Goal: Task Accomplishment & Management: Complete application form

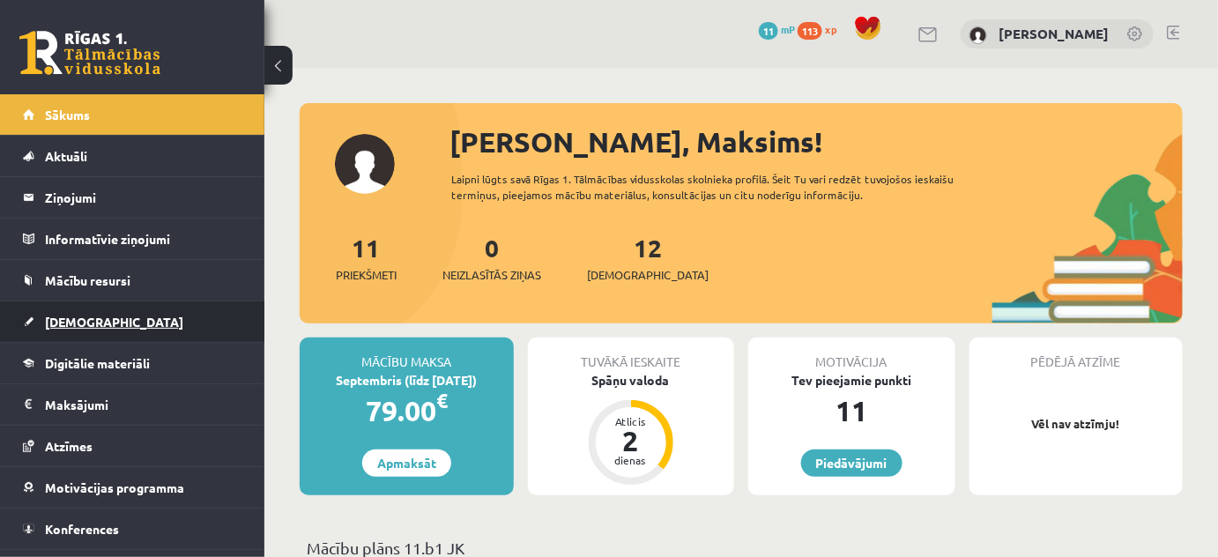
click at [137, 326] on link "[DEMOGRAPHIC_DATA]" at bounding box center [132, 321] width 219 height 41
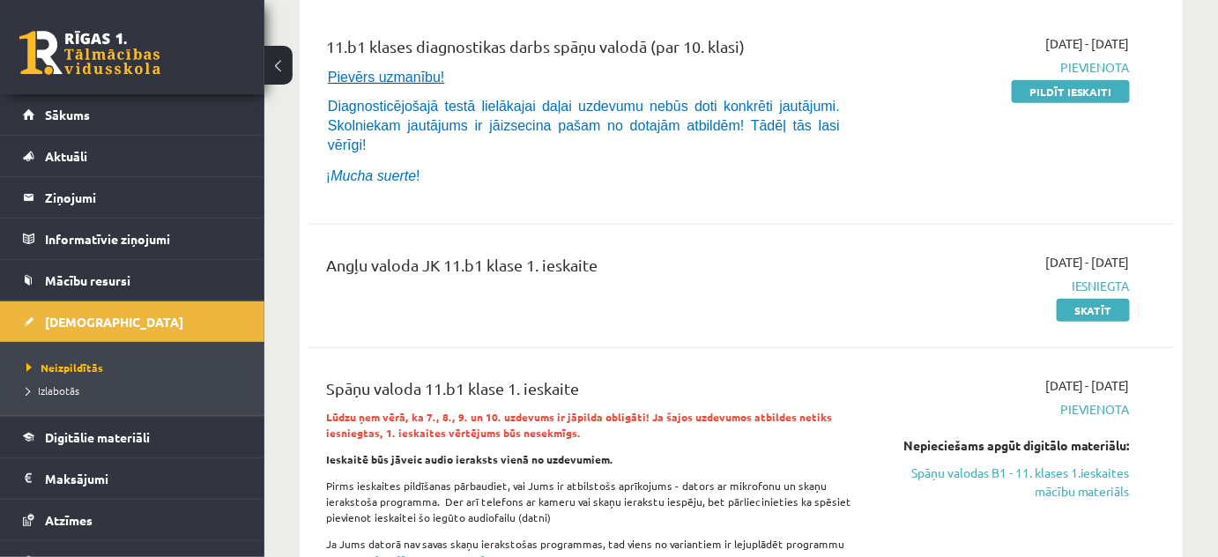
scroll to position [79, 0]
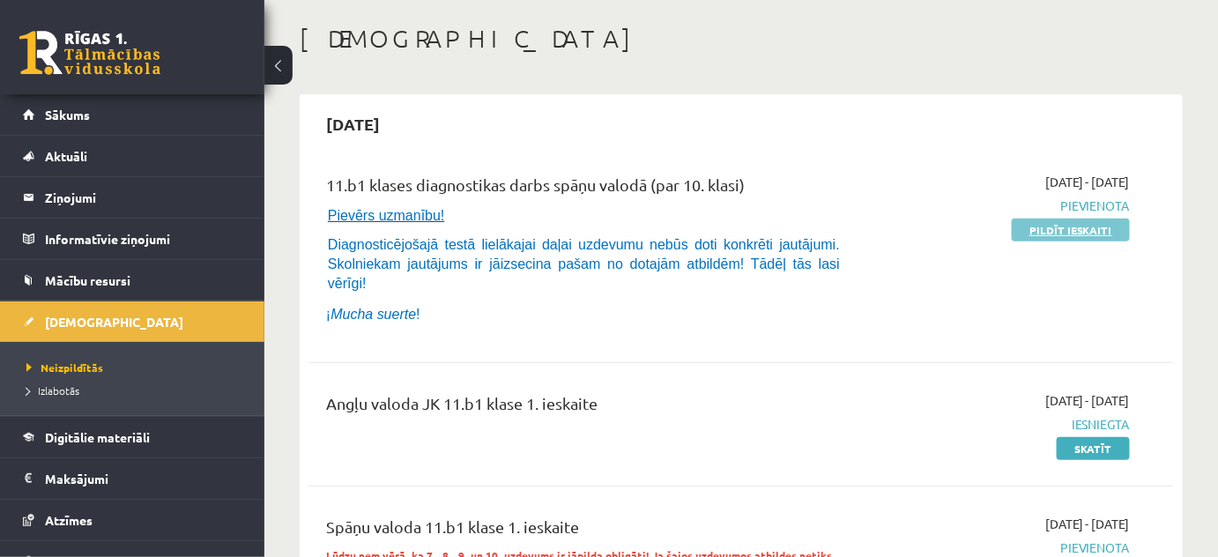
click at [1062, 239] on link "Pildīt ieskaiti" at bounding box center [1071, 230] width 118 height 23
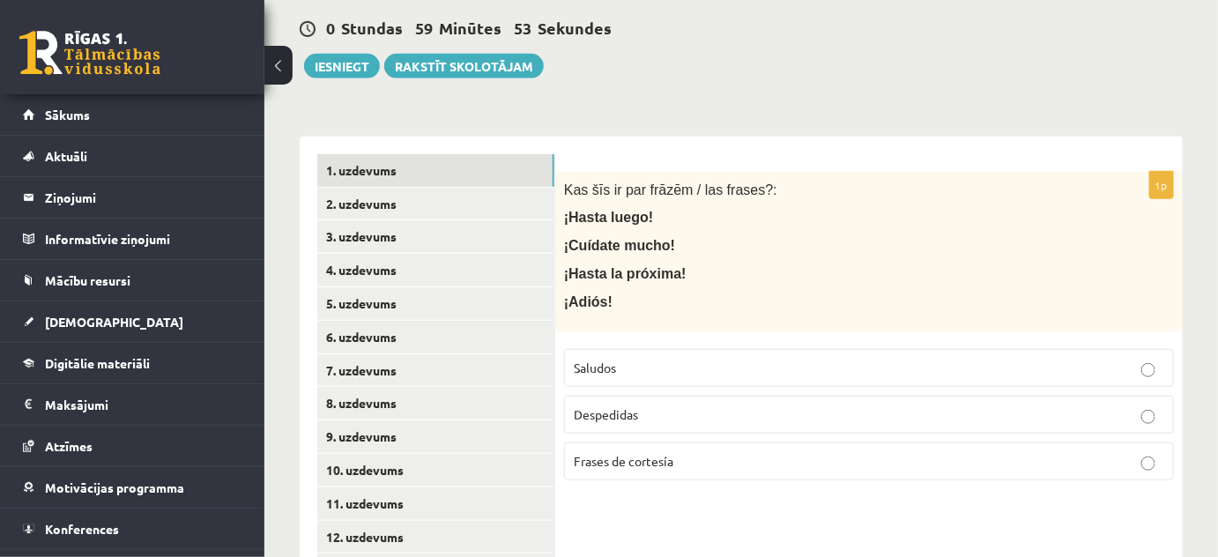
scroll to position [359, 0]
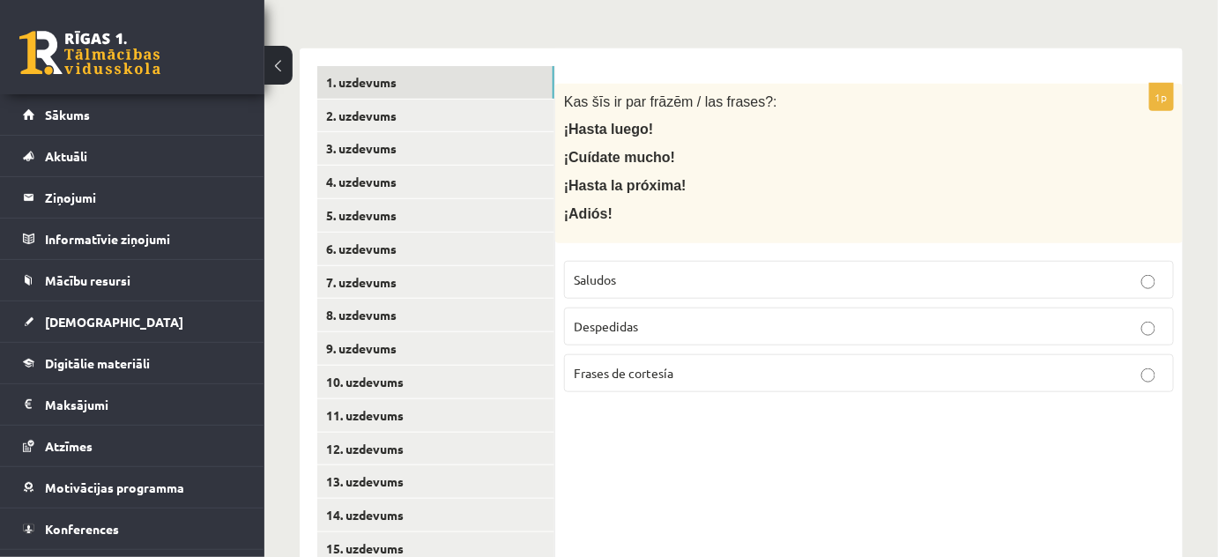
drag, startPoint x: 686, startPoint y: 408, endPoint x: 657, endPoint y: 460, distance: 59.1
click at [657, 460] on div "1p Kas šīs ir par frāzēm / las frases?: ¡Hasta luego! ¡Cuídate mucho! ¡Hasta la…" at bounding box center [868, 565] width 627 height 1034
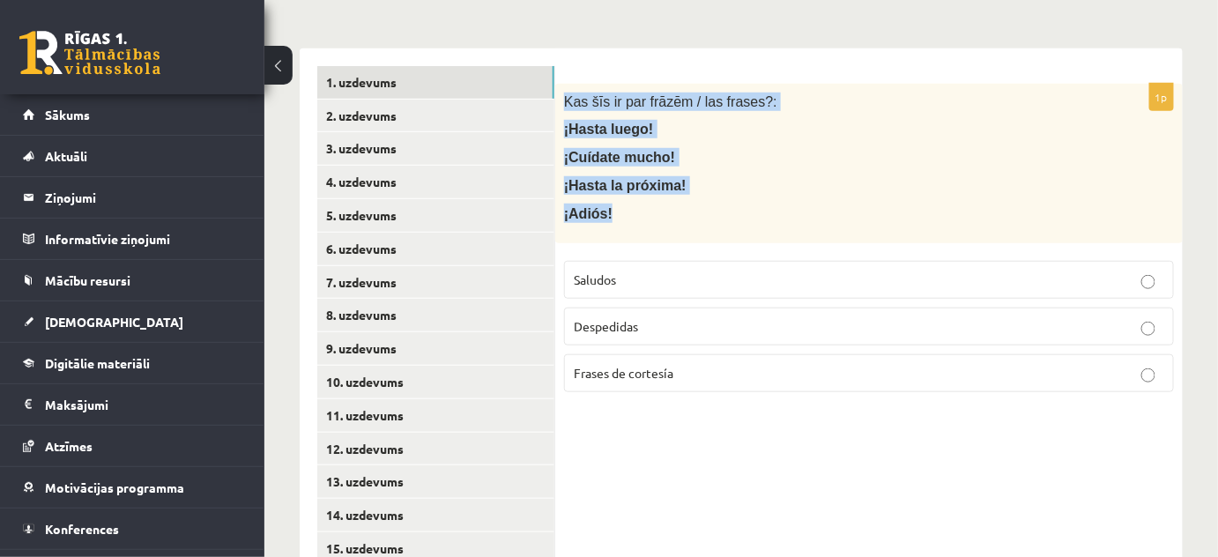
drag, startPoint x: 565, startPoint y: 100, endPoint x: 708, endPoint y: 220, distance: 187.0
click at [708, 220] on div "Kas šīs ir par frāzēm / las frases?: ¡Hasta luego! ¡Cuídate mucho! ¡Hasta la pr…" at bounding box center [868, 163] width 627 height 159
copy div "Kas šīs ir par frāzēm / las frases?: ¡Hasta luego! ¡Cuídate mucho! ¡Hasta la pr…"
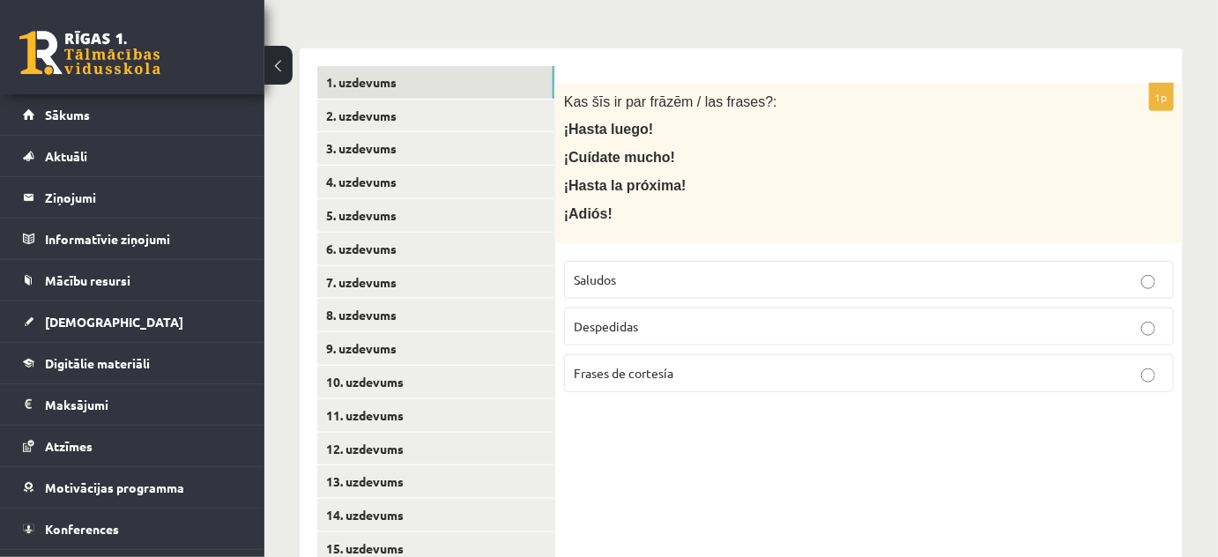
click at [653, 333] on p "Despedidas" at bounding box center [869, 326] width 590 height 19
click at [385, 123] on link "2. uzdevums" at bounding box center [435, 116] width 237 height 33
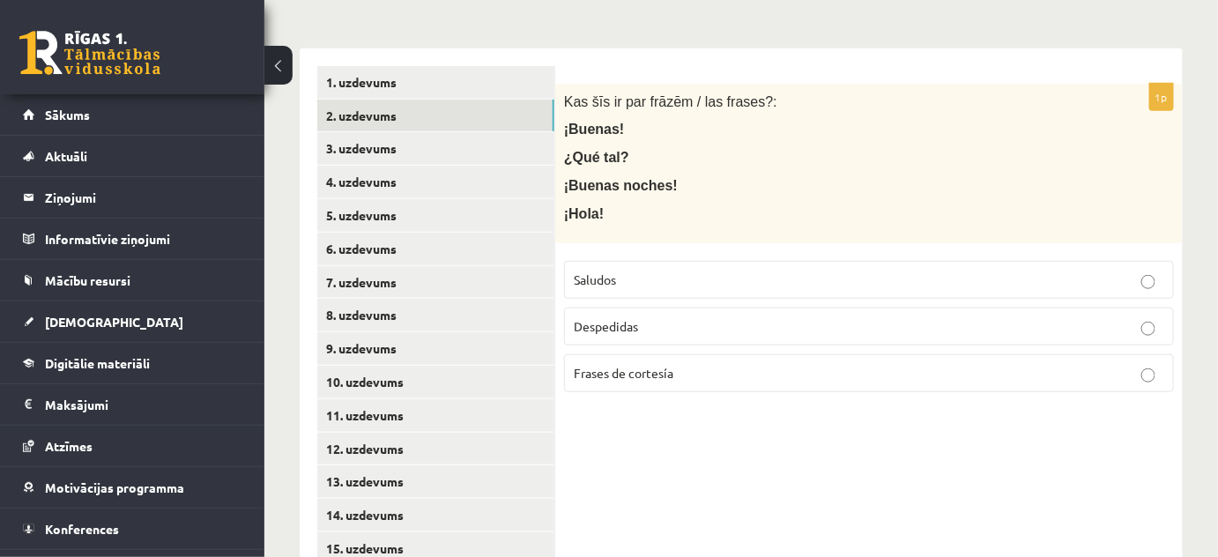
click at [656, 271] on p "Saludos" at bounding box center [869, 280] width 590 height 19
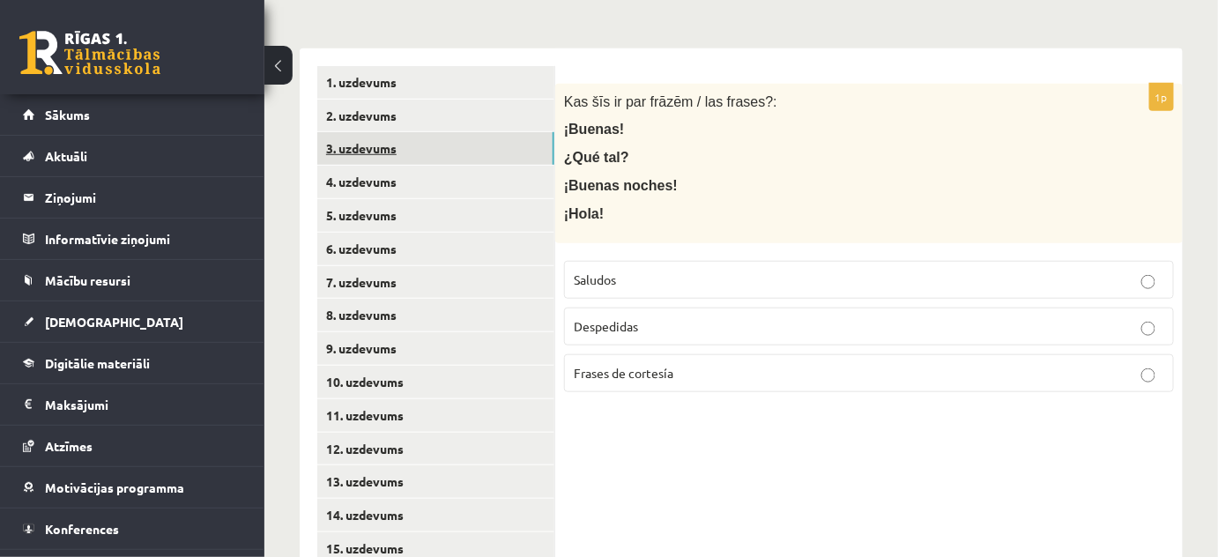
click at [434, 146] on link "3. uzdevums" at bounding box center [435, 148] width 237 height 33
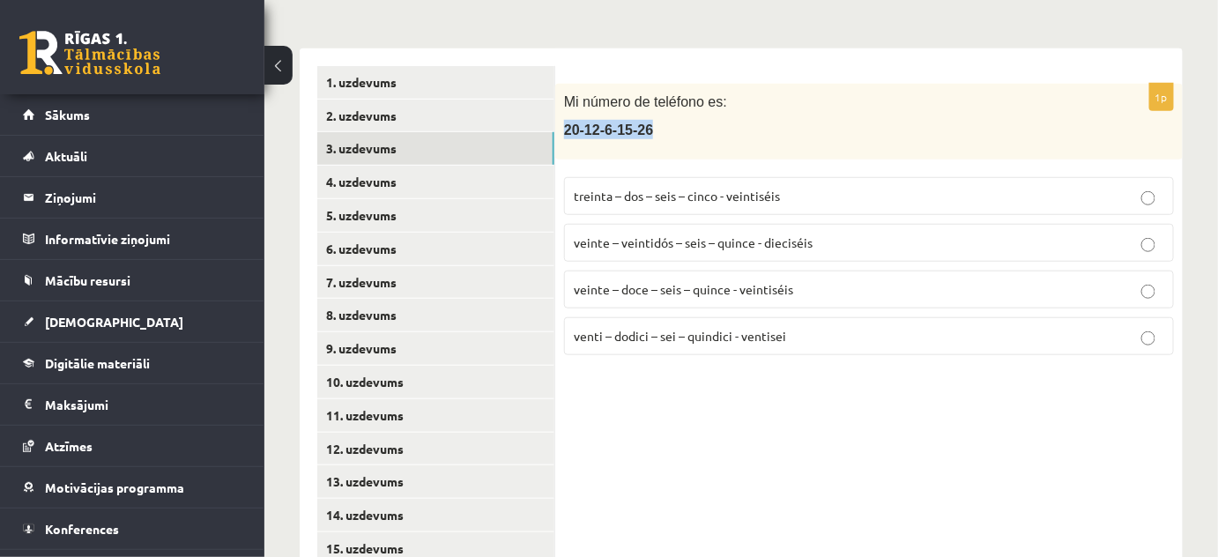
drag, startPoint x: 604, startPoint y: 129, endPoint x: 564, endPoint y: 130, distance: 39.7
click at [564, 130] on p "20-12-6-15-26" at bounding box center [825, 129] width 522 height 19
copy span "20-12-6-15-26"
click at [730, 289] on span "veinte – doce – seis – quince - veintiséis" at bounding box center [683, 289] width 219 height 16
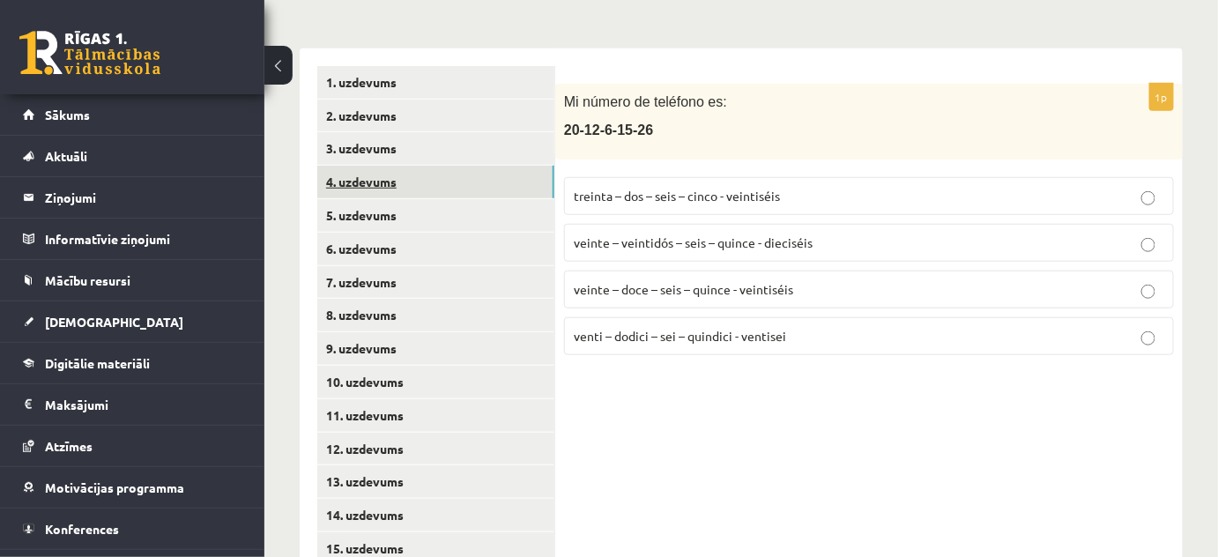
click at [436, 189] on link "4. uzdevums" at bounding box center [435, 182] width 237 height 33
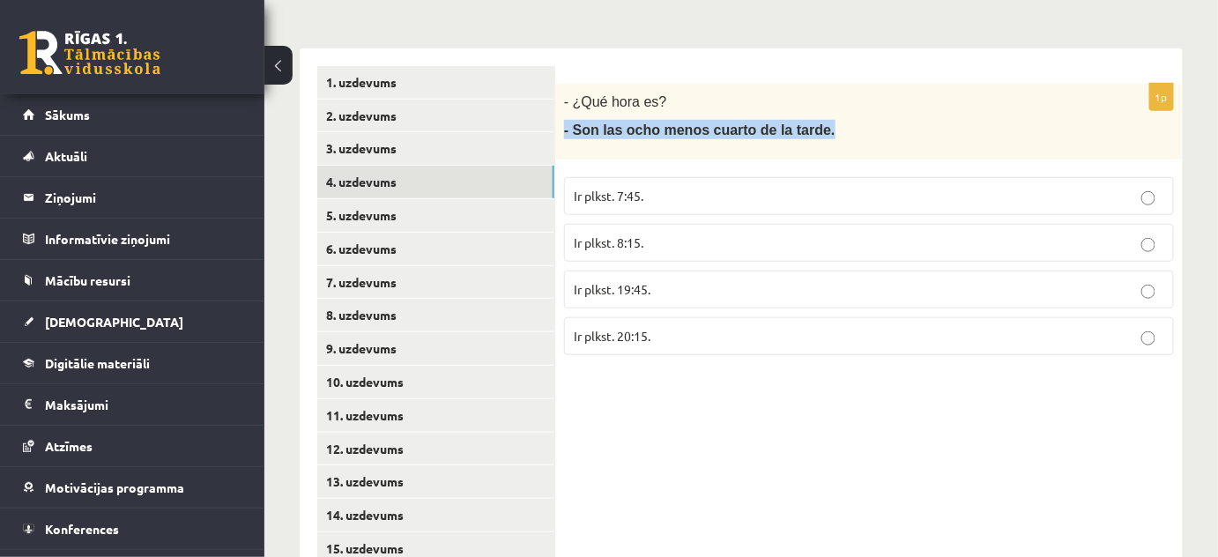
drag, startPoint x: 804, startPoint y: 135, endPoint x: 556, endPoint y: 129, distance: 248.5
click at [556, 129] on div "- ¿Qué hora es? - Son las ocho menos cuarto de la tarde." at bounding box center [868, 122] width 627 height 76
copy span "- Son las ocho menos cuarto de la tarde."
click at [712, 283] on p "Ir plkst. 19:45." at bounding box center [869, 289] width 590 height 19
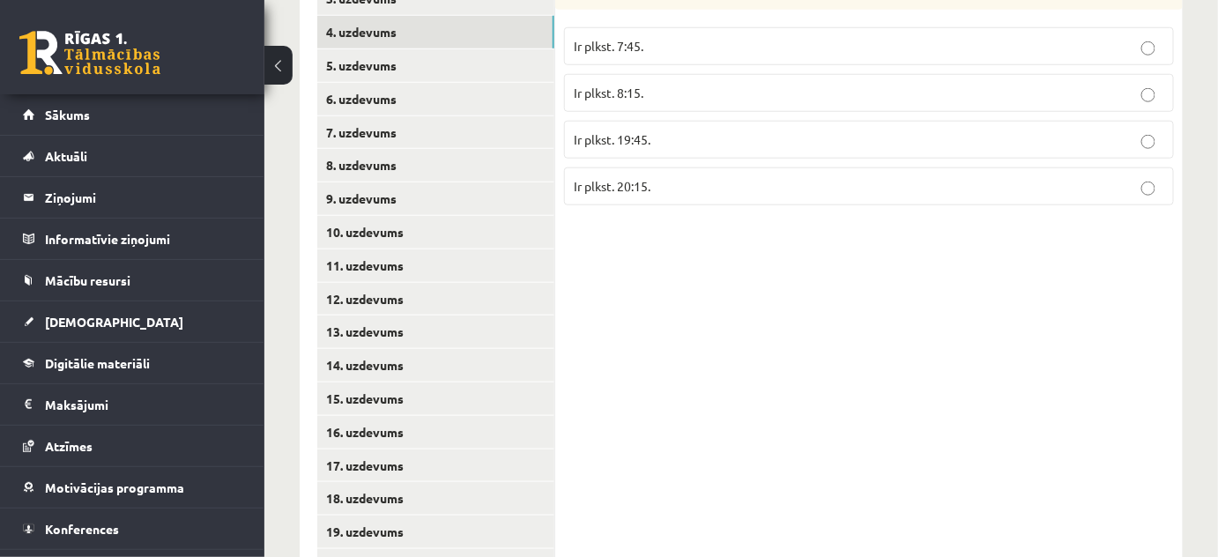
scroll to position [519, 0]
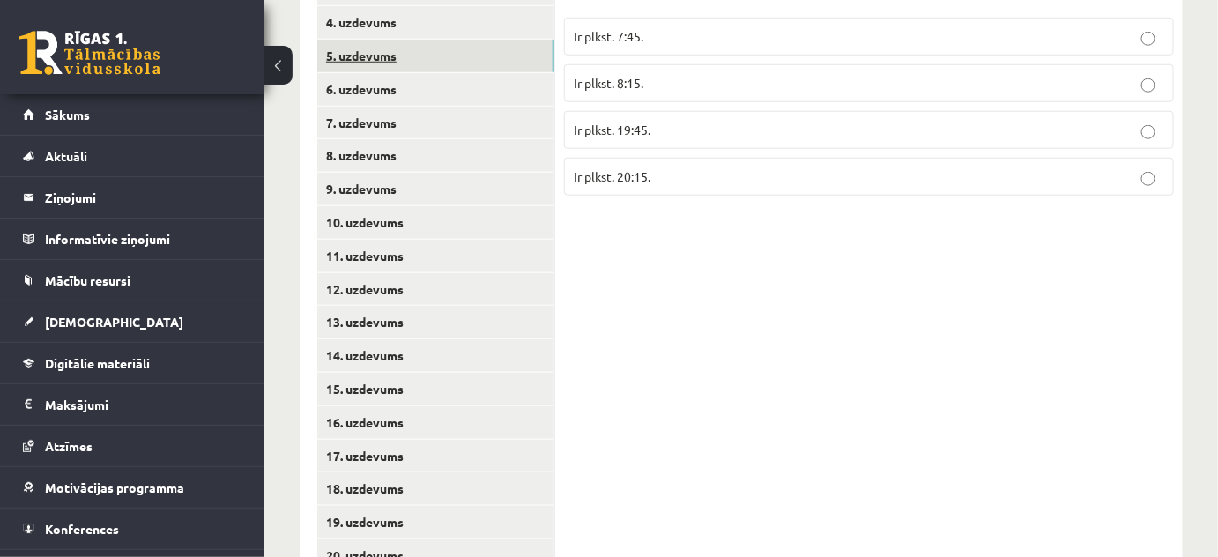
click at [448, 53] on link "5. uzdevums" at bounding box center [435, 56] width 237 height 33
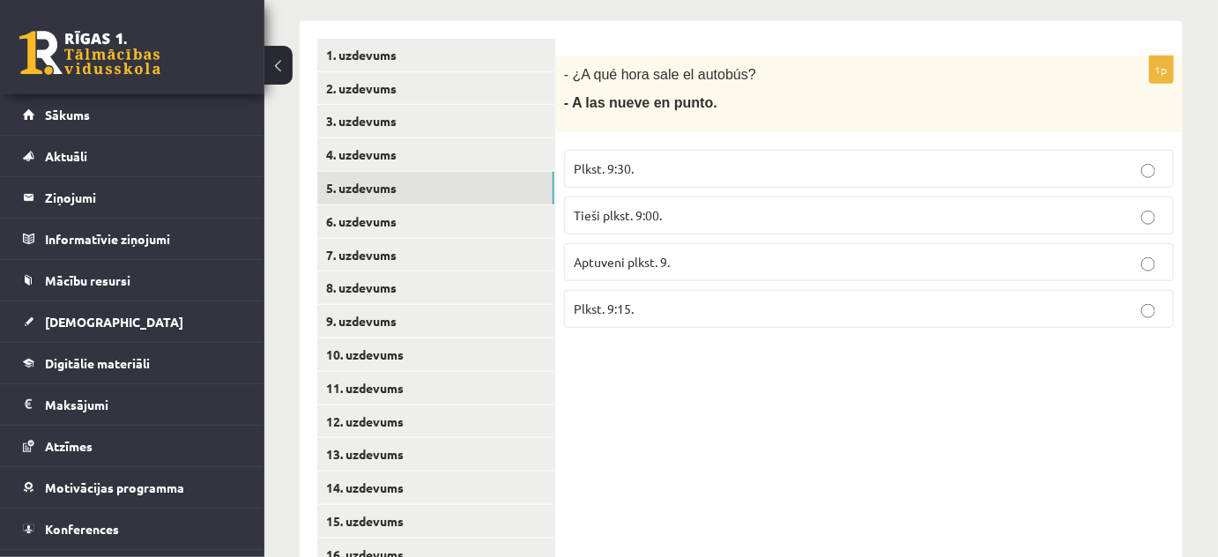
scroll to position [359, 0]
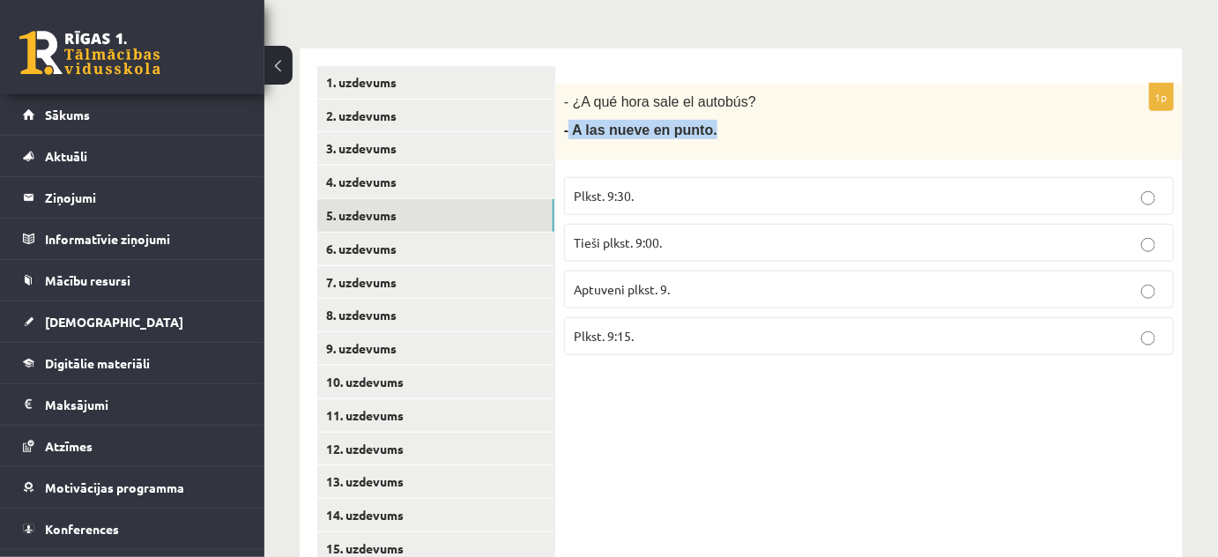
drag, startPoint x: 666, startPoint y: 136, endPoint x: 567, endPoint y: 139, distance: 99.6
click at [567, 139] on p "- A las nueve en punto." at bounding box center [825, 129] width 522 height 19
copy span "A las nueve en punto."
click at [656, 250] on p "Tieši plkst. 9:00." at bounding box center [869, 242] width 590 height 19
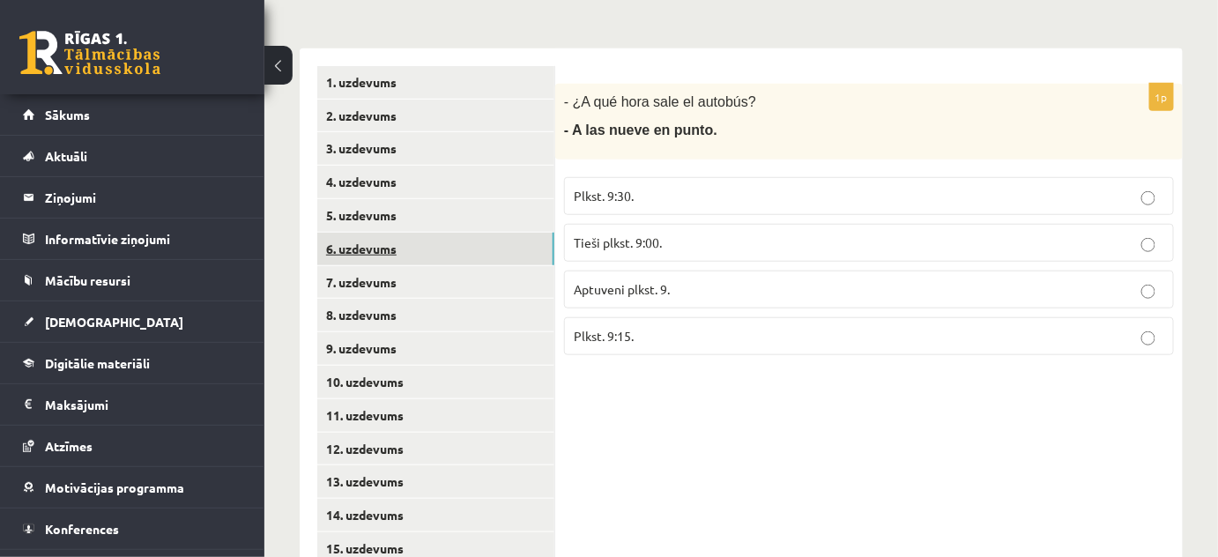
click at [419, 249] on link "6. uzdevums" at bounding box center [435, 249] width 237 height 33
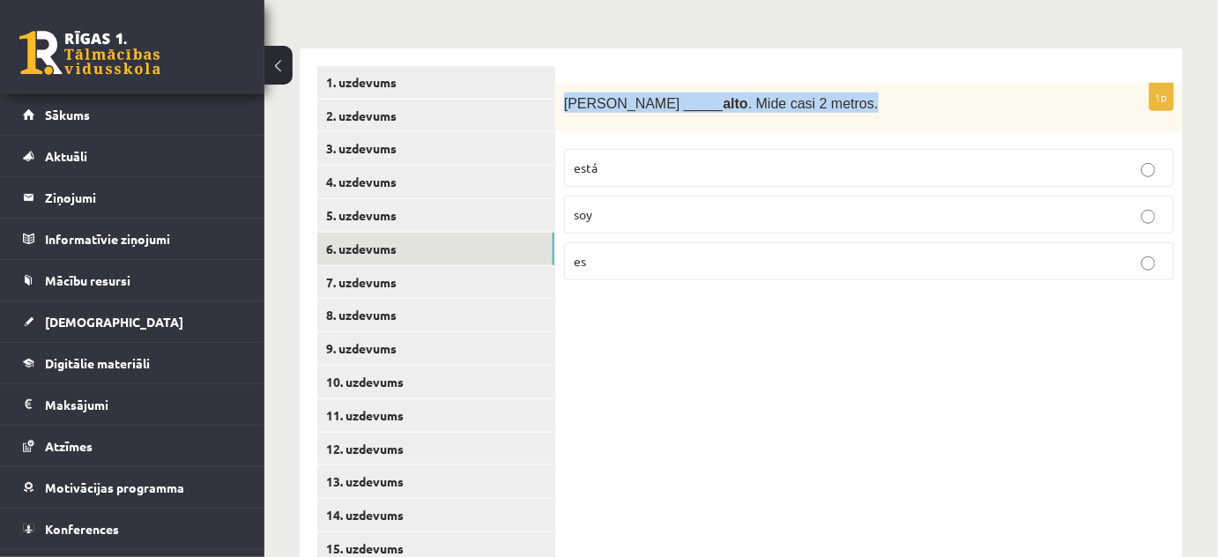
drag, startPoint x: 673, startPoint y: 99, endPoint x: 556, endPoint y: 99, distance: 117.2
click at [556, 99] on div "Antonio _____ alto . Mide casi 2 metros." at bounding box center [868, 108] width 627 height 48
copy span "Antonio _____ alto . Mide casi 2 metros."
click at [669, 263] on p "es" at bounding box center [869, 261] width 590 height 19
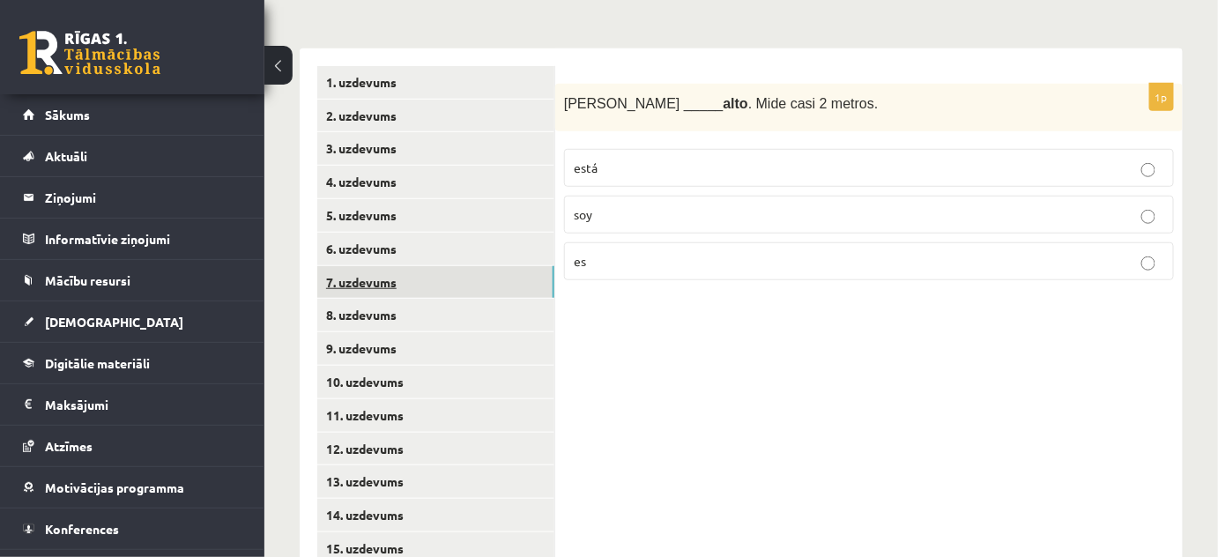
click at [515, 282] on link "7. uzdevums" at bounding box center [435, 282] width 237 height 33
drag, startPoint x: 684, startPoint y: 113, endPoint x: 561, endPoint y: 106, distance: 122.7
click at [561, 106] on div "(Yo) _____ triste . Hoy no tengo clase de música." at bounding box center [868, 108] width 627 height 48
copy span "(Yo) _____ triste . Hoy no tengo clase de música."
click at [715, 167] on p "estoy" at bounding box center [869, 168] width 590 height 19
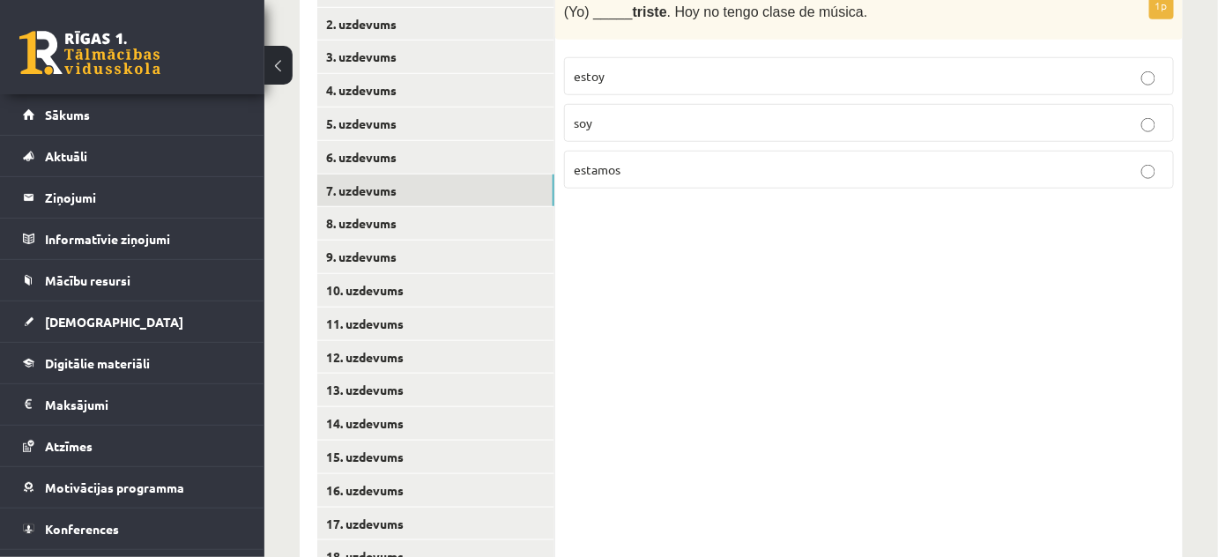
scroll to position [519, 0]
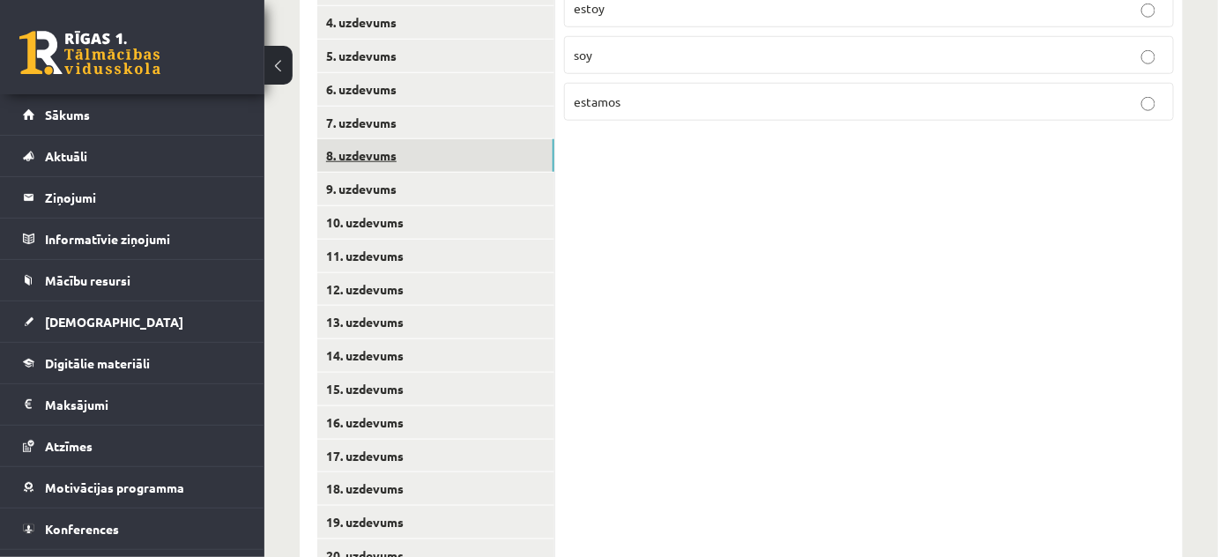
click at [432, 150] on link "8. uzdevums" at bounding box center [435, 155] width 237 height 33
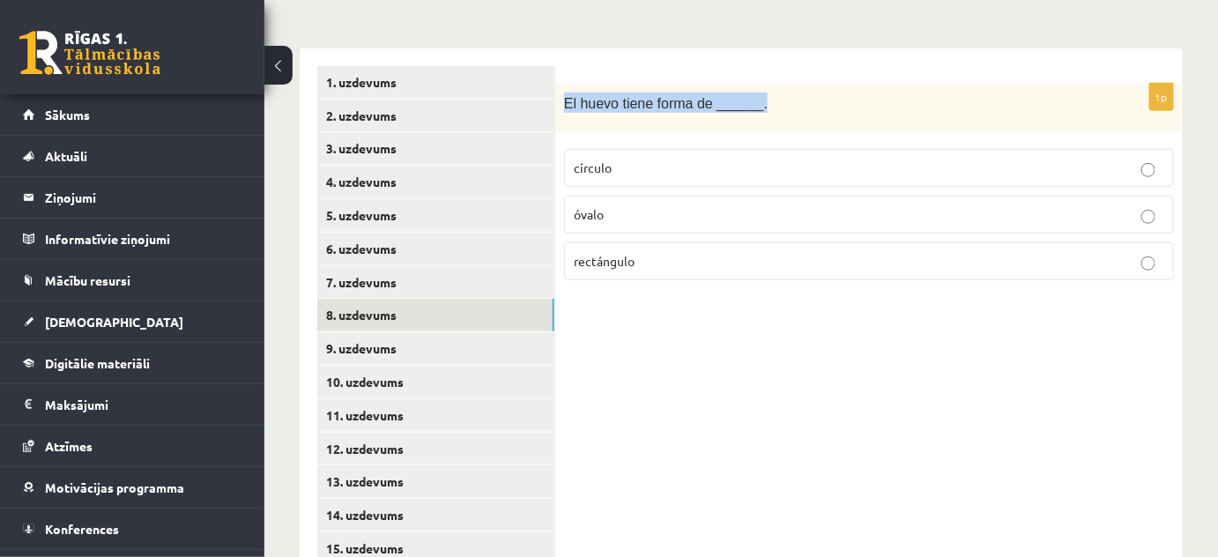
drag, startPoint x: 749, startPoint y: 93, endPoint x: 562, endPoint y: 108, distance: 187.4
click at [562, 108] on div "El huevo tiene forma de ______." at bounding box center [868, 108] width 627 height 48
copy span "El huevo tiene forma de ______."
click at [675, 222] on p "óvalo" at bounding box center [869, 214] width 590 height 19
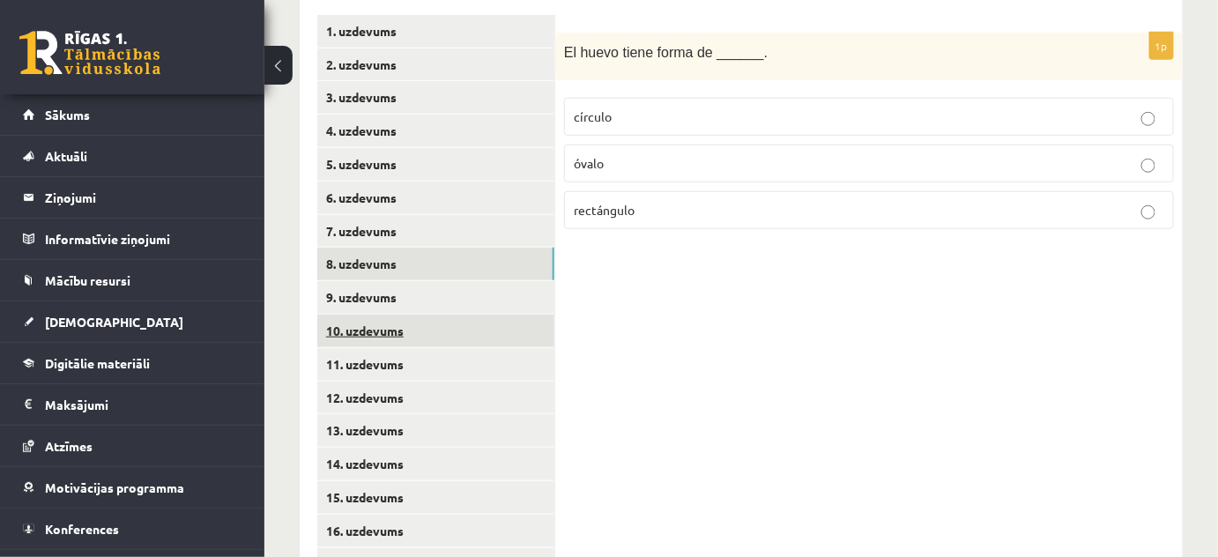
scroll to position [439, 0]
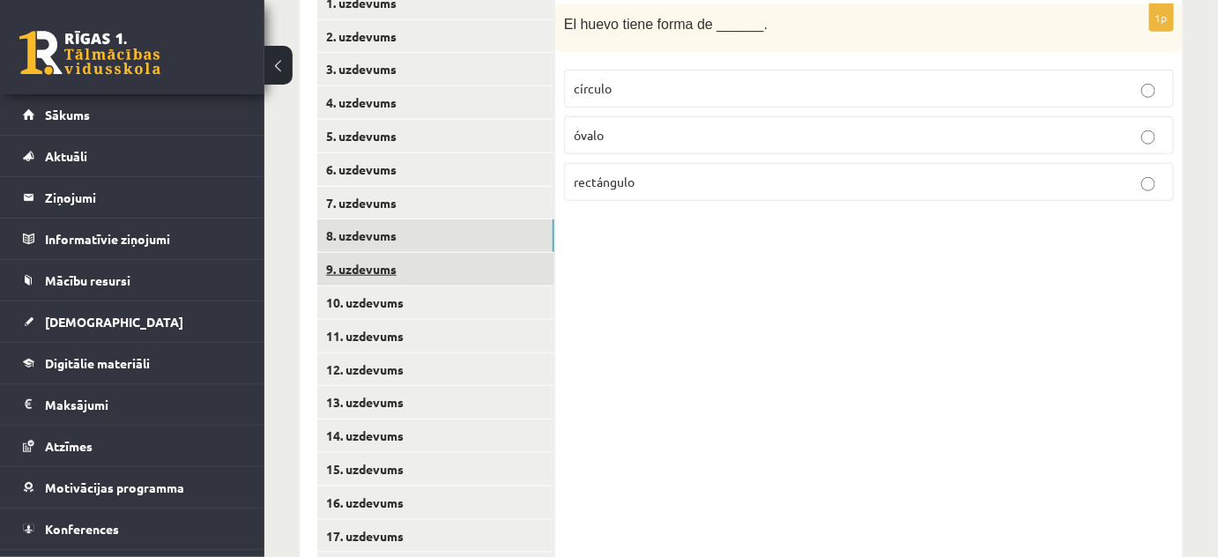
click at [440, 256] on link "9. uzdevums" at bounding box center [435, 269] width 237 height 33
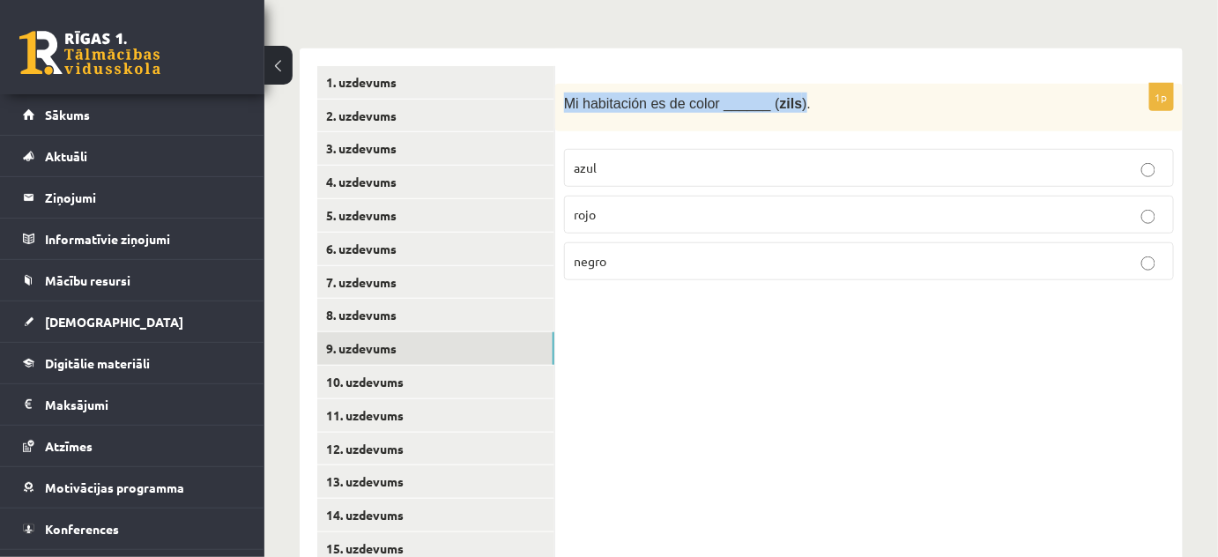
drag, startPoint x: 735, startPoint y: 104, endPoint x: 567, endPoint y: 109, distance: 168.4
click at [567, 109] on span "Mi habitación es de color ______ ( zils )." at bounding box center [687, 103] width 247 height 15
copy span "Mi habitación es de color ______ ( zils )"
click at [634, 159] on p "azul" at bounding box center [869, 168] width 590 height 19
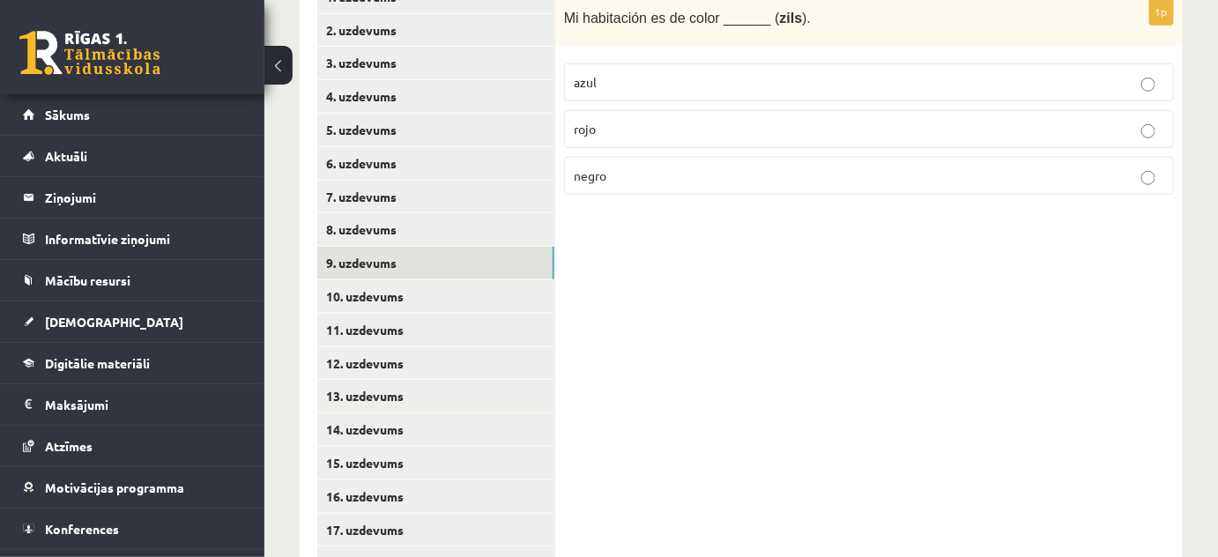
scroll to position [599, 0]
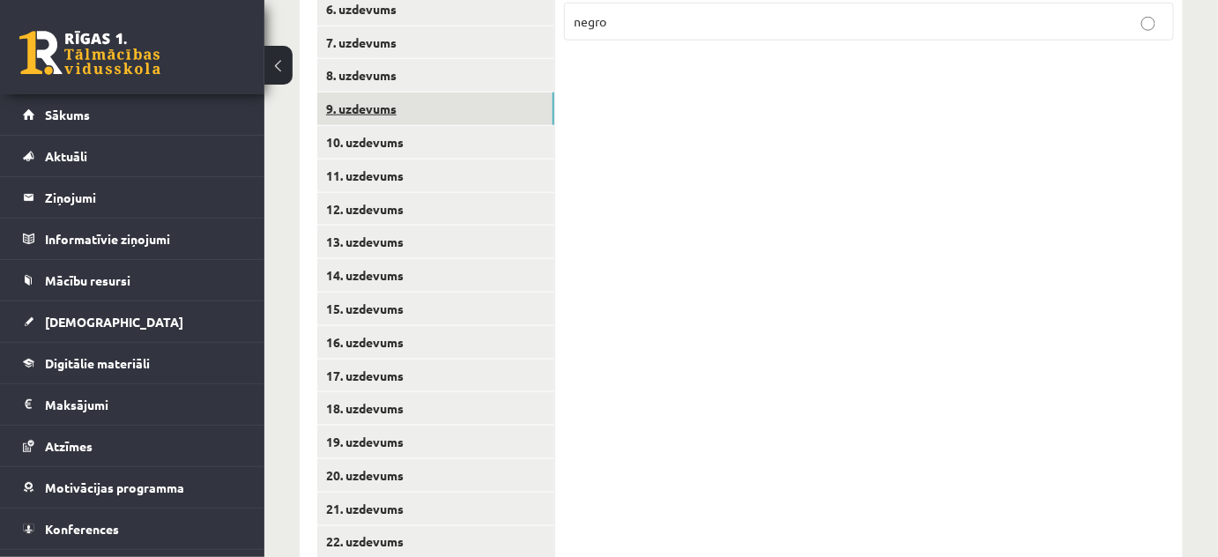
click at [411, 123] on link "9. uzdevums" at bounding box center [435, 109] width 237 height 33
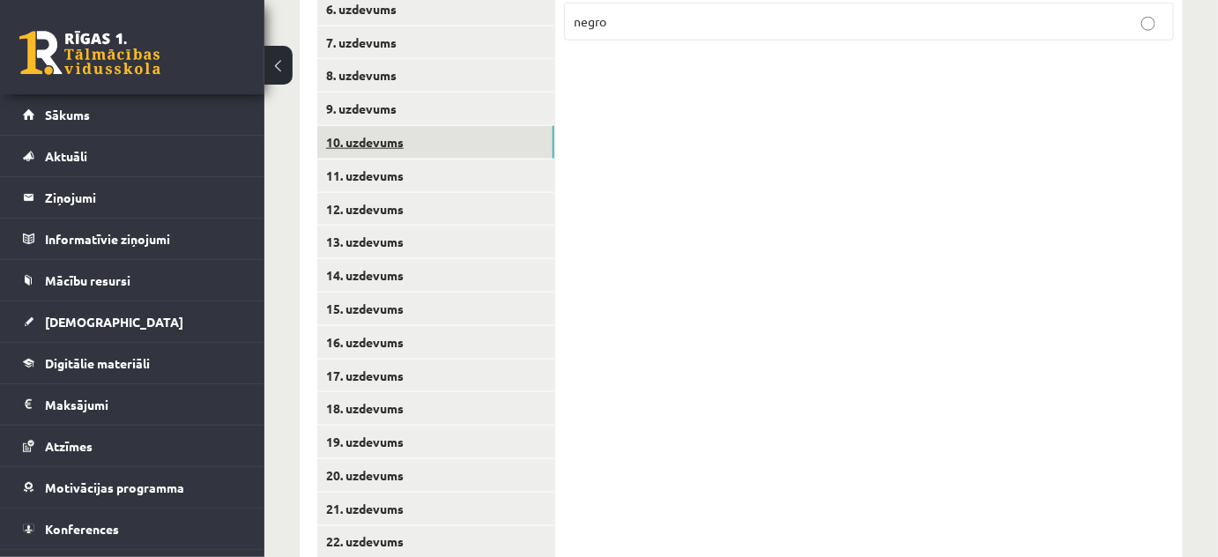
click at [411, 130] on link "10. uzdevums" at bounding box center [435, 142] width 237 height 33
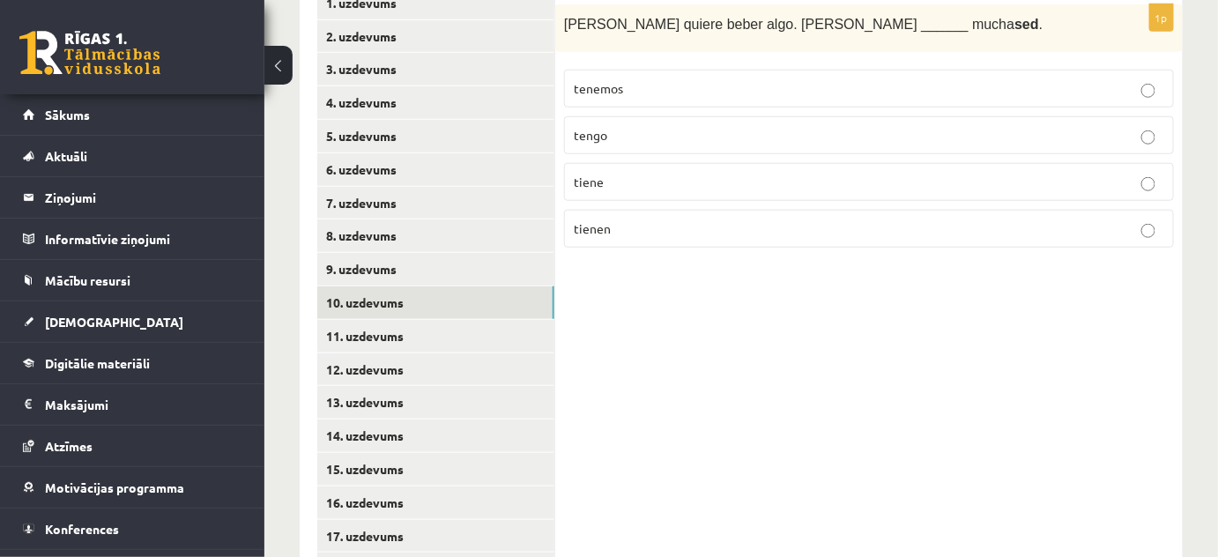
scroll to position [279, 0]
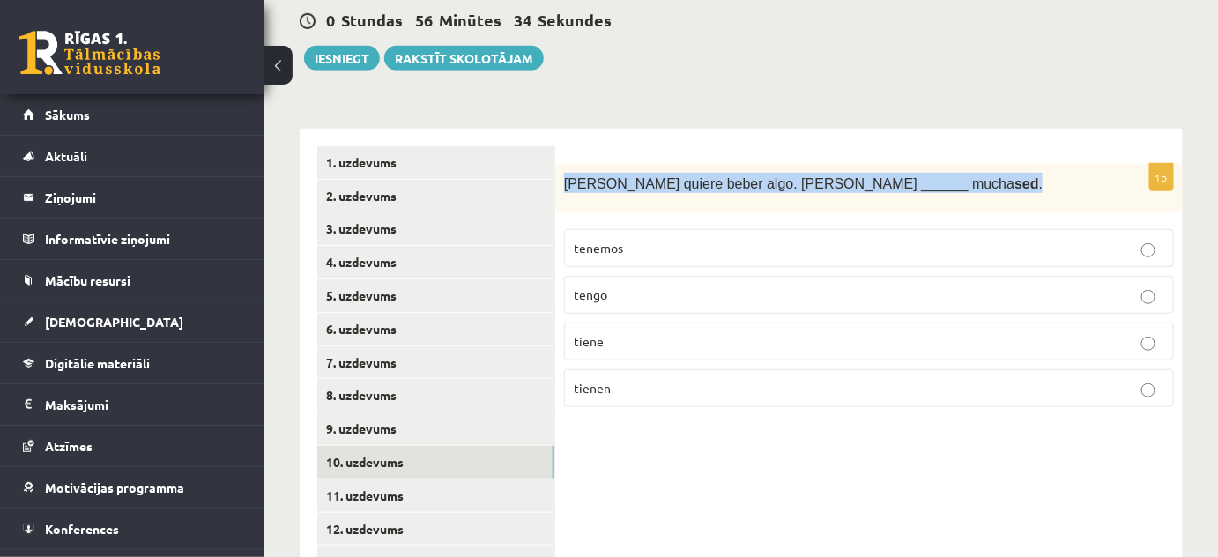
drag, startPoint x: 850, startPoint y: 178, endPoint x: 566, endPoint y: 181, distance: 284.6
click at [566, 181] on p "Ana quiere beber algo. Ana ______ mucha sed ." at bounding box center [825, 183] width 522 height 20
copy span "Ana quiere beber algo. Ana ______ mucha sed ."
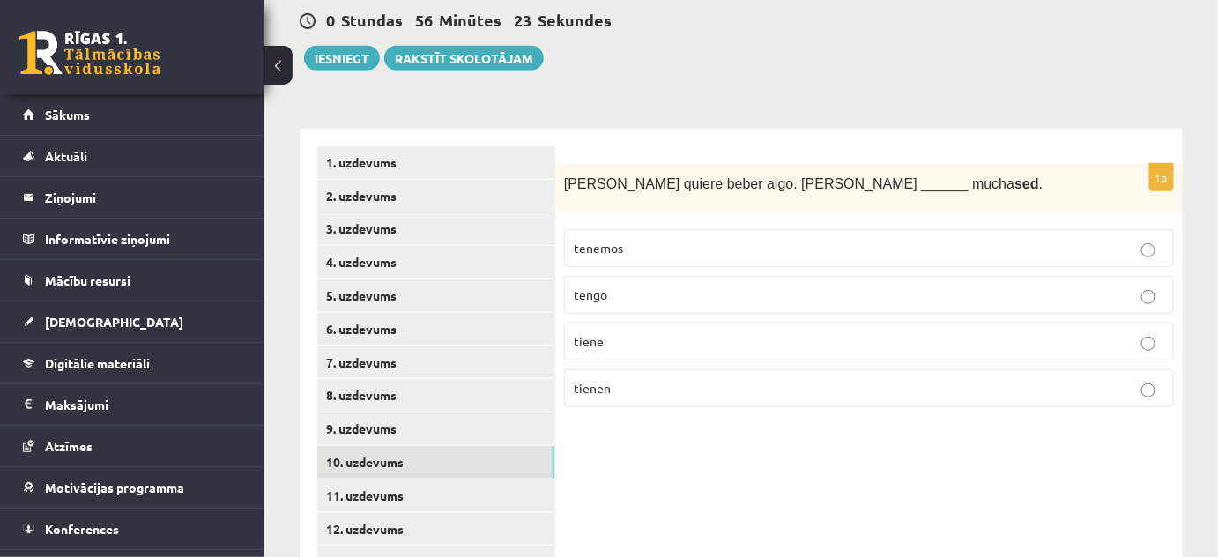
click at [641, 352] on label "tiene" at bounding box center [869, 341] width 610 height 38
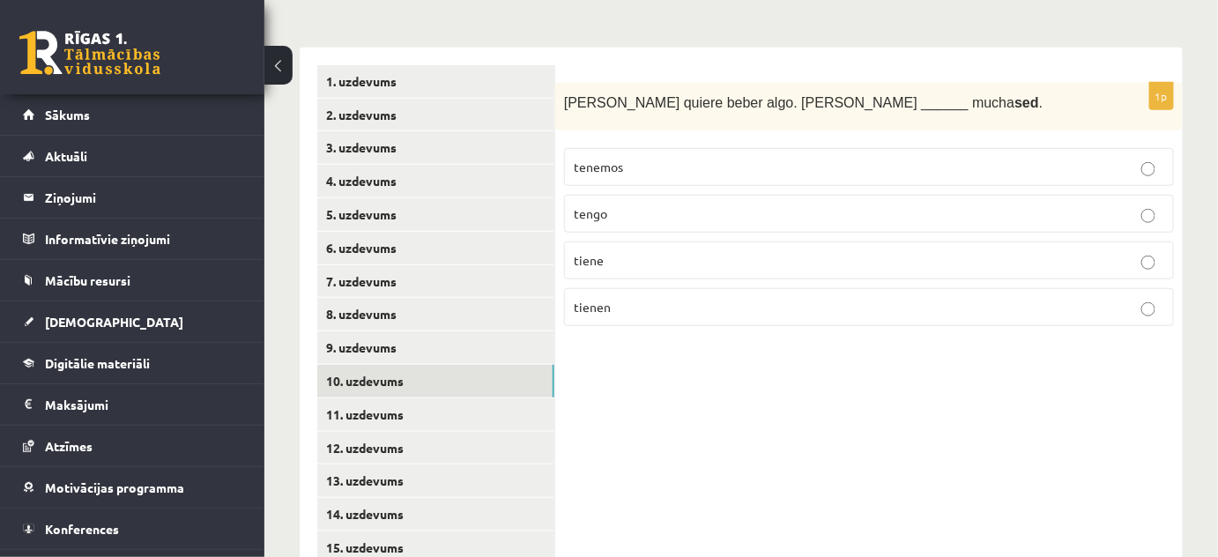
scroll to position [519, 0]
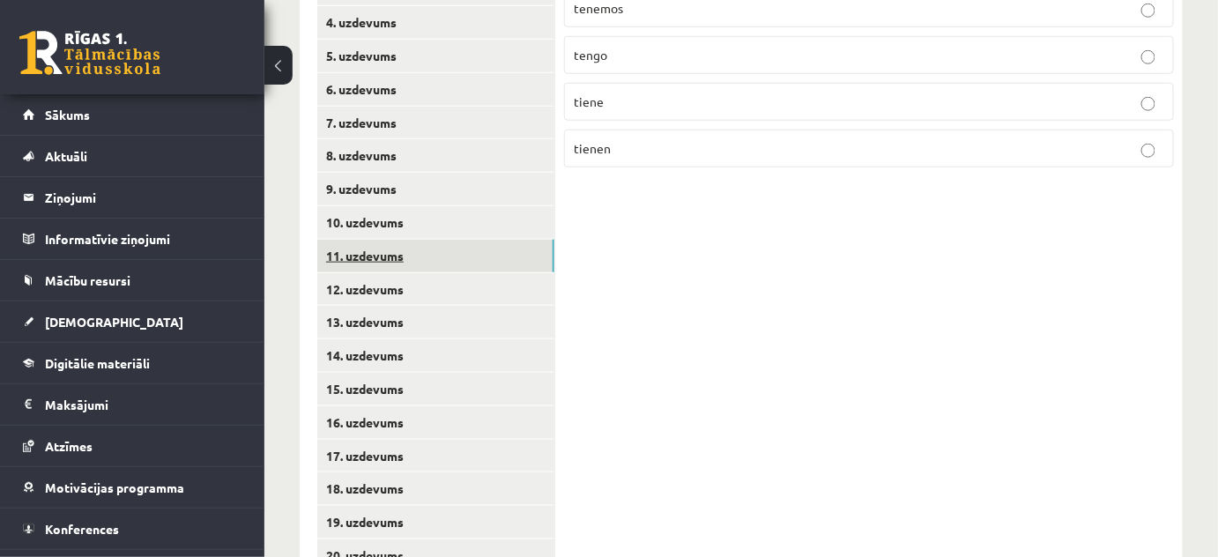
click at [458, 264] on link "11. uzdevums" at bounding box center [435, 256] width 237 height 33
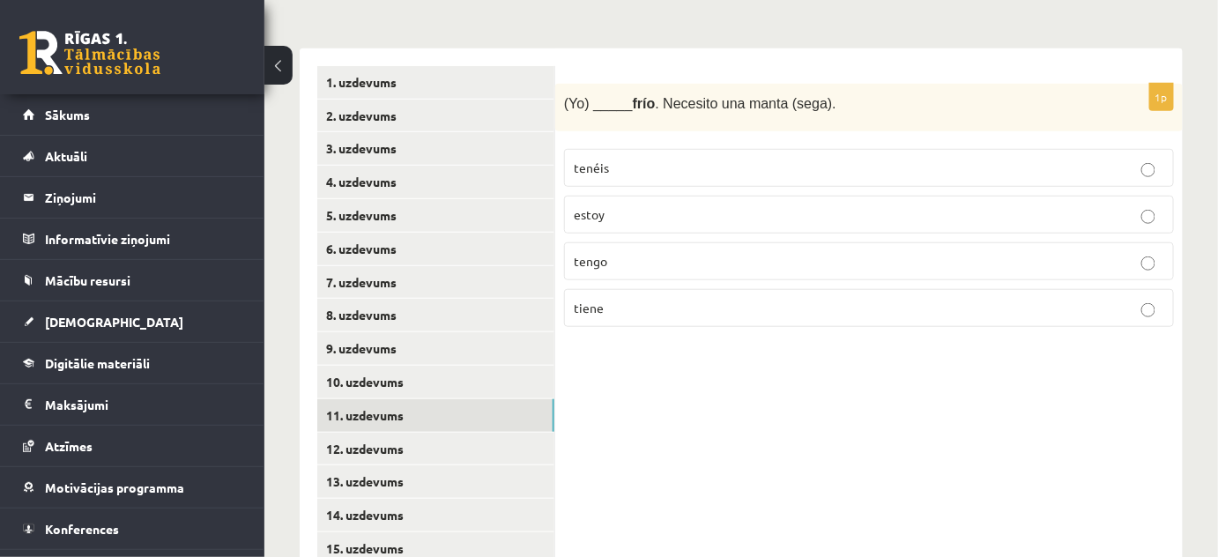
scroll to position [279, 0]
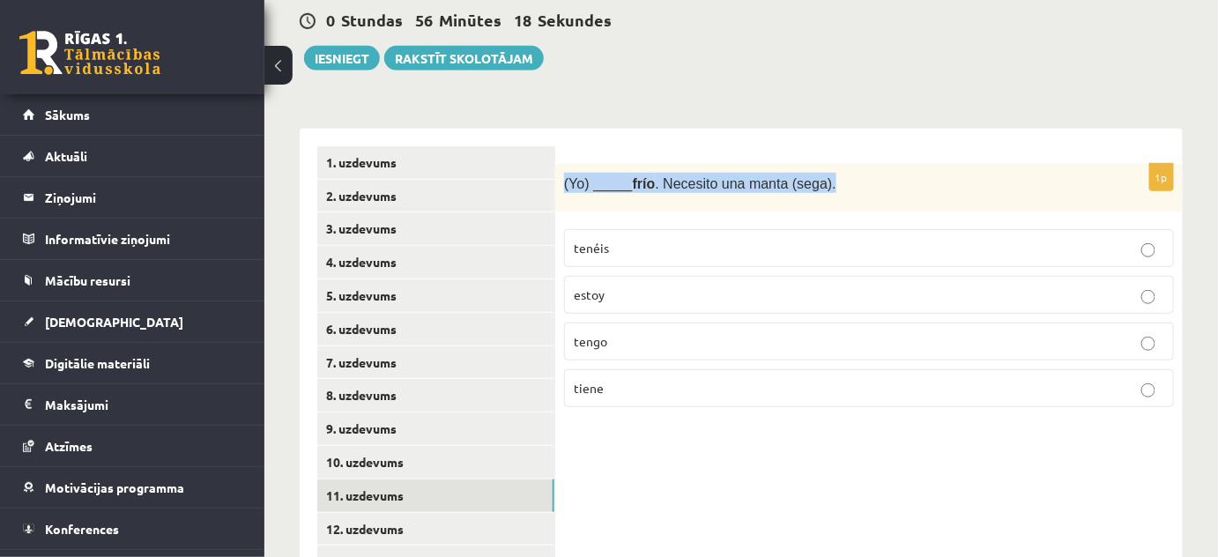
drag, startPoint x: 702, startPoint y: 177, endPoint x: 559, endPoint y: 183, distance: 143.8
click at [559, 183] on div "(Yo) _____ frío . Necesito una manta (sega)." at bounding box center [868, 188] width 627 height 48
copy span "(Yo) _____ frío . Necesito una manta (sega)."
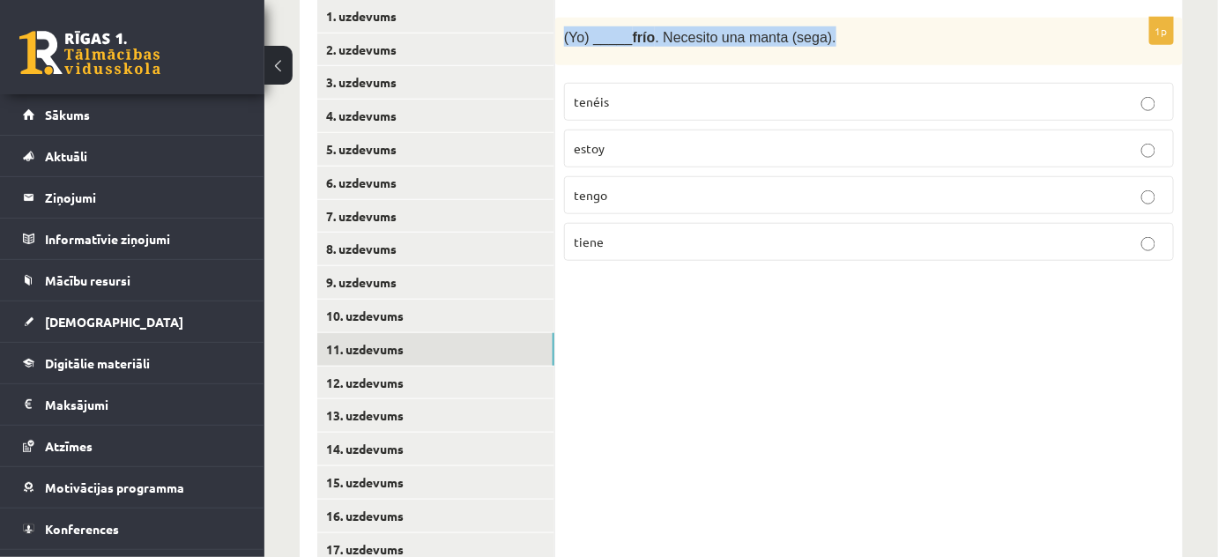
scroll to position [199, 0]
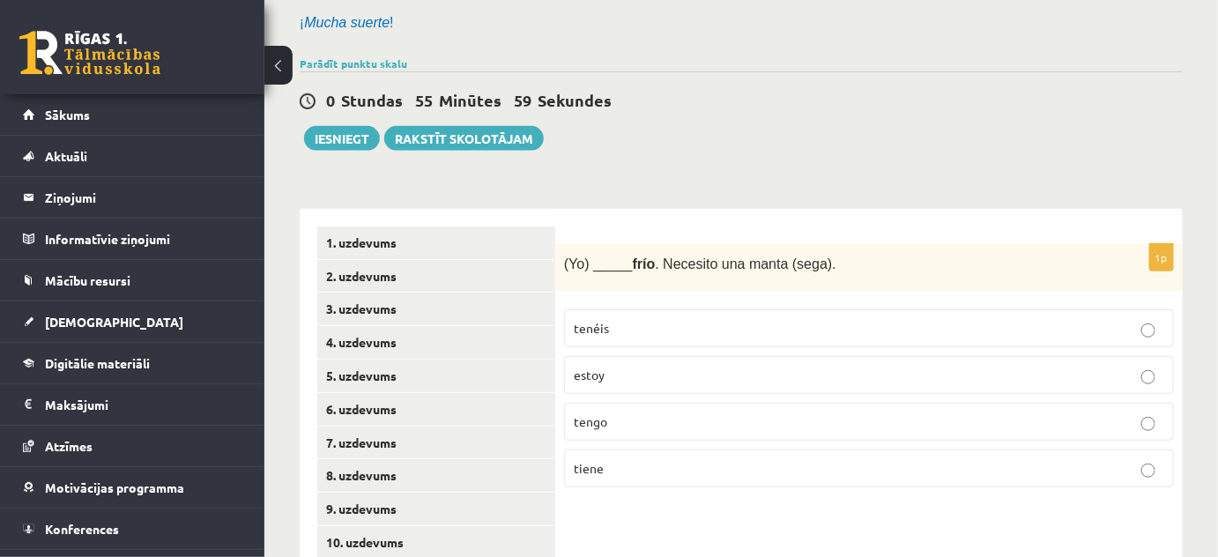
click at [662, 412] on p "tengo" at bounding box center [869, 421] width 590 height 19
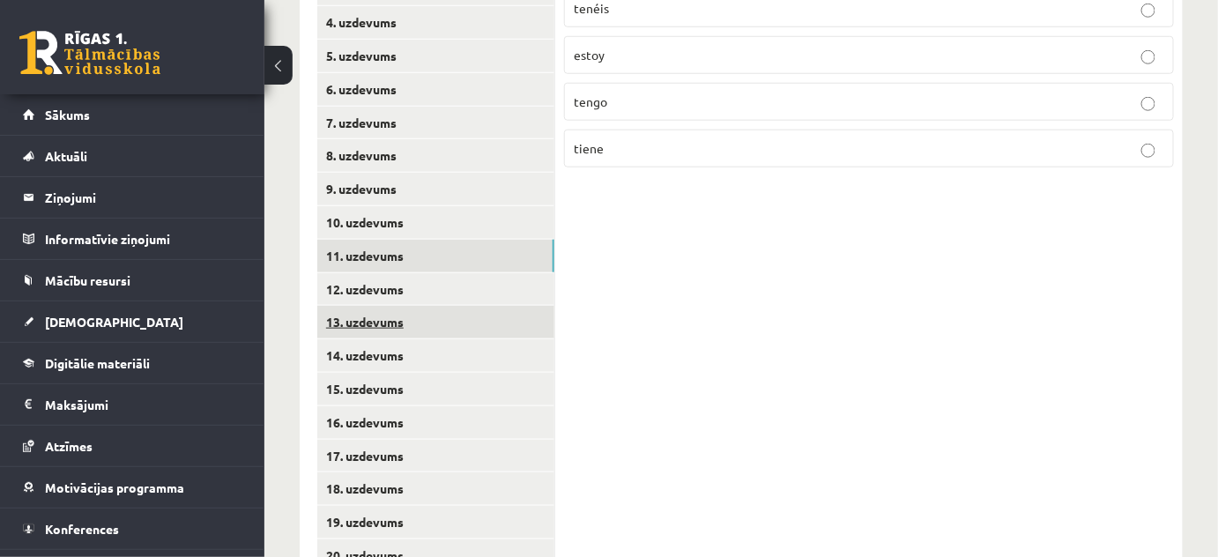
scroll to position [679, 0]
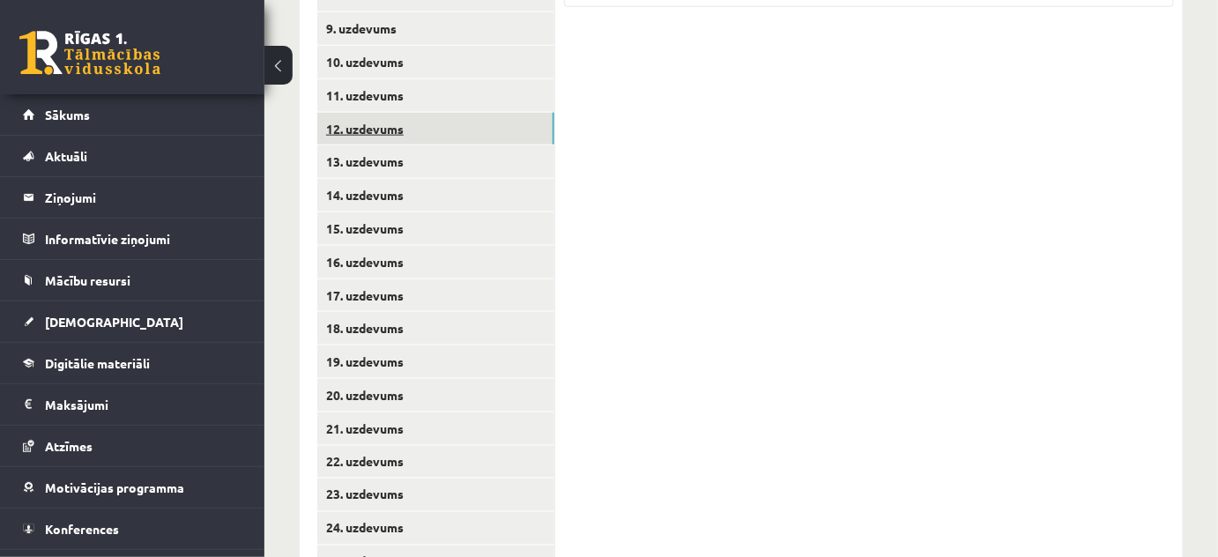
click at [375, 125] on link "12. uzdevums" at bounding box center [435, 129] width 237 height 33
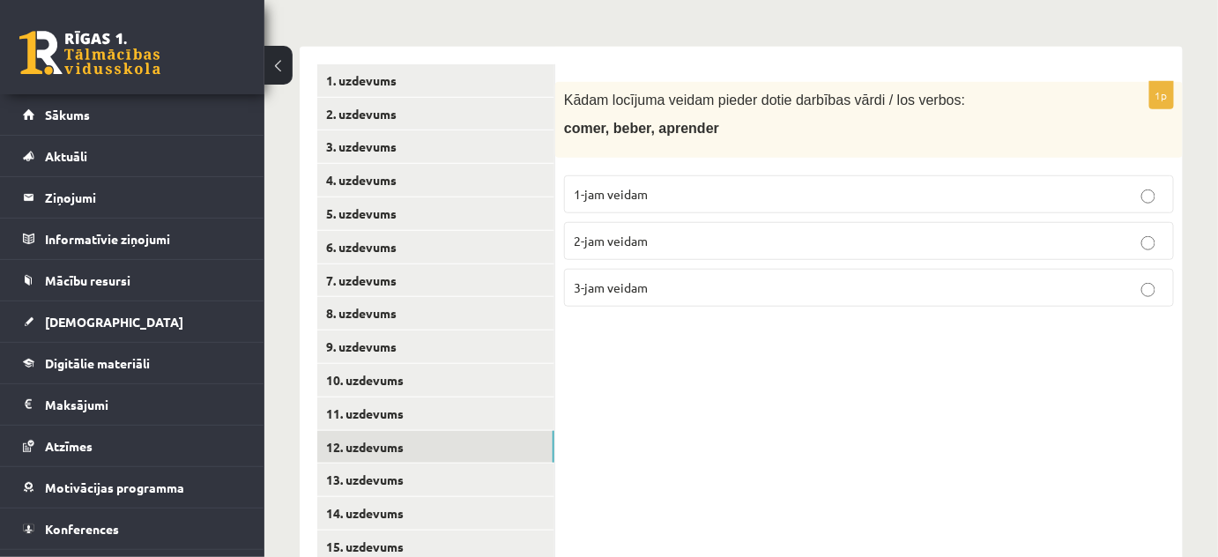
scroll to position [359, 0]
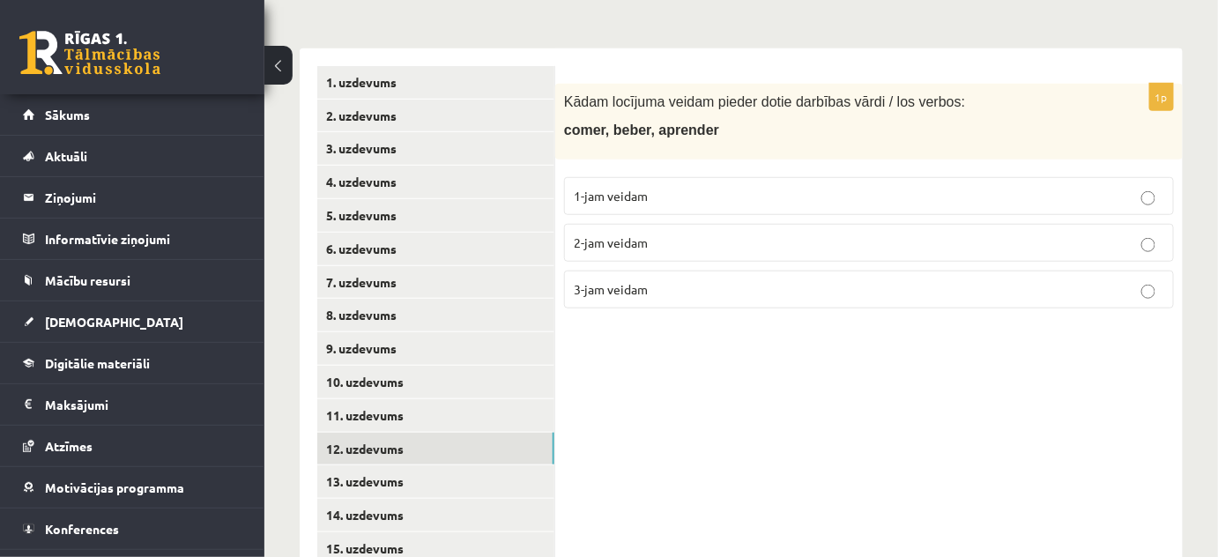
click at [811, 201] on p "1-jam veidam" at bounding box center [869, 196] width 590 height 19
drag, startPoint x: 666, startPoint y: 127, endPoint x: 566, endPoint y: 130, distance: 100.5
click at [566, 130] on p "comer, beber, aprender" at bounding box center [825, 129] width 522 height 19
click at [564, 130] on span "comer, beber, aprender" at bounding box center [641, 129] width 155 height 15
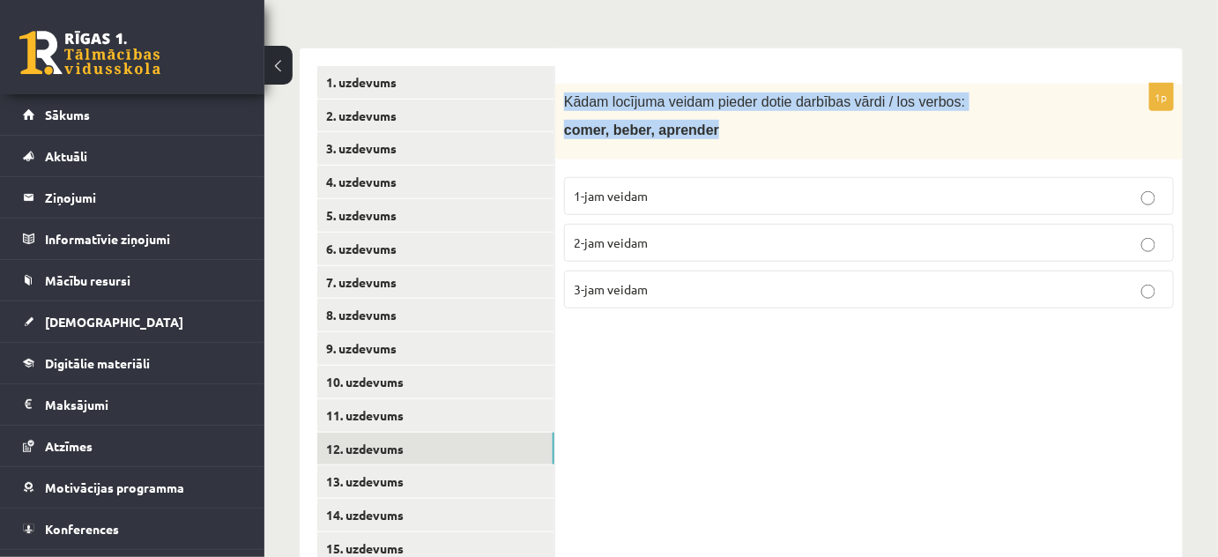
drag, startPoint x: 565, startPoint y: 103, endPoint x: 723, endPoint y: 147, distance: 164.6
click at [723, 147] on div "Kādam locījuma veidam pieder dotie darbības vārdi / los verbos: comer, beber, a…" at bounding box center [868, 122] width 627 height 76
click at [752, 133] on p "comer, beber, aprender" at bounding box center [825, 129] width 522 height 19
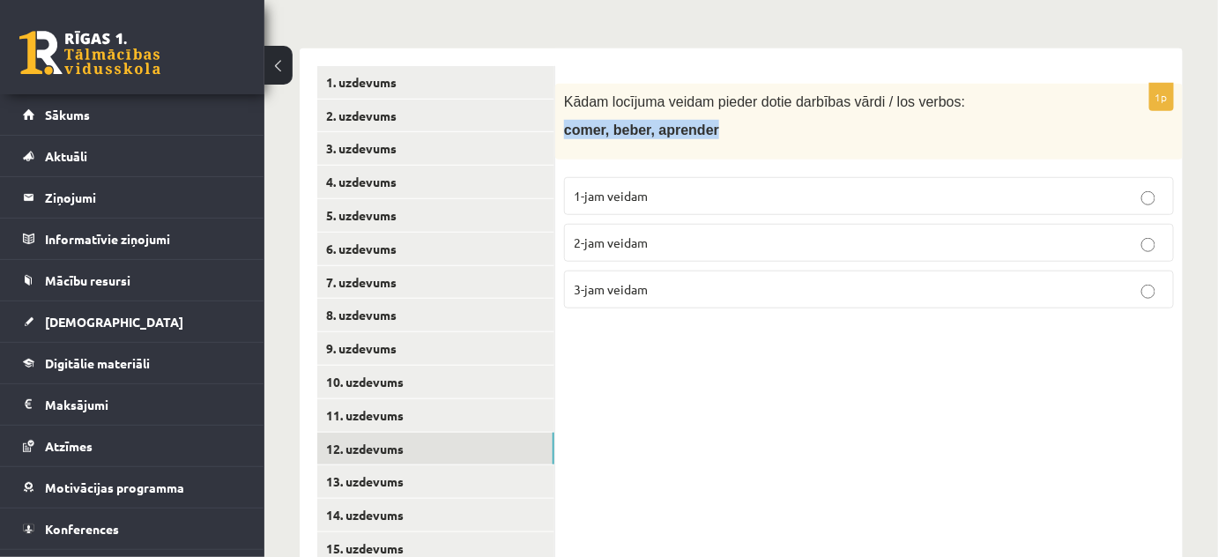
drag, startPoint x: 700, startPoint y: 127, endPoint x: 560, endPoint y: 133, distance: 140.2
click at [560, 133] on div "Kādam locījuma veidam pieder dotie darbības vārdi / los verbos: comer, beber, a…" at bounding box center [868, 122] width 627 height 76
click at [733, 136] on p "comer, beber, aprender" at bounding box center [825, 129] width 522 height 19
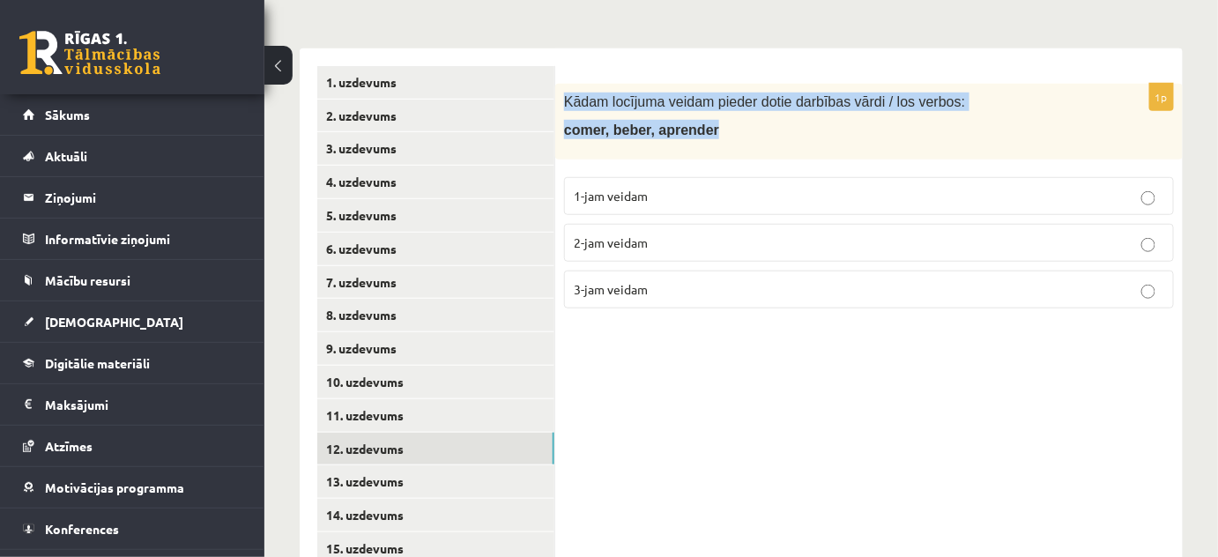
drag, startPoint x: 675, startPoint y: 132, endPoint x: 561, endPoint y: 100, distance: 118.0
click at [561, 100] on div "Kādam locījuma veidam pieder dotie darbības vārdi / los verbos: comer, beber, a…" at bounding box center [868, 122] width 627 height 76
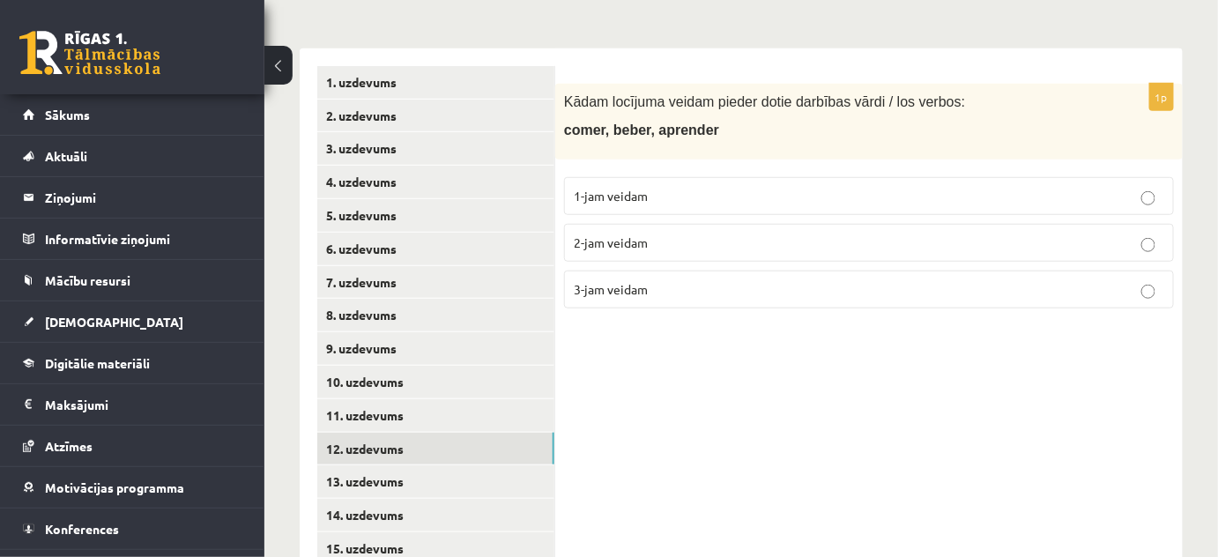
click at [661, 240] on p "2-jam veidam" at bounding box center [869, 242] width 590 height 19
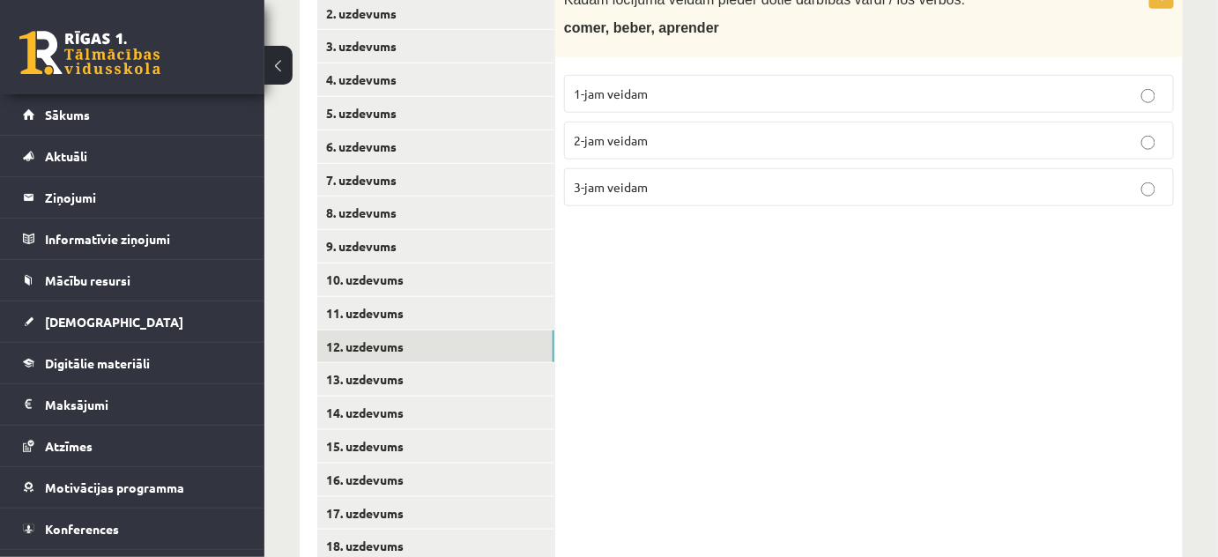
scroll to position [519, 0]
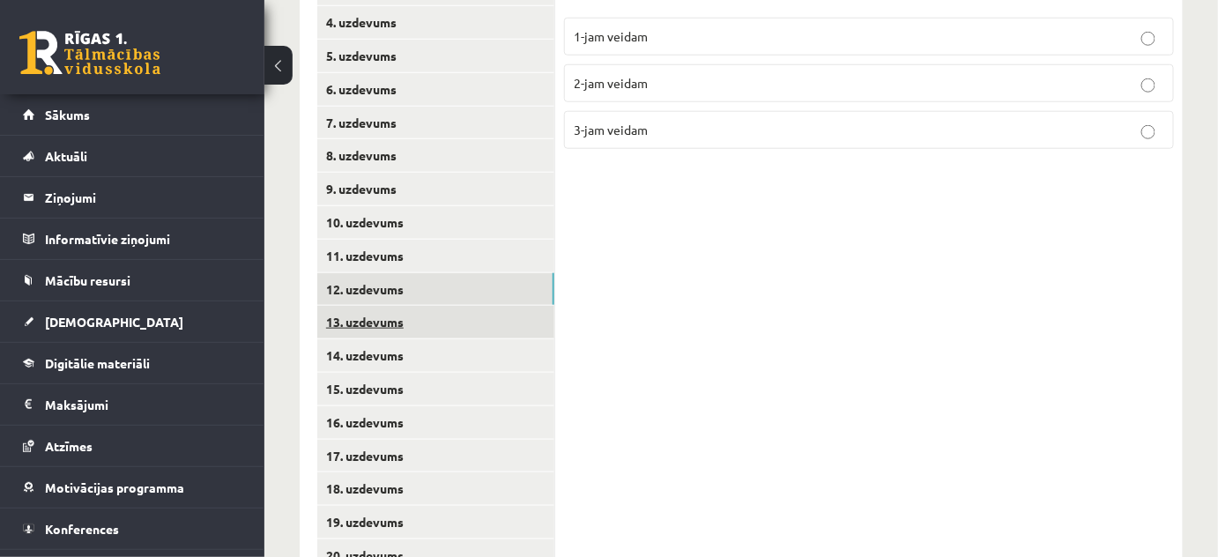
drag, startPoint x: 402, startPoint y: 319, endPoint x: 411, endPoint y: 320, distance: 8.9
click at [402, 319] on link "13. uzdevums" at bounding box center [435, 322] width 237 height 33
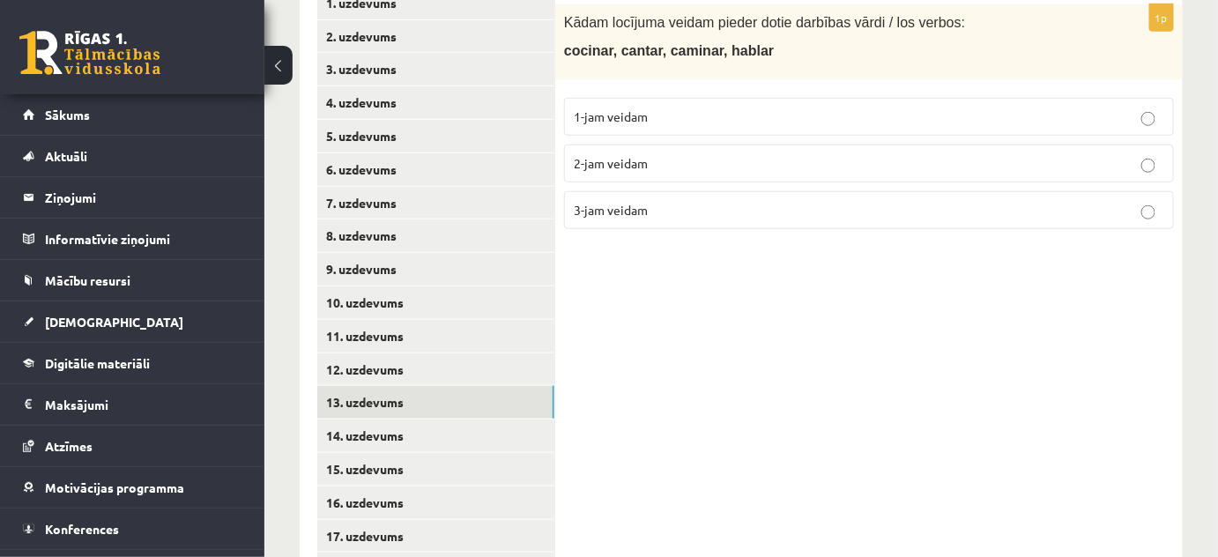
scroll to position [359, 0]
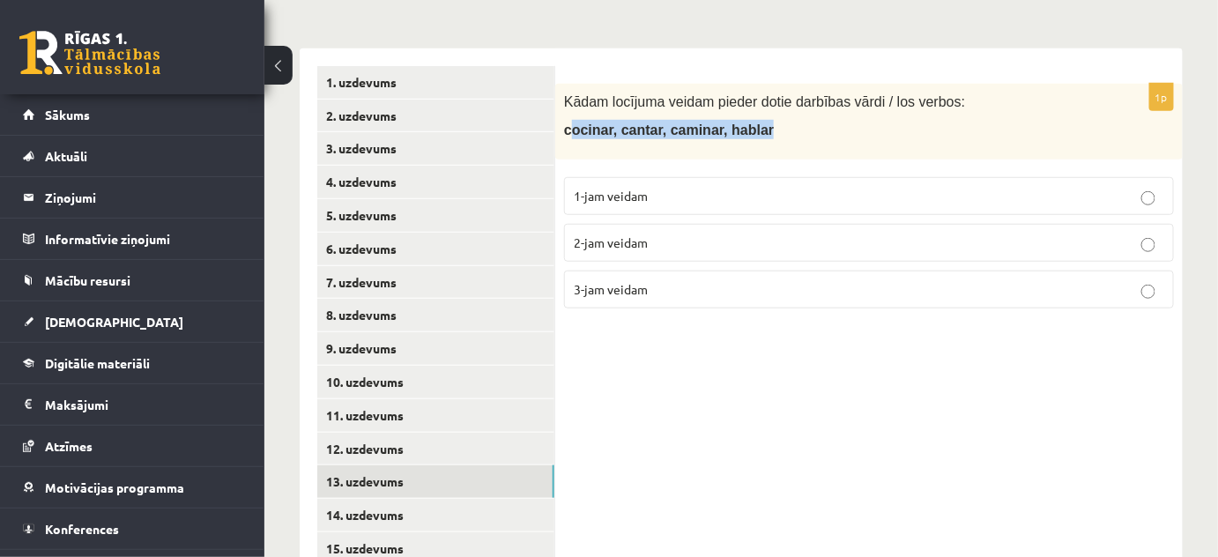
drag, startPoint x: 782, startPoint y: 149, endPoint x: 567, endPoint y: 111, distance: 218.3
click at [567, 111] on div "Kādam locījuma veidam pieder dotie darbības vārdi / los verbos: cocinar, cantar…" at bounding box center [868, 122] width 627 height 76
click at [801, 138] on p "cocinar, cantar, caminar, hablar" at bounding box center [825, 129] width 522 height 19
click at [740, 182] on label "1-jam veidam" at bounding box center [869, 196] width 610 height 38
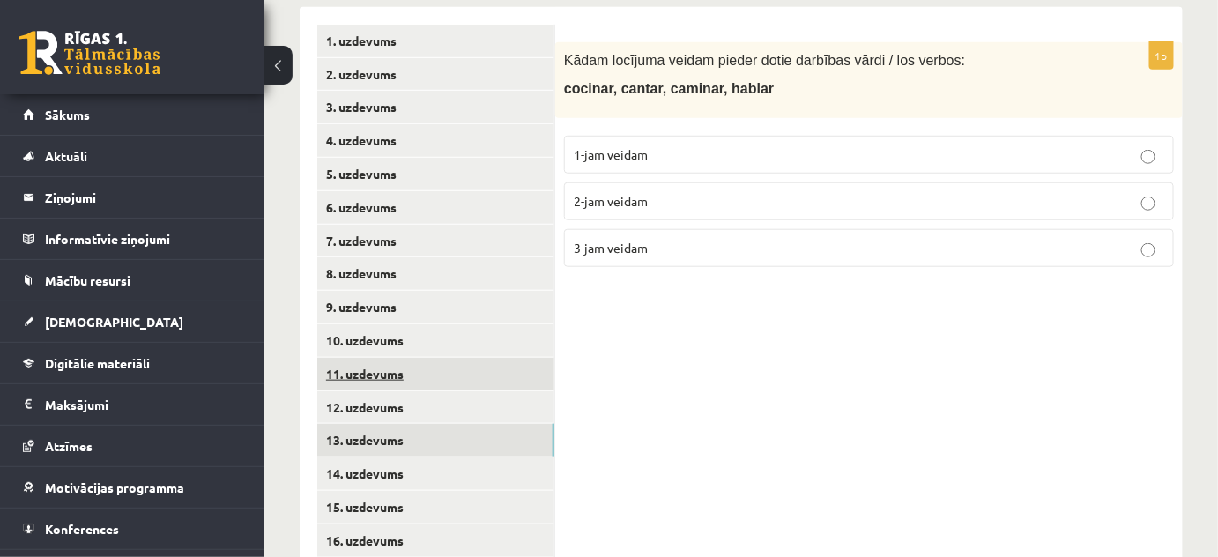
scroll to position [439, 0]
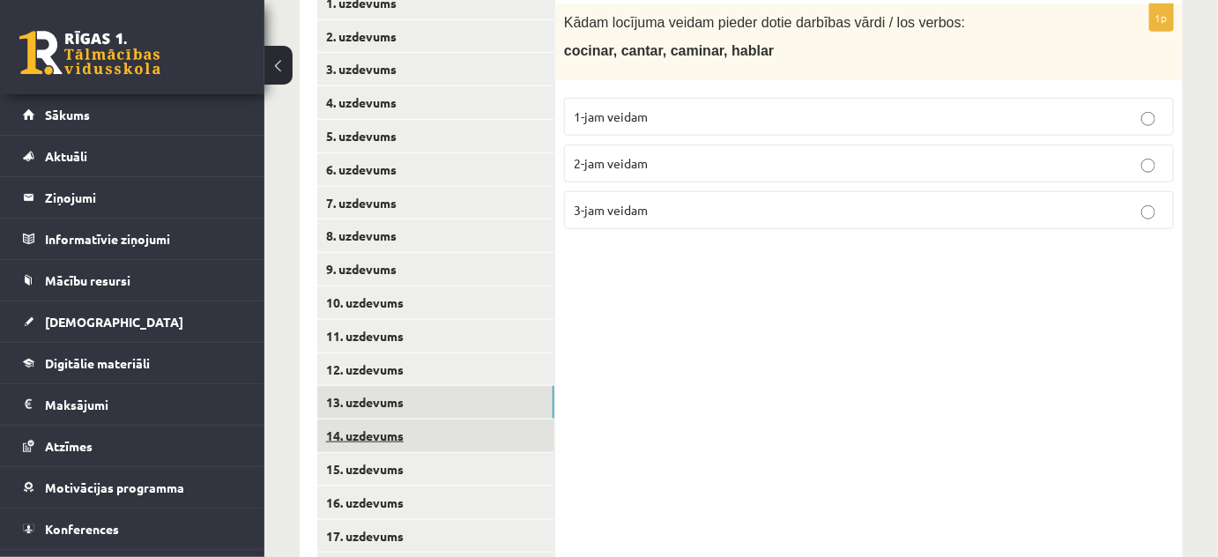
click at [402, 434] on link "14. uzdevums" at bounding box center [435, 435] width 237 height 33
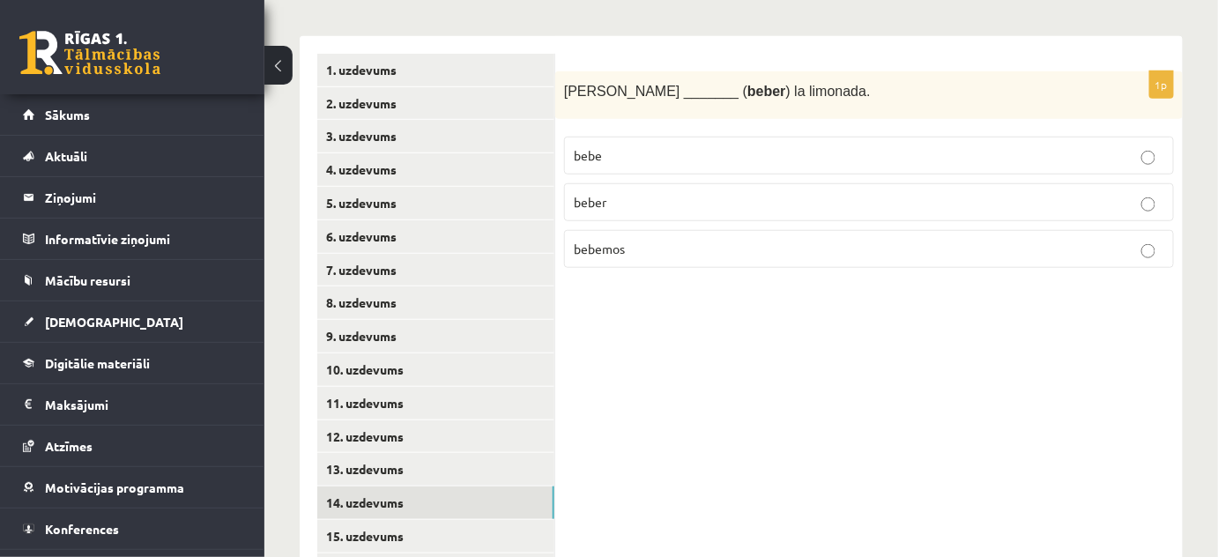
scroll to position [279, 0]
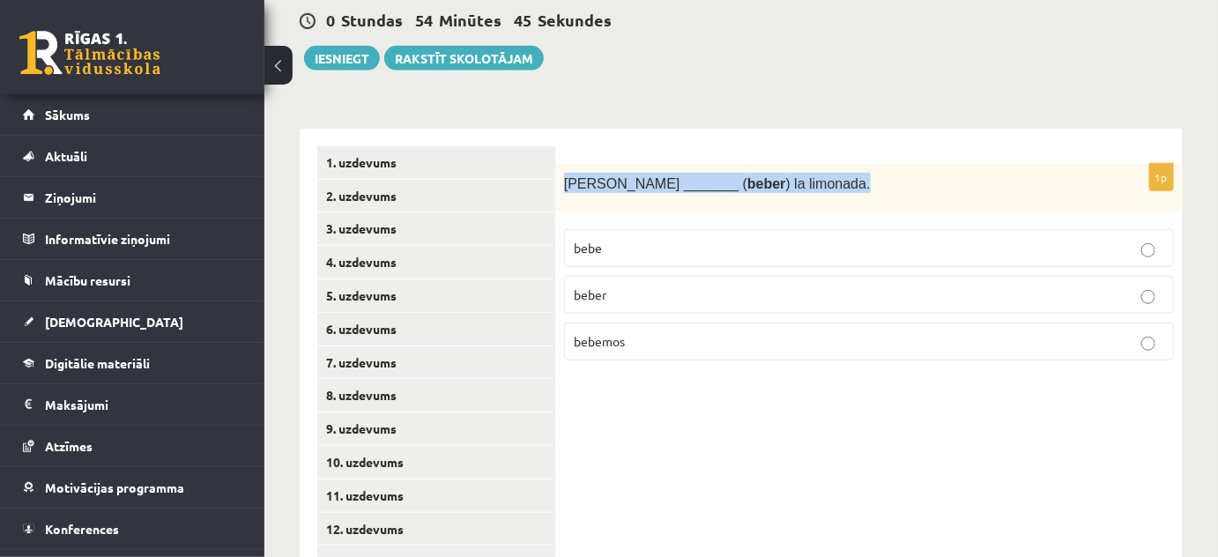
drag, startPoint x: 789, startPoint y: 185, endPoint x: 560, endPoint y: 182, distance: 230.0
click at [560, 182] on div "Enrique _______ ( beber ) la limonada." at bounding box center [868, 188] width 627 height 48
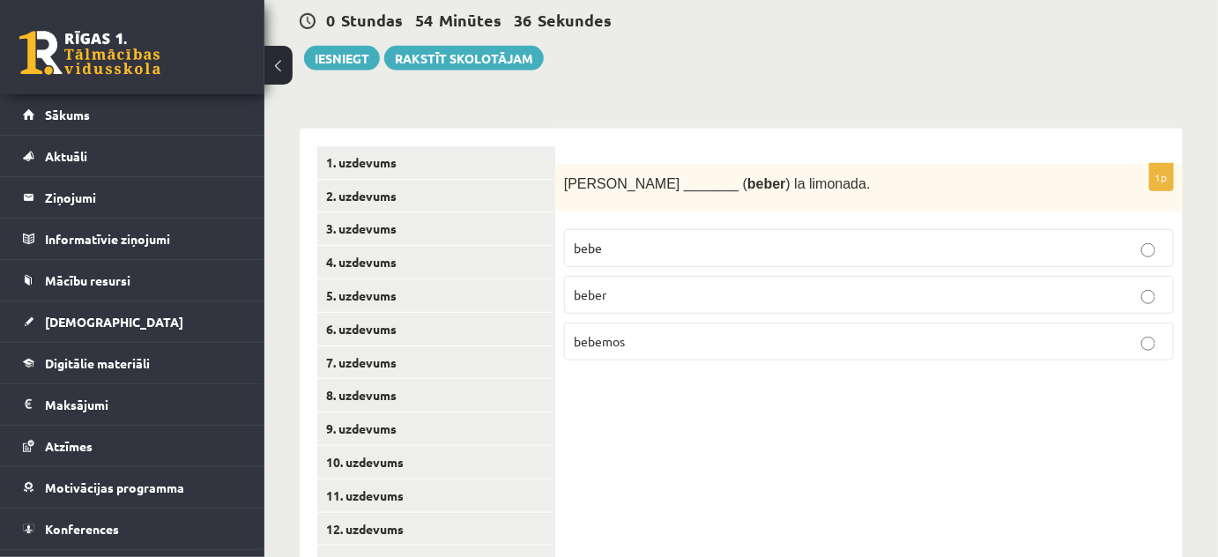
click at [665, 305] on label "beber" at bounding box center [869, 295] width 610 height 38
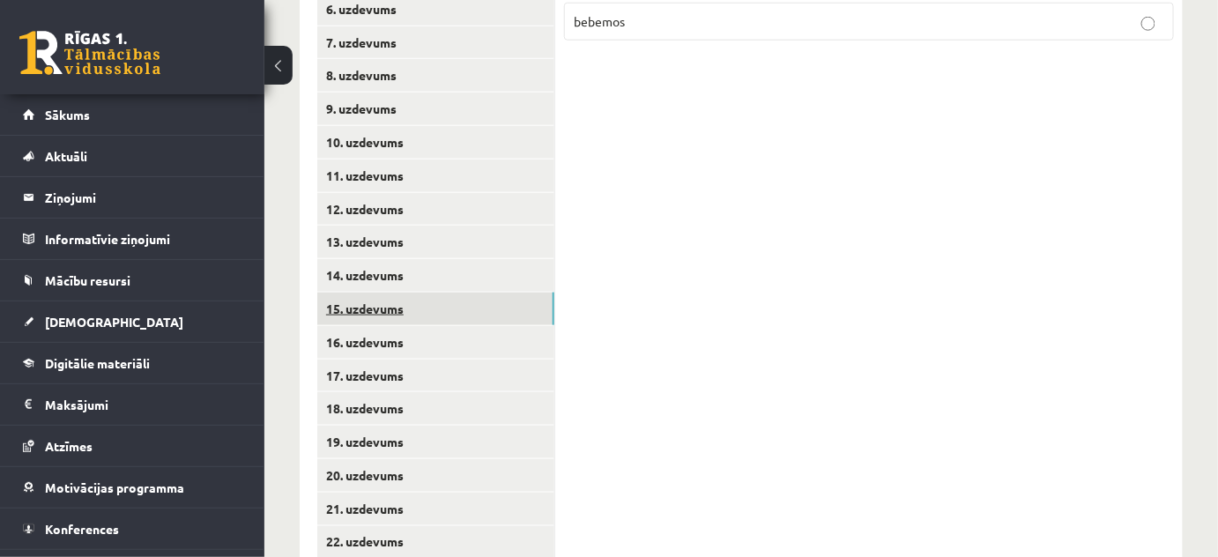
click at [404, 298] on link "15. uzdevums" at bounding box center [435, 309] width 237 height 33
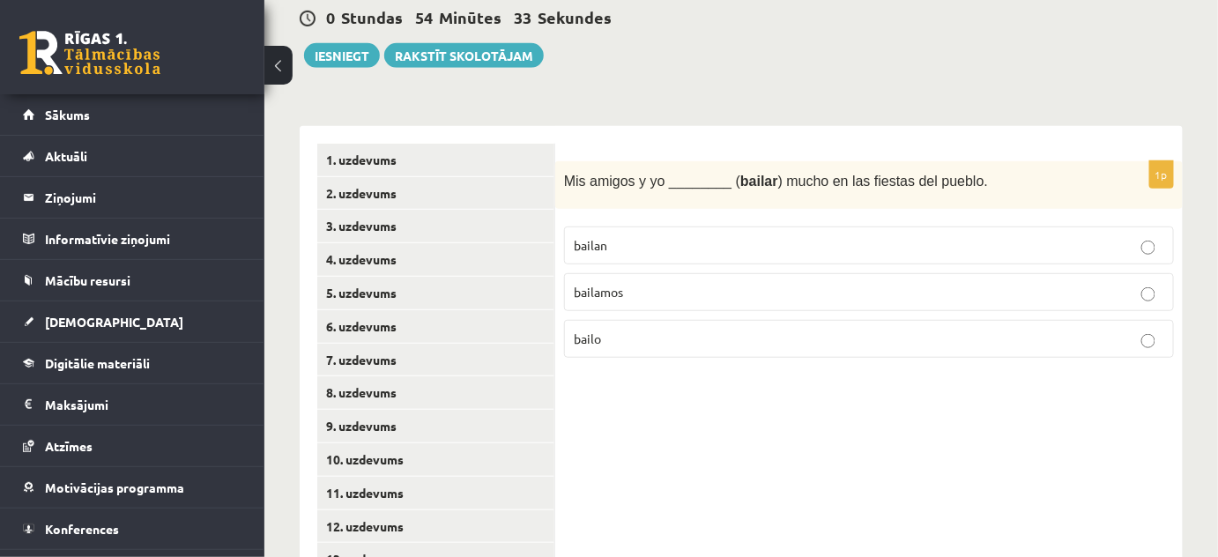
scroll to position [279, 0]
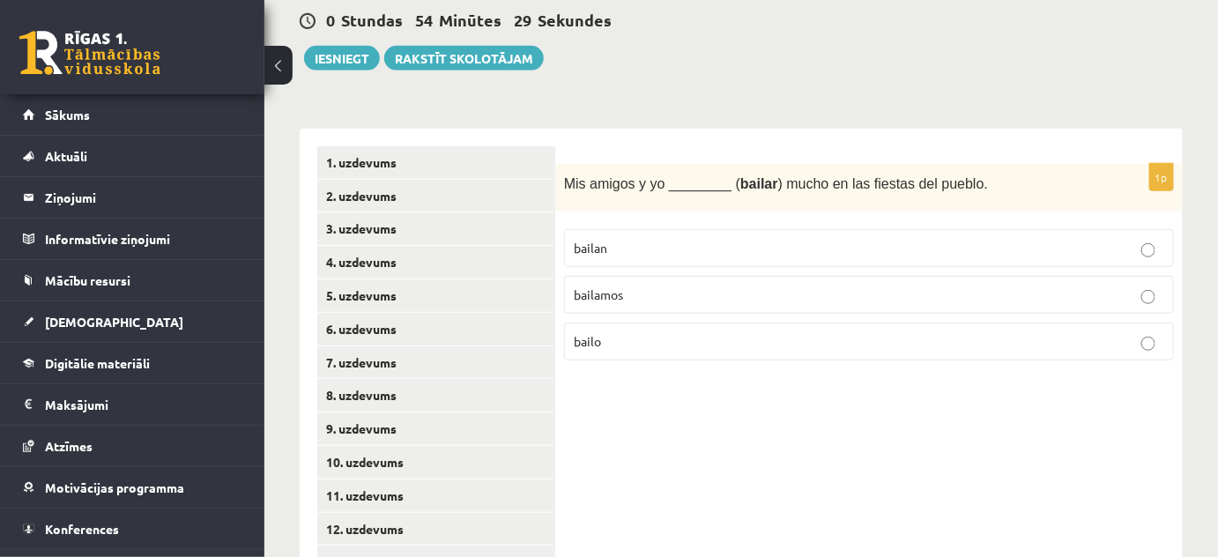
click at [576, 185] on span "Mis amigos y yo ________ ( bailar ) mucho en las fiestas del pueblo." at bounding box center [776, 183] width 424 height 15
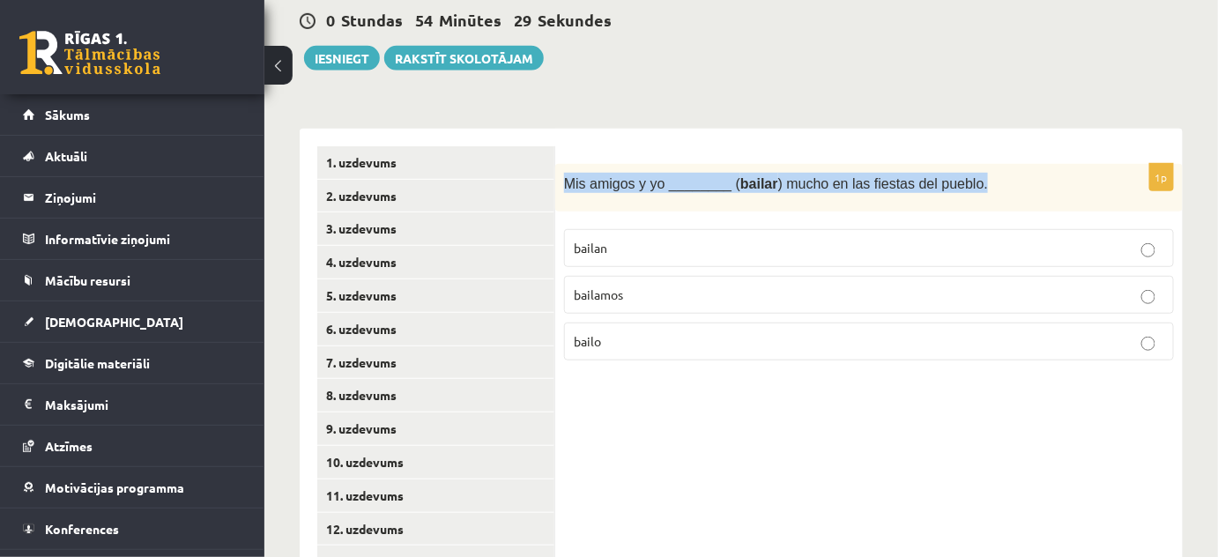
click at [576, 185] on span "Mis amigos y yo ________ ( bailar ) mucho en las fiestas del pueblo." at bounding box center [776, 183] width 424 height 15
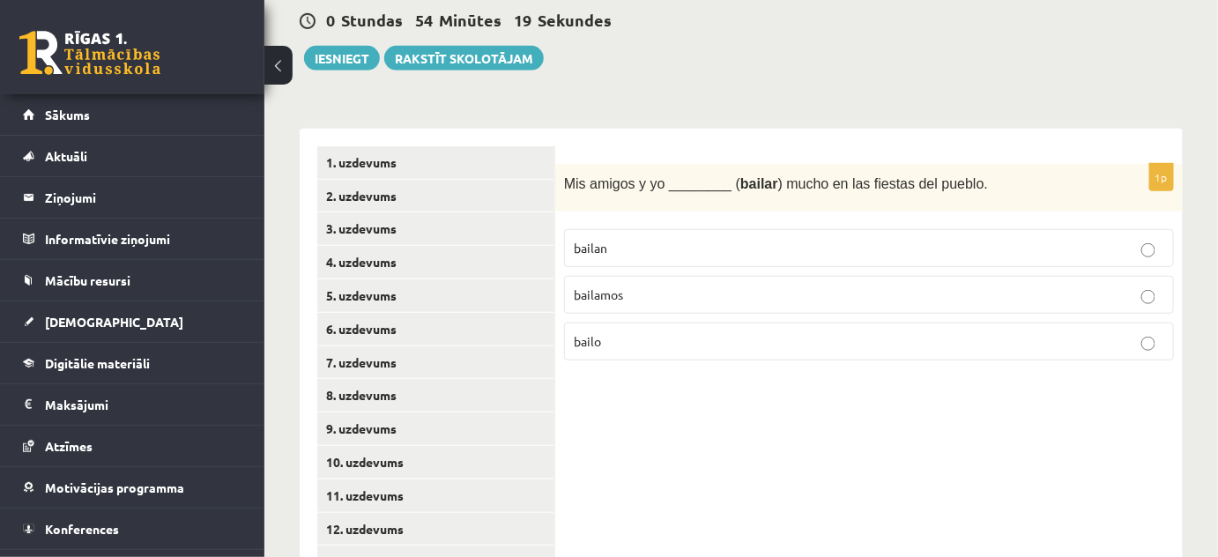
click at [671, 293] on p "bailamos" at bounding box center [869, 294] width 590 height 19
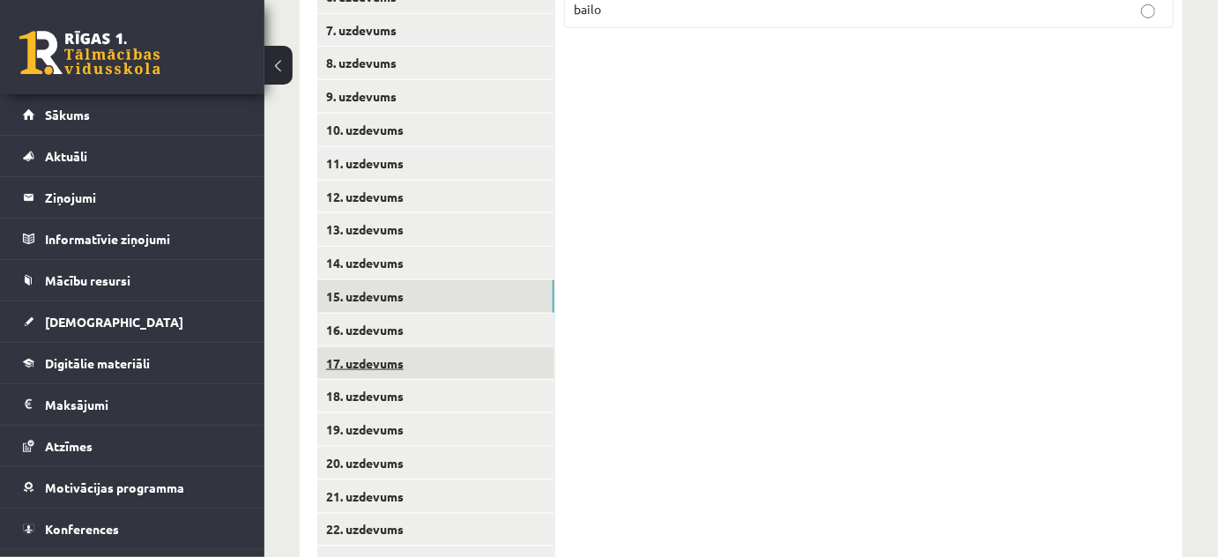
scroll to position [679, 0]
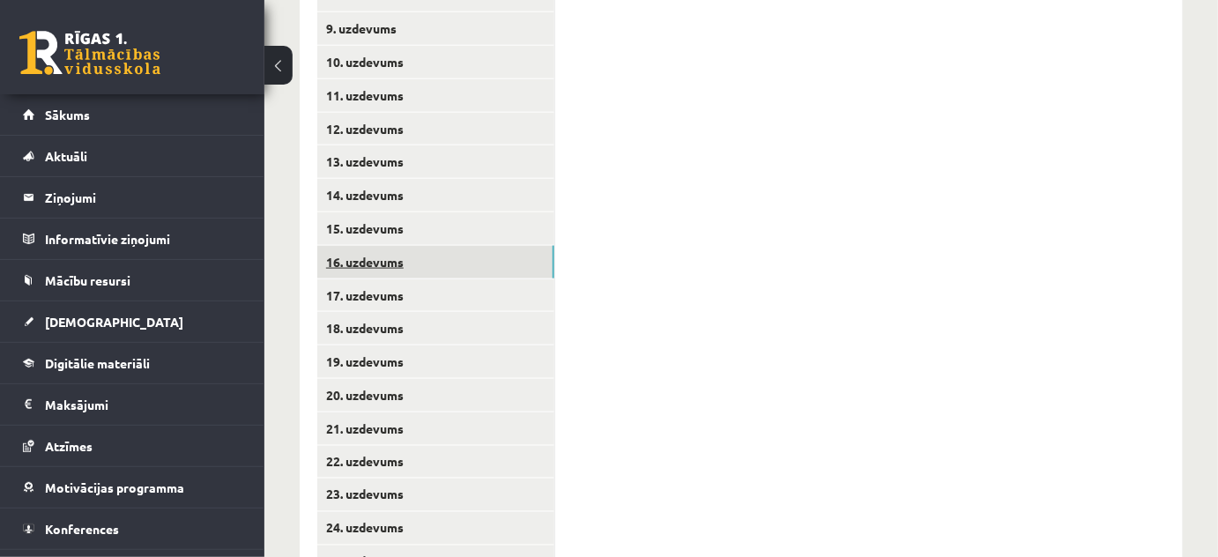
click at [434, 258] on link "16. uzdevums" at bounding box center [435, 262] width 237 height 33
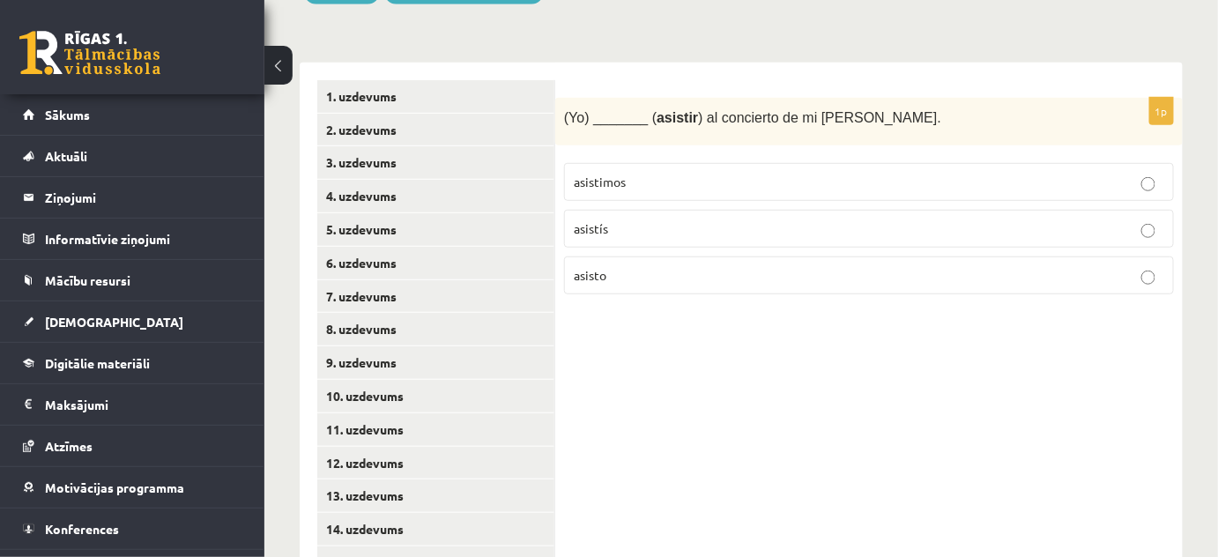
scroll to position [199, 0]
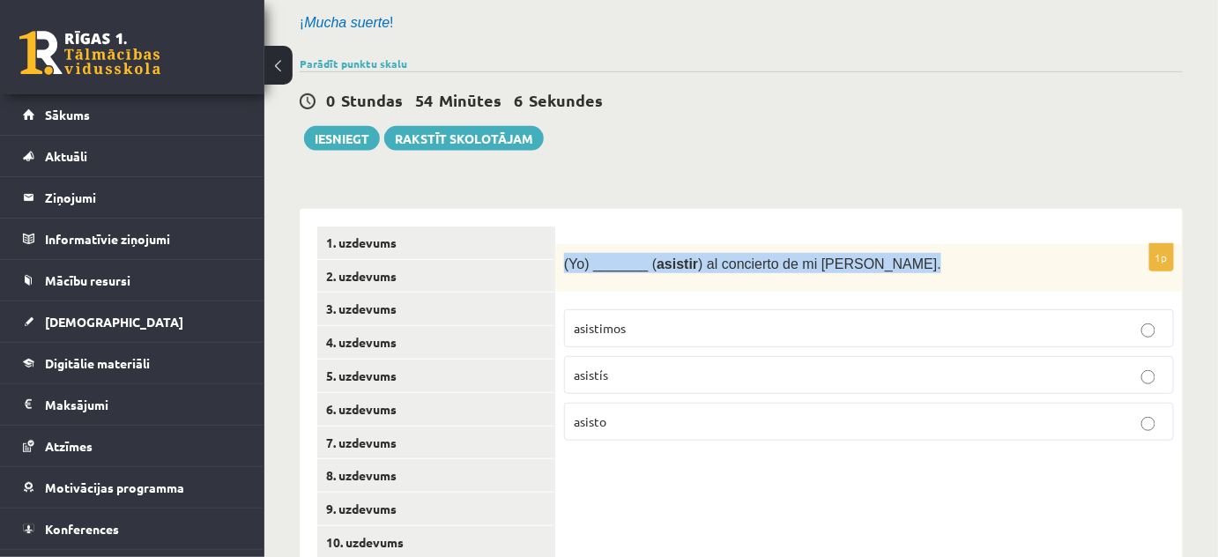
drag, startPoint x: 565, startPoint y: 262, endPoint x: 903, endPoint y: 256, distance: 338.4
click at [903, 256] on p "(Yo) _______ ( asistir ) al concierto de mi abuela Mónica." at bounding box center [825, 263] width 522 height 20
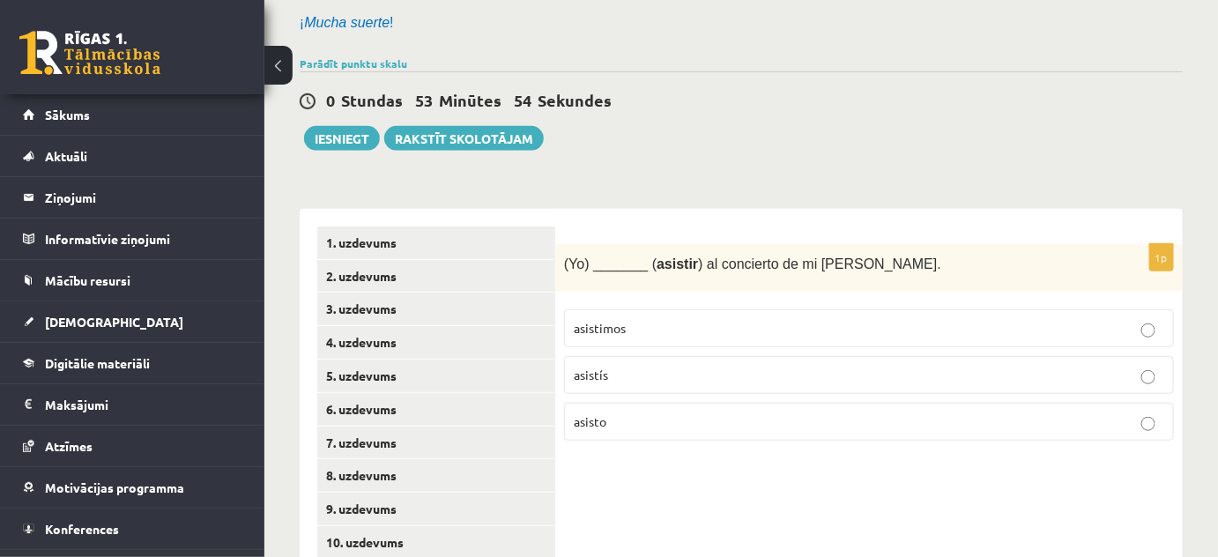
click at [632, 375] on p "asistís" at bounding box center [869, 375] width 590 height 19
click at [646, 414] on p "asisto" at bounding box center [869, 421] width 590 height 19
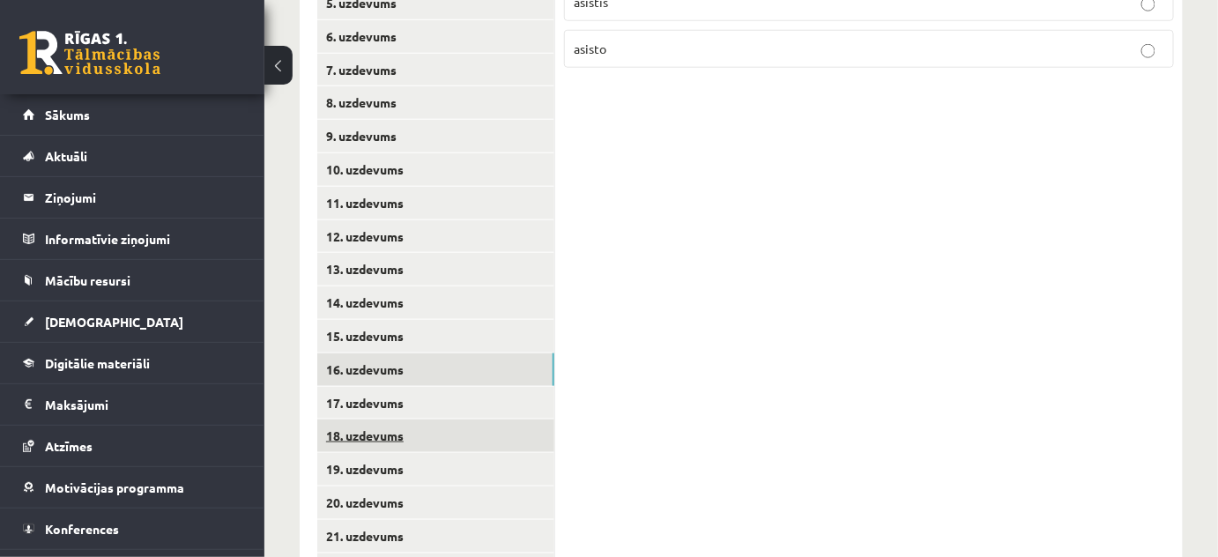
scroll to position [599, 0]
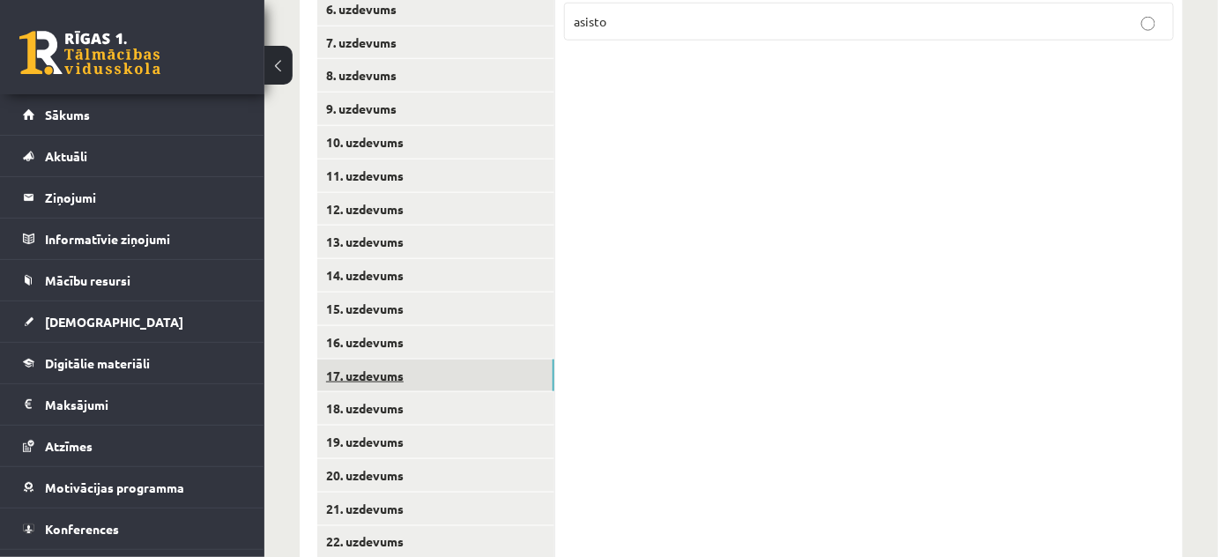
click at [456, 366] on link "17. uzdevums" at bounding box center [435, 375] width 237 height 33
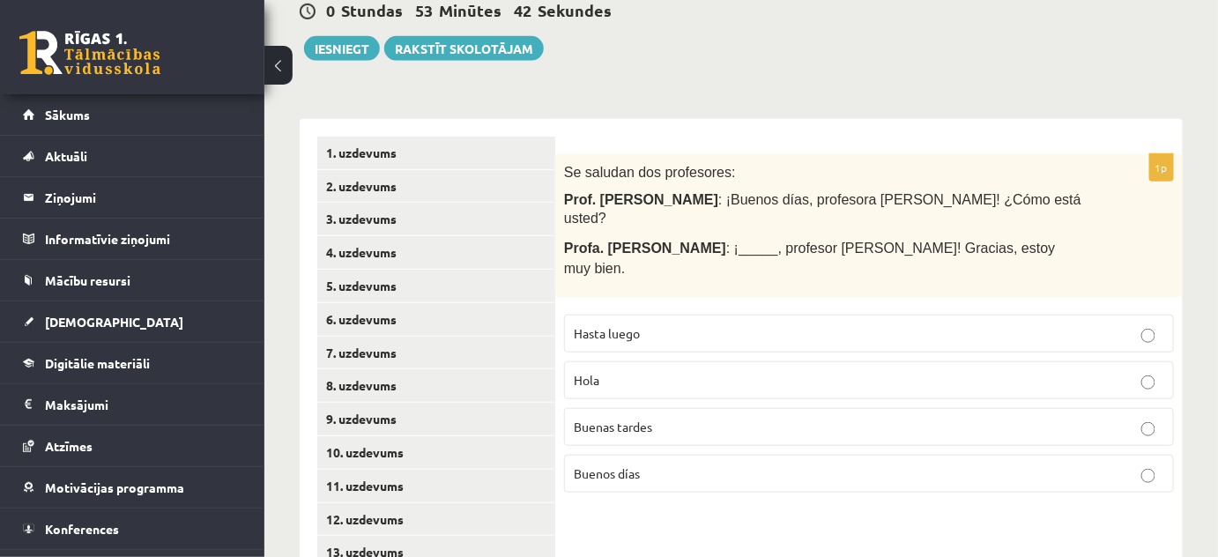
scroll to position [279, 0]
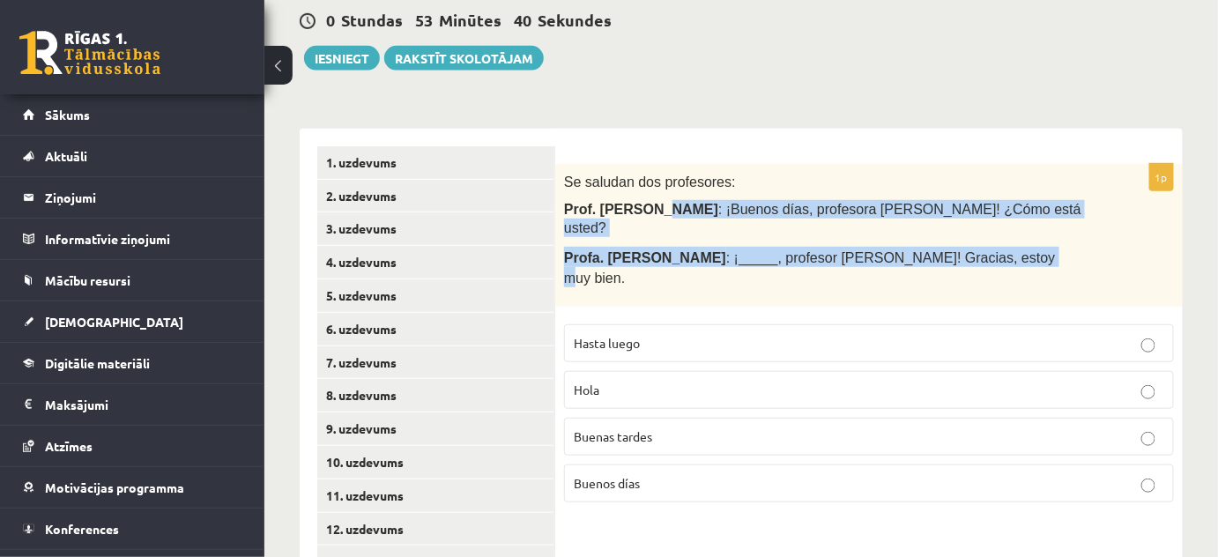
drag, startPoint x: 988, startPoint y: 240, endPoint x: 648, endPoint y: 220, distance: 340.7
click at [646, 219] on div "Se saludan dos profesores: Prof. Juan Pérez : ¡Buenos días, profesora Gómez! ¿C…" at bounding box center [868, 235] width 627 height 143
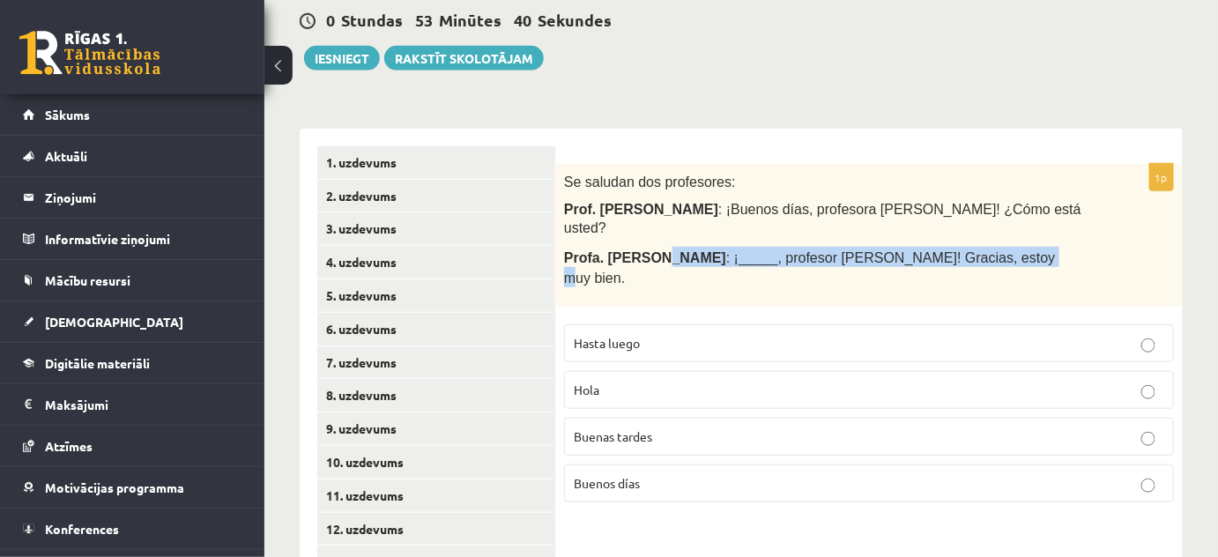
click at [651, 225] on div "Se saludan dos profesores: Prof. Juan Pérez : ¡Buenos días, profesora Gómez! ¿C…" at bounding box center [868, 235] width 627 height 143
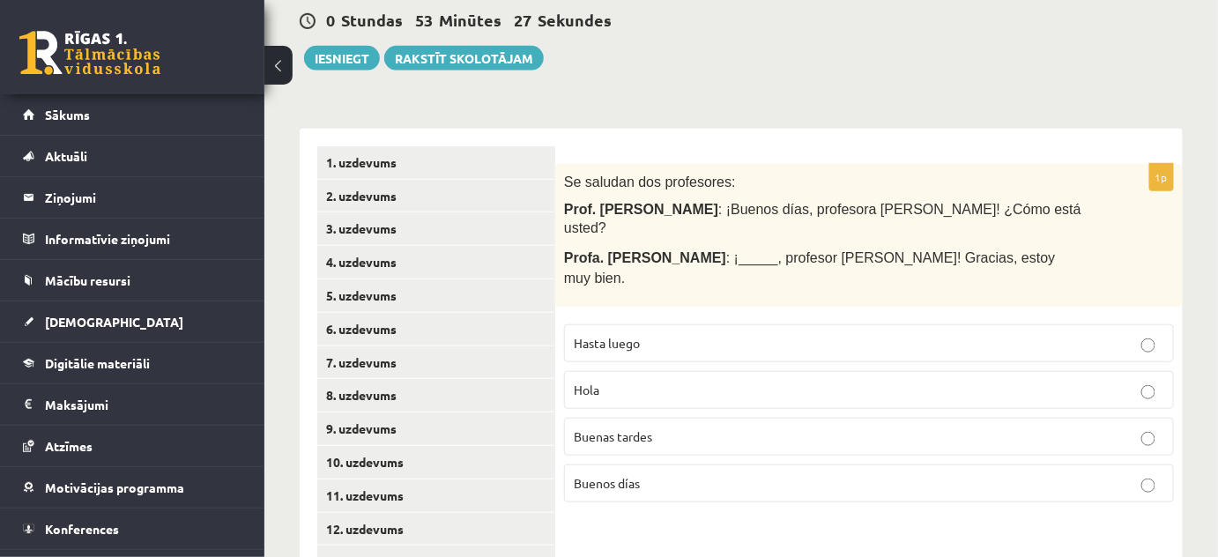
click at [737, 381] on p "Hola" at bounding box center [869, 390] width 590 height 19
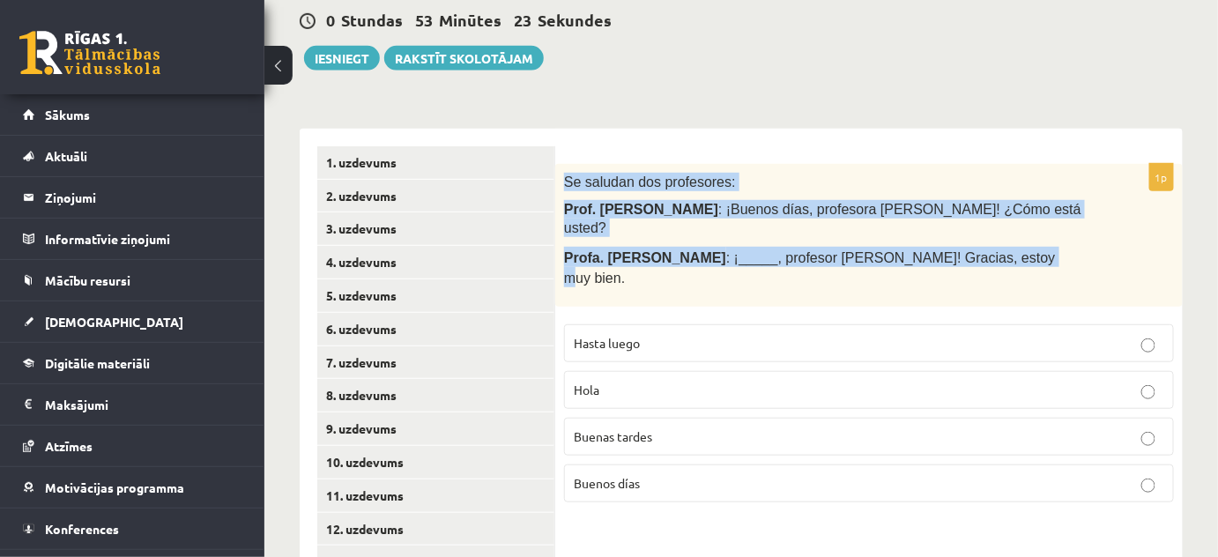
drag, startPoint x: 982, startPoint y: 243, endPoint x: 559, endPoint y: 174, distance: 429.5
click at [559, 174] on div "Se saludan dos profesores: Prof. Juan Pérez : ¡Buenos días, profesora Gómez! ¿C…" at bounding box center [868, 235] width 627 height 143
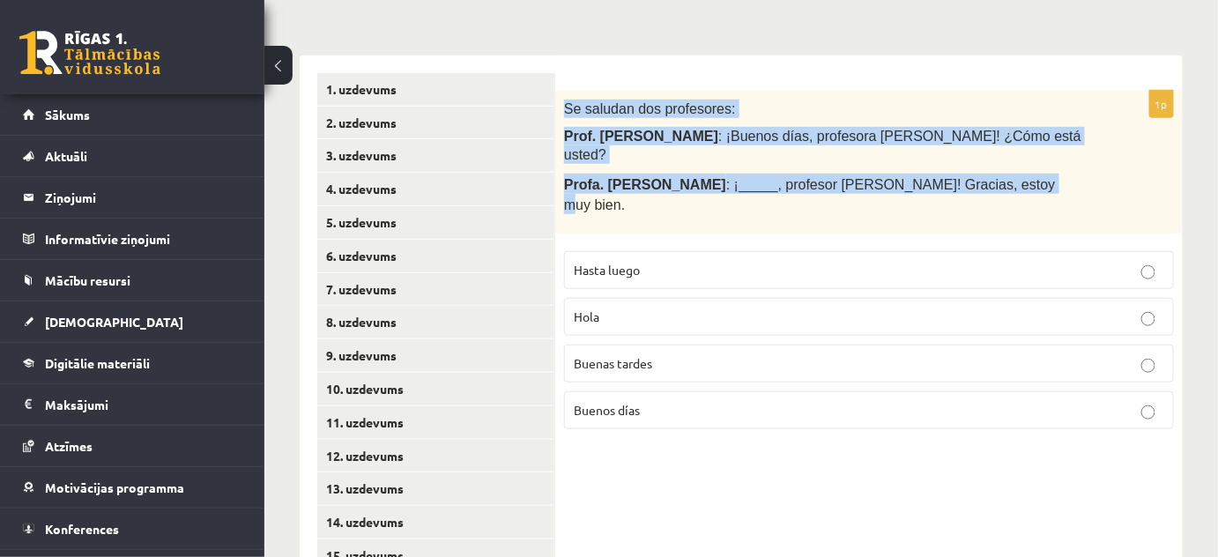
scroll to position [439, 0]
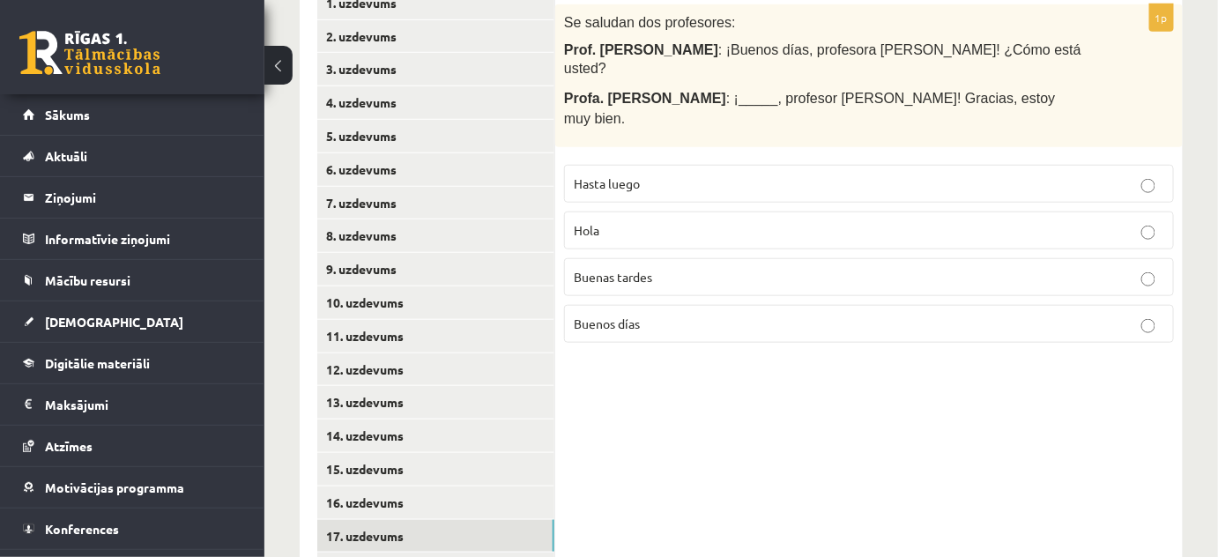
click at [631, 315] on span "Buenos días" at bounding box center [607, 323] width 66 height 16
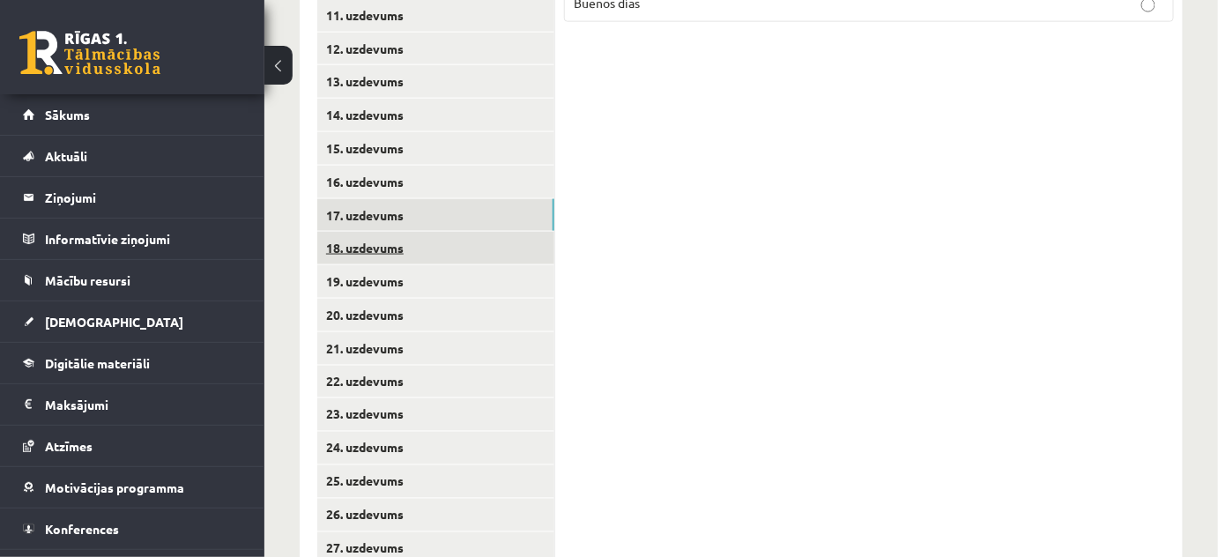
click at [421, 248] on link "18. uzdevums" at bounding box center [435, 248] width 237 height 33
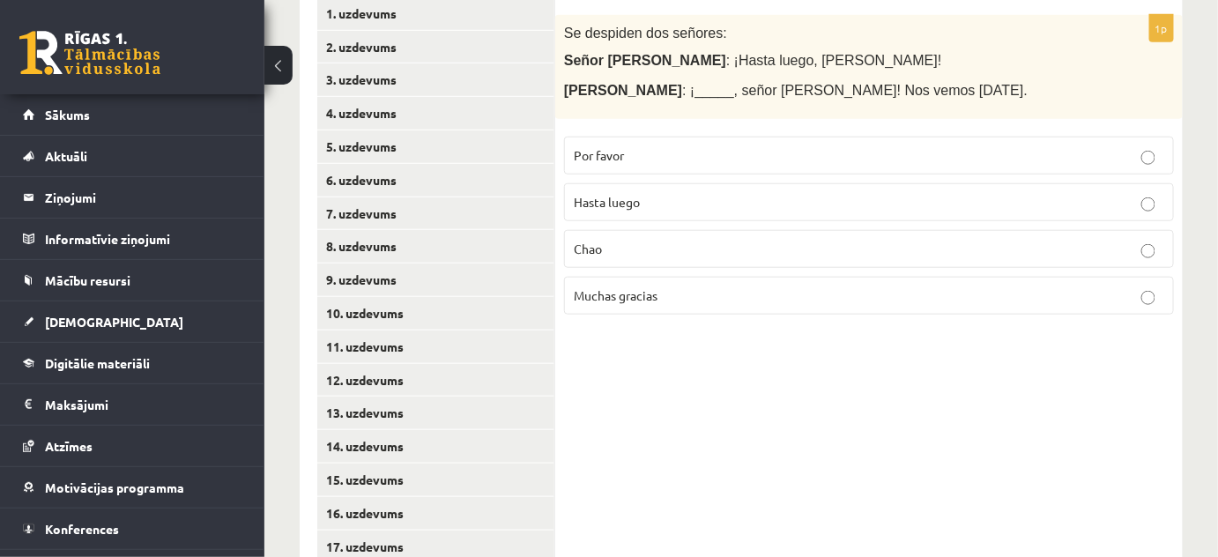
scroll to position [359, 0]
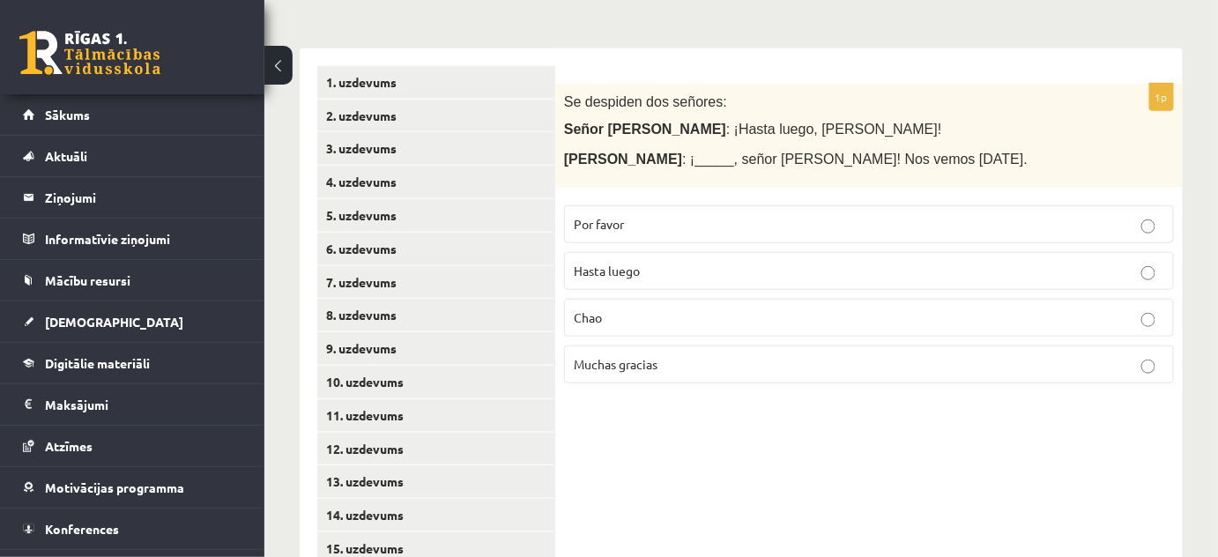
click at [691, 219] on p "Por favor" at bounding box center [869, 224] width 590 height 19
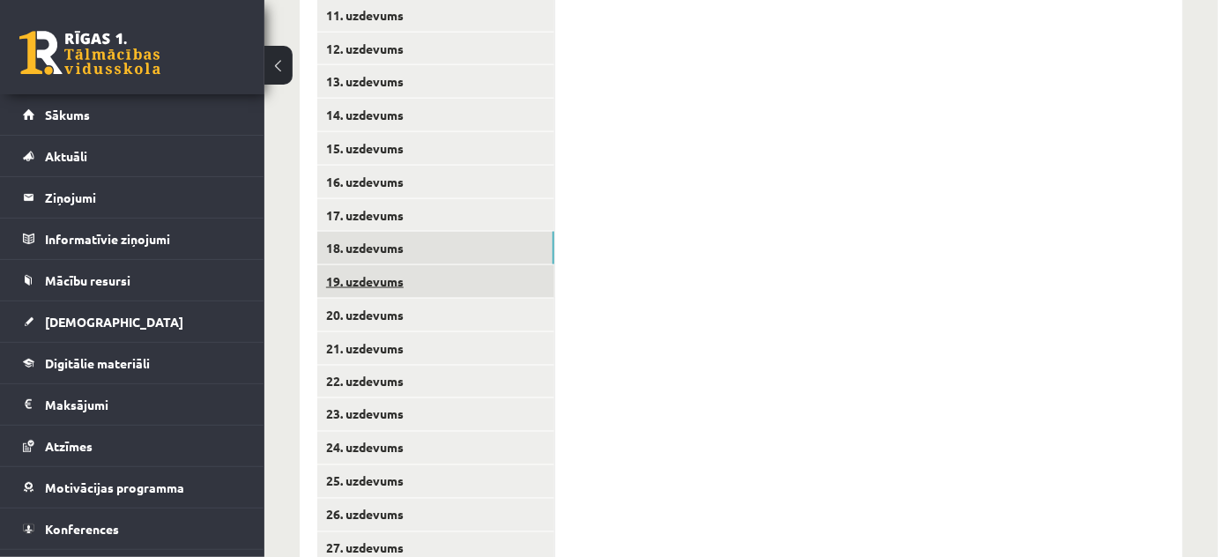
click at [441, 286] on link "19. uzdevums" at bounding box center [435, 281] width 237 height 33
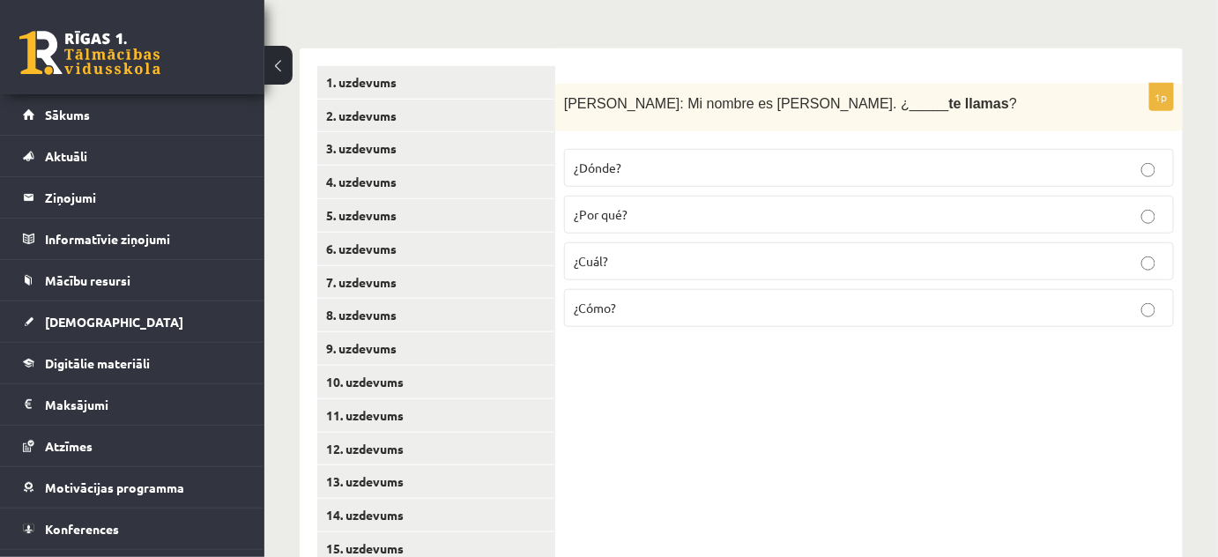
click at [615, 306] on p "¿Cómo?" at bounding box center [869, 308] width 590 height 19
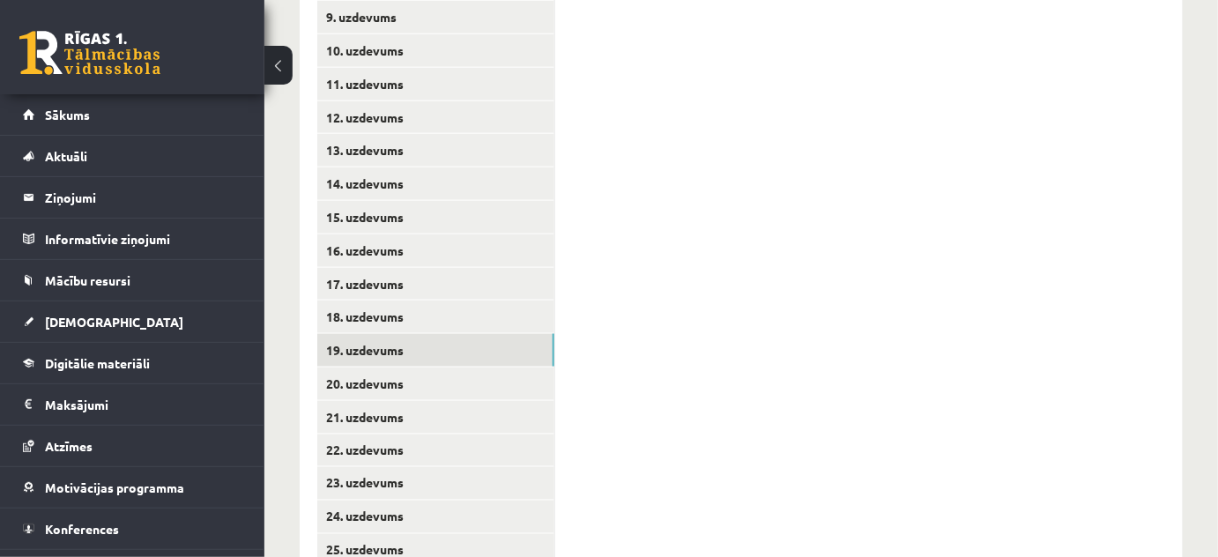
scroll to position [760, 0]
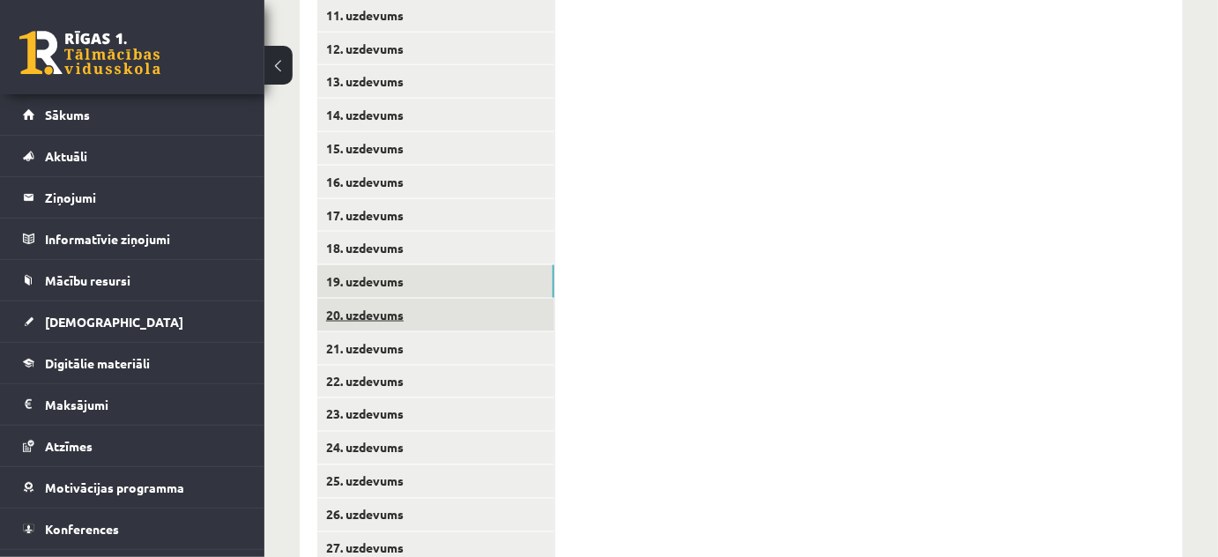
click at [463, 327] on link "20. uzdevums" at bounding box center [435, 315] width 237 height 33
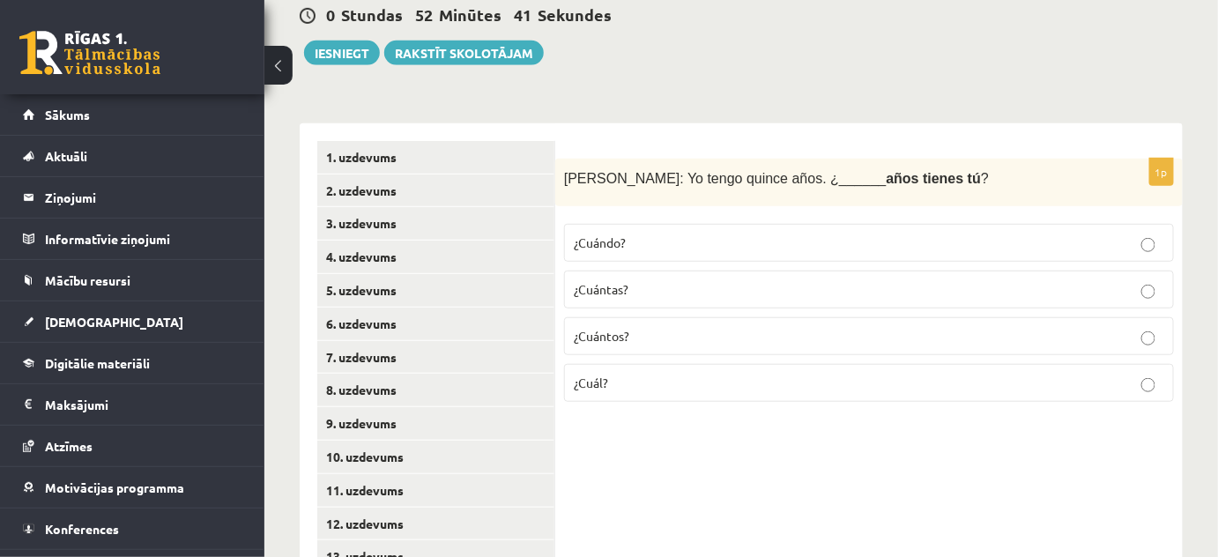
scroll to position [279, 0]
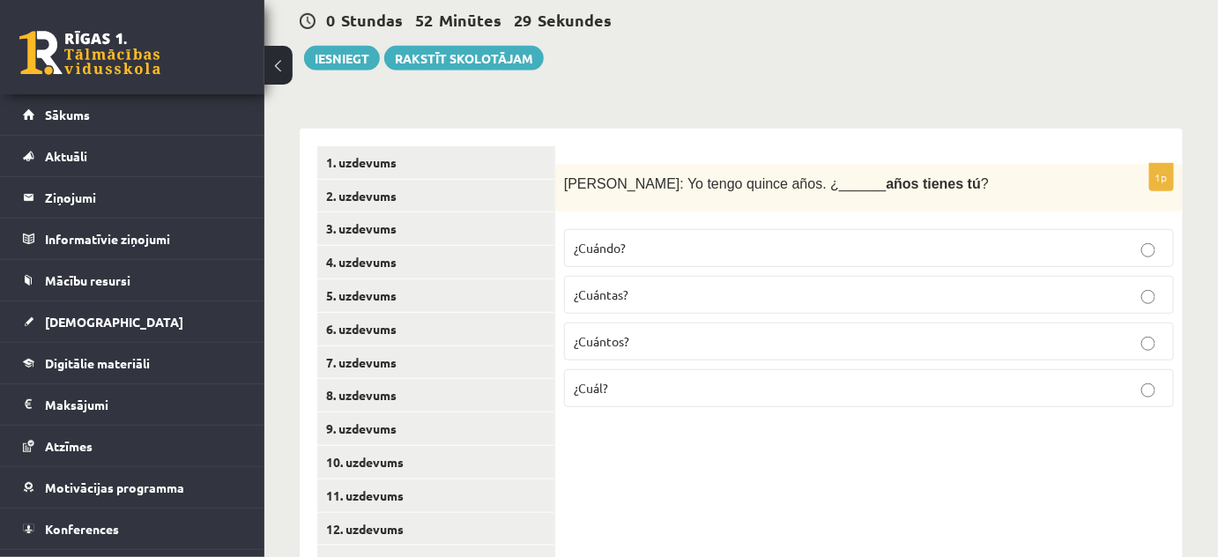
click at [638, 243] on p "¿Cuándo?" at bounding box center [869, 248] width 590 height 19
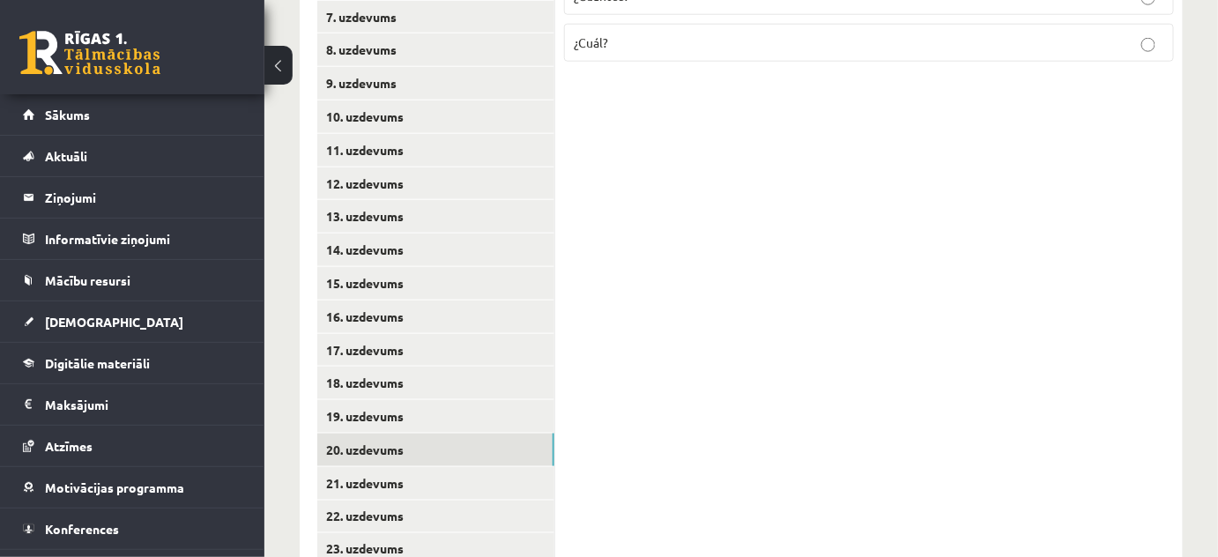
scroll to position [760, 0]
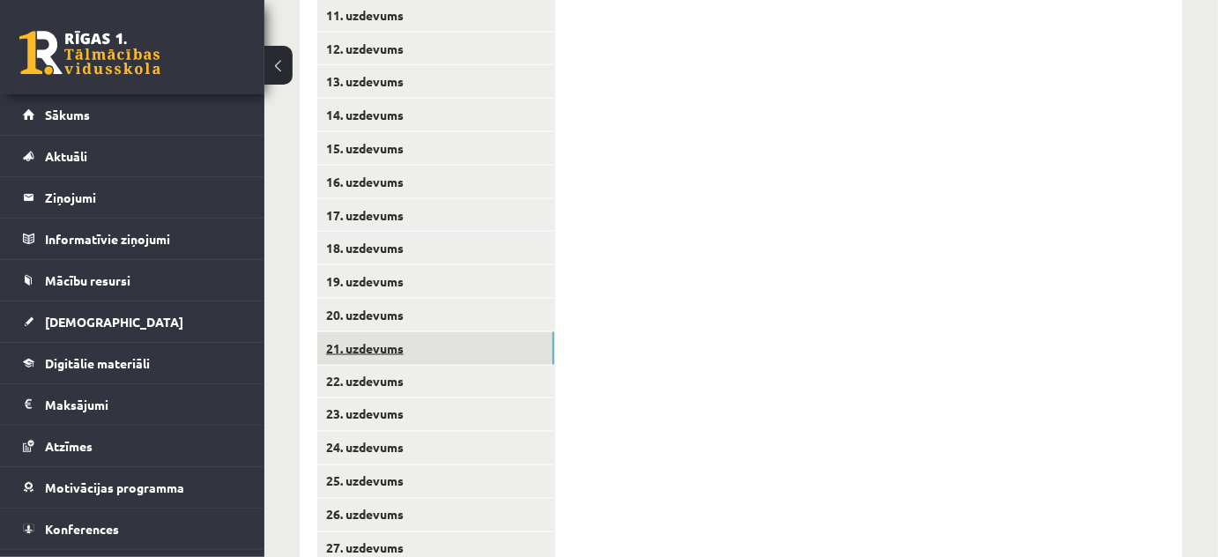
click at [434, 358] on link "21. uzdevums" at bounding box center [435, 348] width 237 height 33
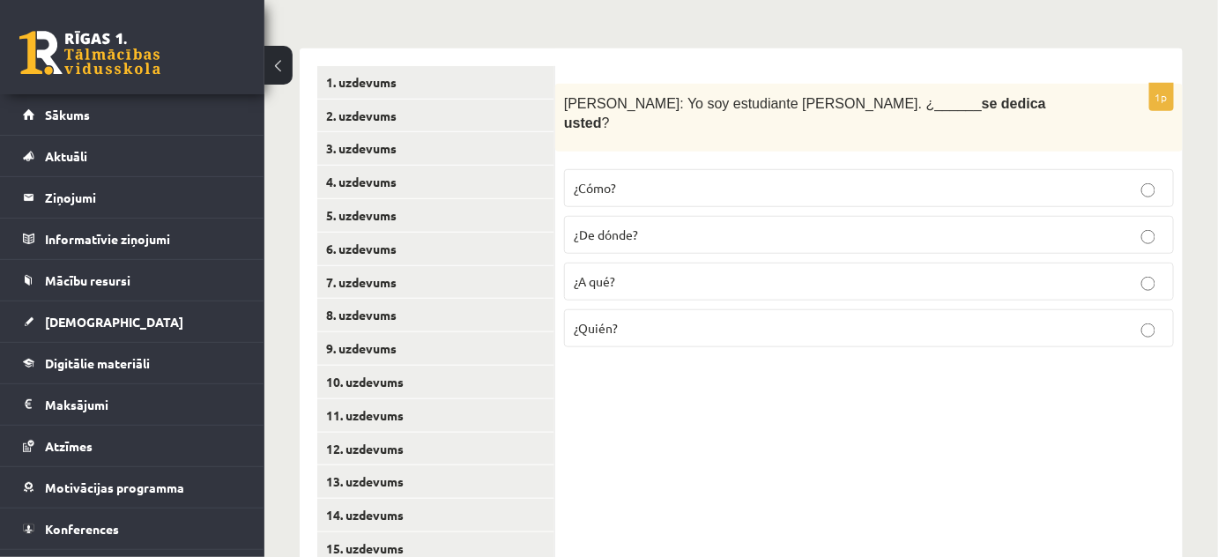
scroll to position [199, 0]
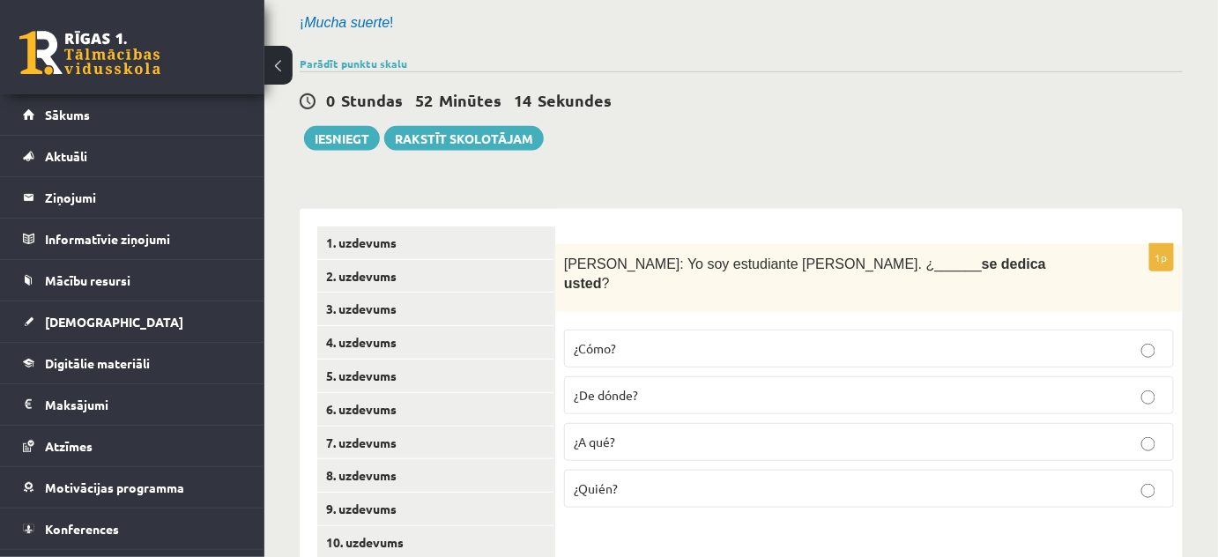
click at [687, 339] on p "¿Cómo?" at bounding box center [869, 348] width 590 height 19
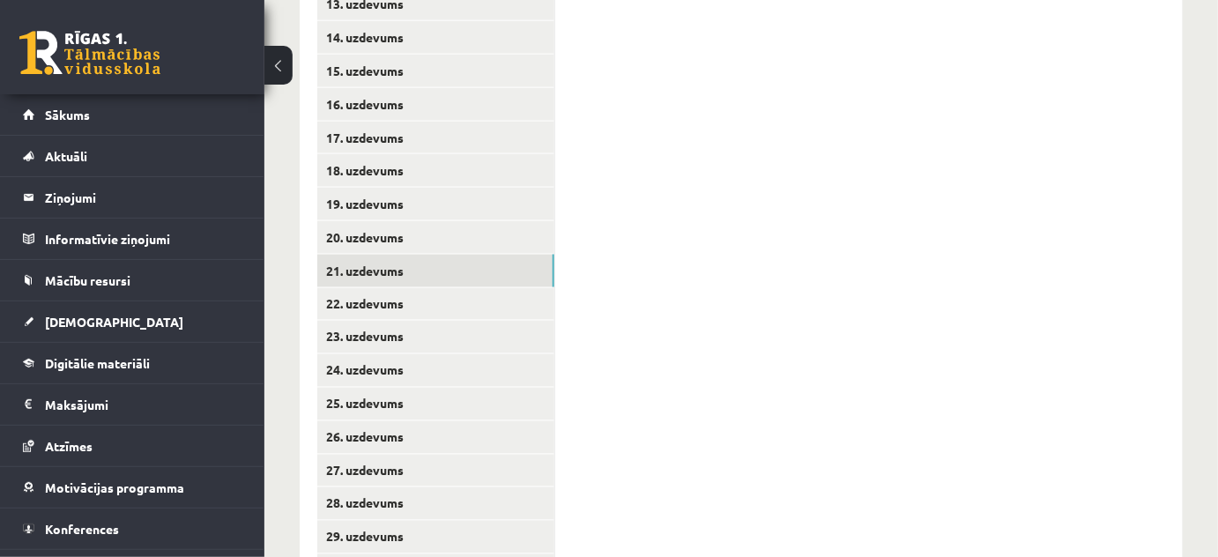
scroll to position [840, 0]
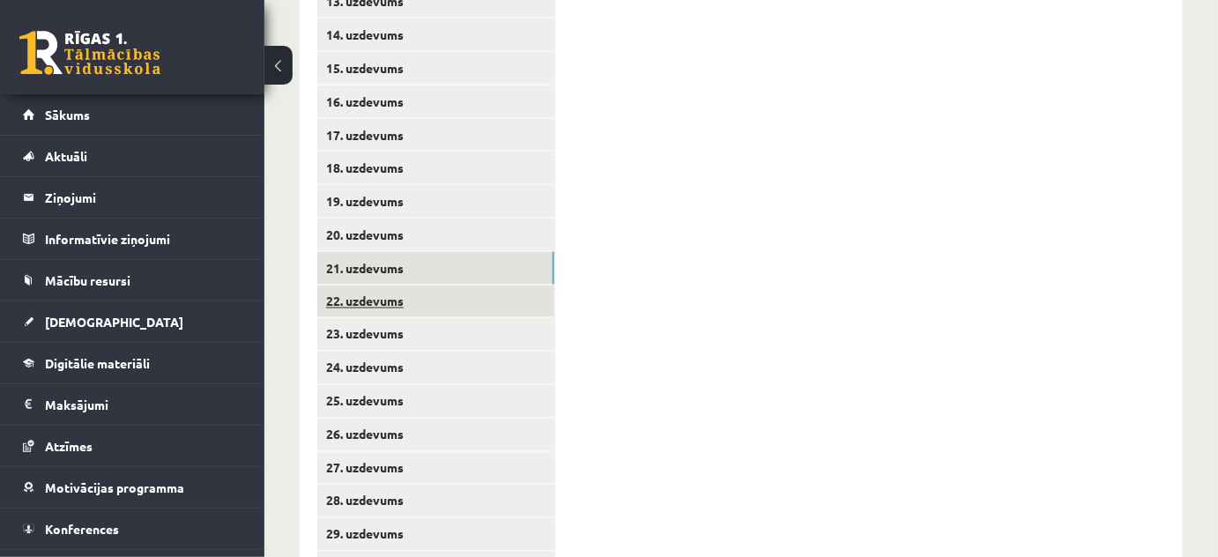
click at [419, 301] on link "22. uzdevums" at bounding box center [435, 301] width 237 height 33
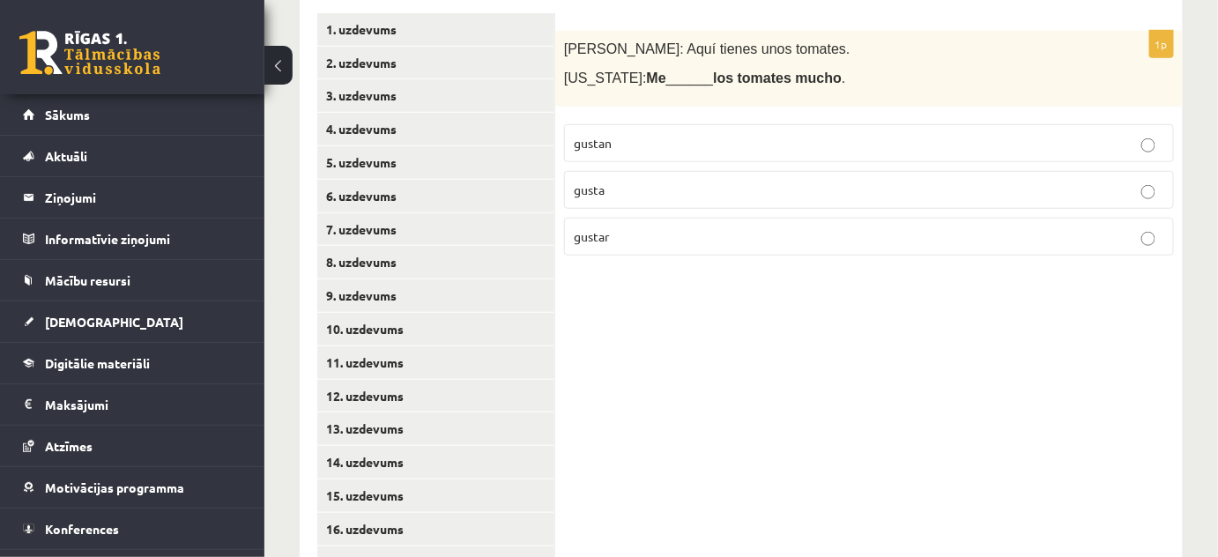
scroll to position [279, 0]
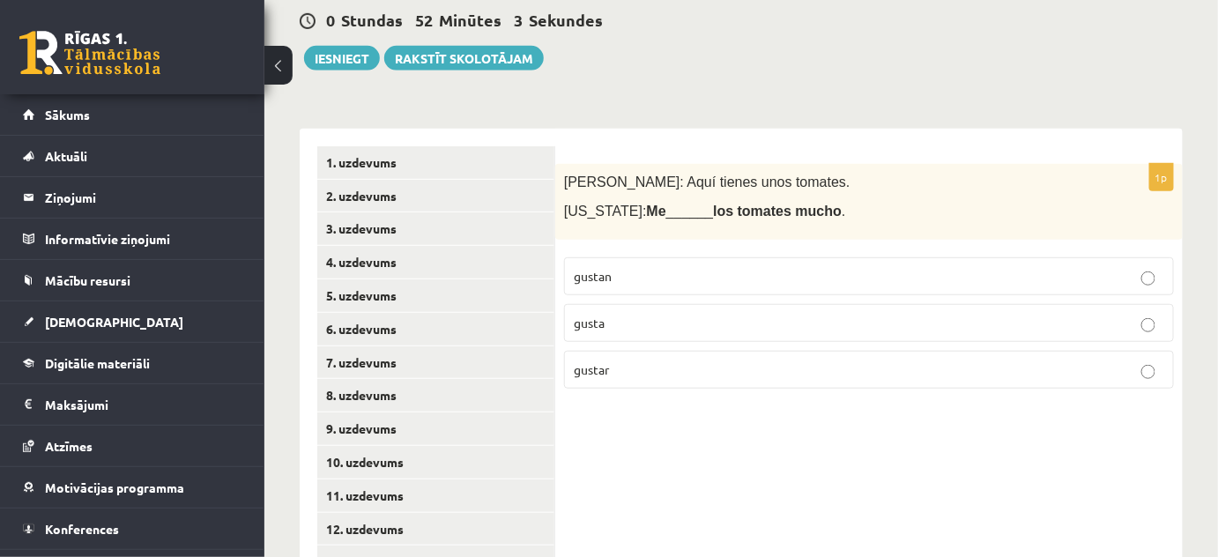
click at [685, 328] on p "gusta" at bounding box center [869, 323] width 590 height 19
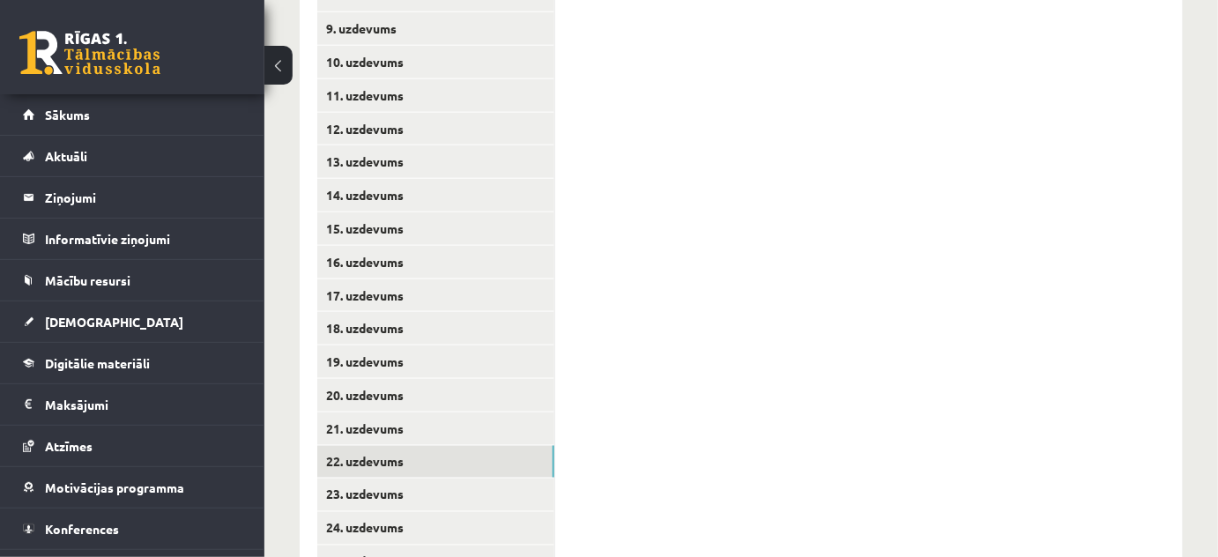
scroll to position [920, 0]
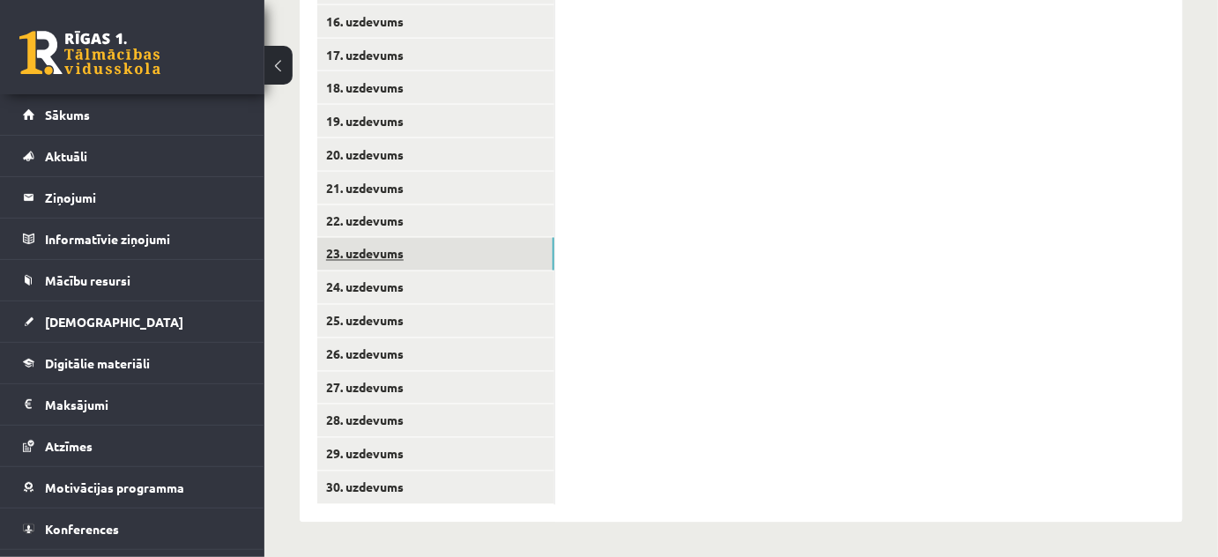
click at [444, 268] on link "23. uzdevums" at bounding box center [435, 254] width 237 height 33
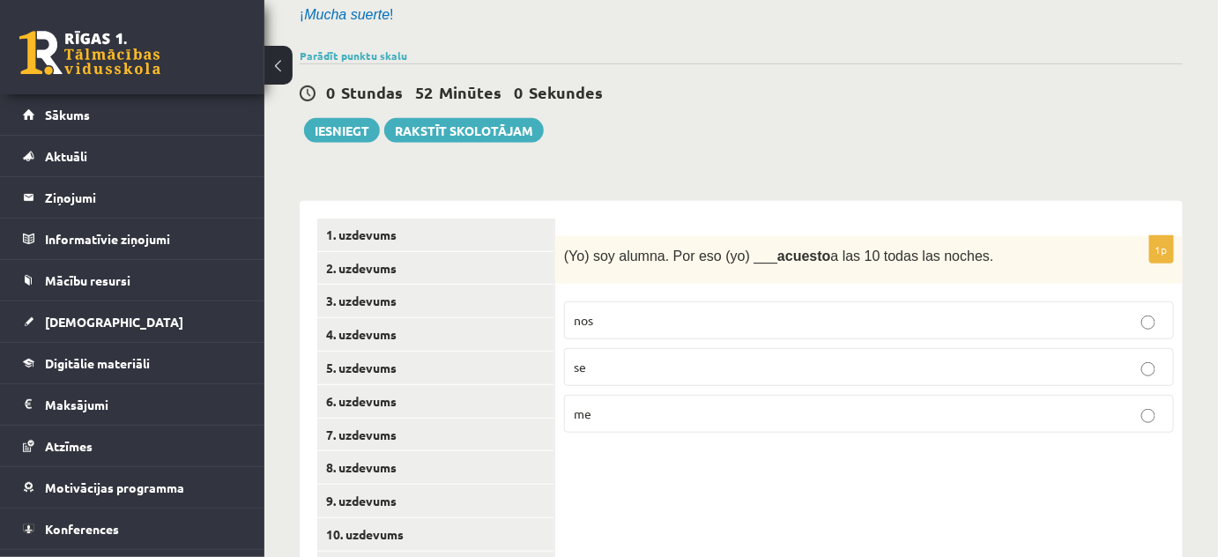
scroll to position [199, 0]
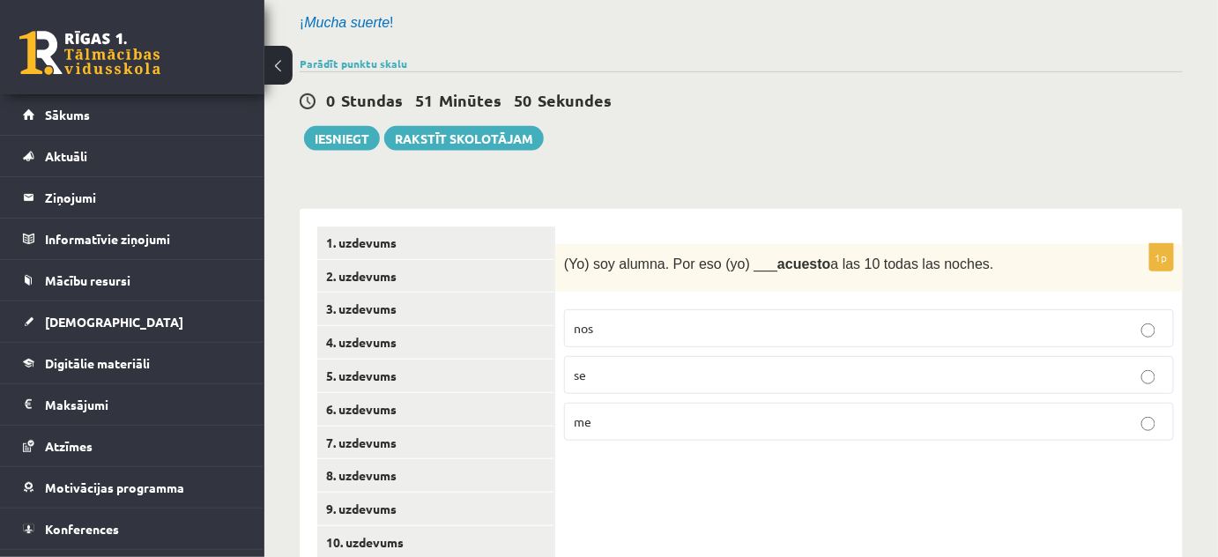
click at [975, 267] on p "(Yo) soy alumna. Por eso (yo) ___ acuesto a las 10 todas las noches." at bounding box center [825, 263] width 522 height 20
drag, startPoint x: 565, startPoint y: 260, endPoint x: 966, endPoint y: 252, distance: 401.0
click at [966, 253] on p "(Yo) soy alumna. Por eso (yo) ___ acuesto a las 10 todas las noches." at bounding box center [825, 263] width 522 height 20
click at [619, 407] on label "me" at bounding box center [869, 422] width 610 height 38
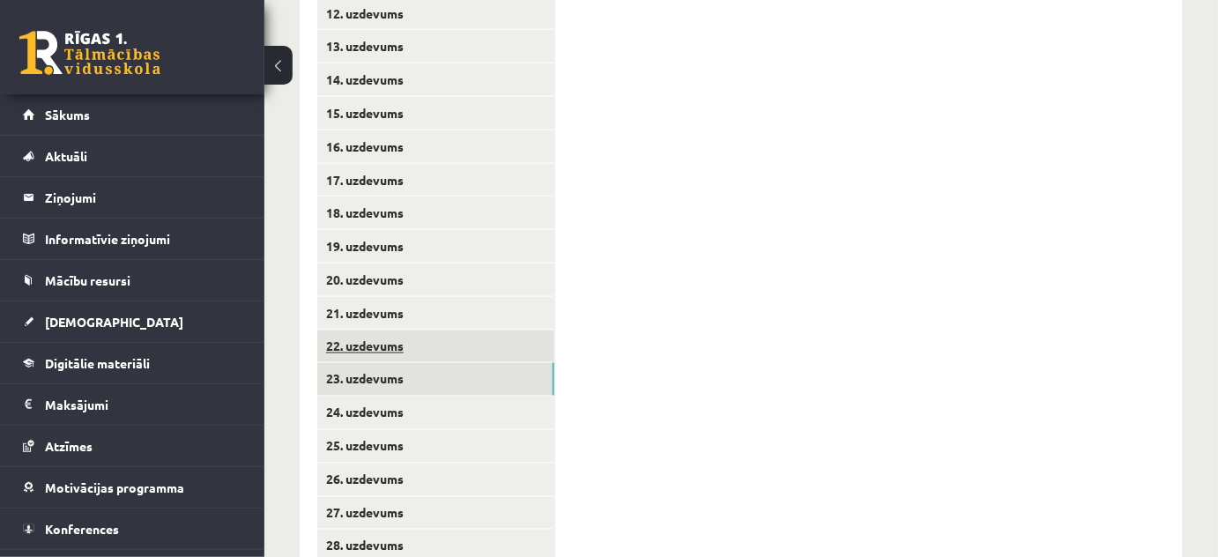
scroll to position [840, 0]
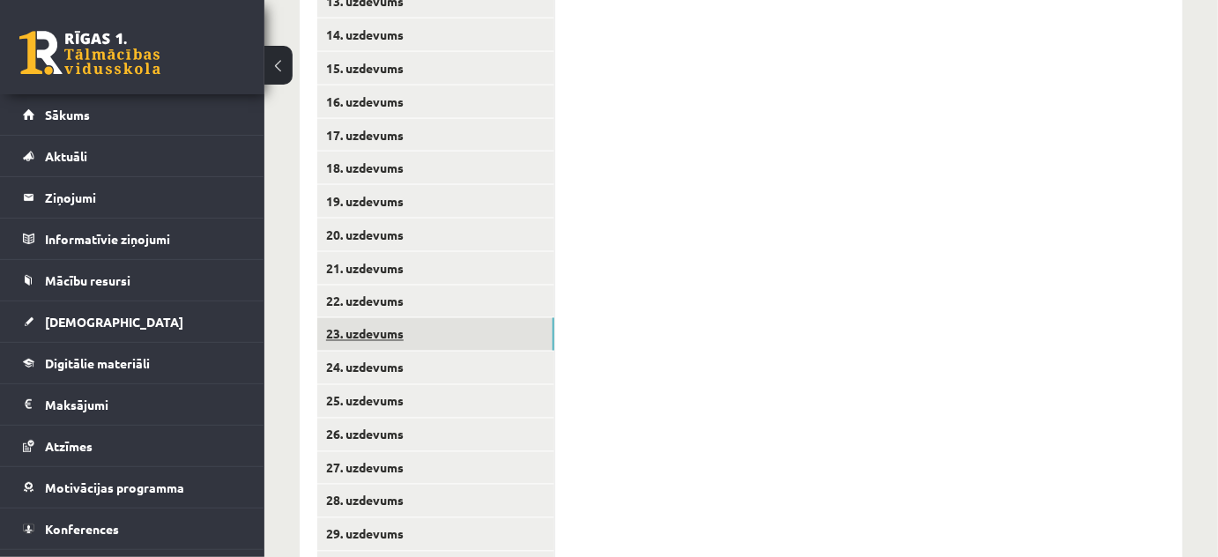
click at [379, 348] on link "23. uzdevums" at bounding box center [435, 334] width 237 height 33
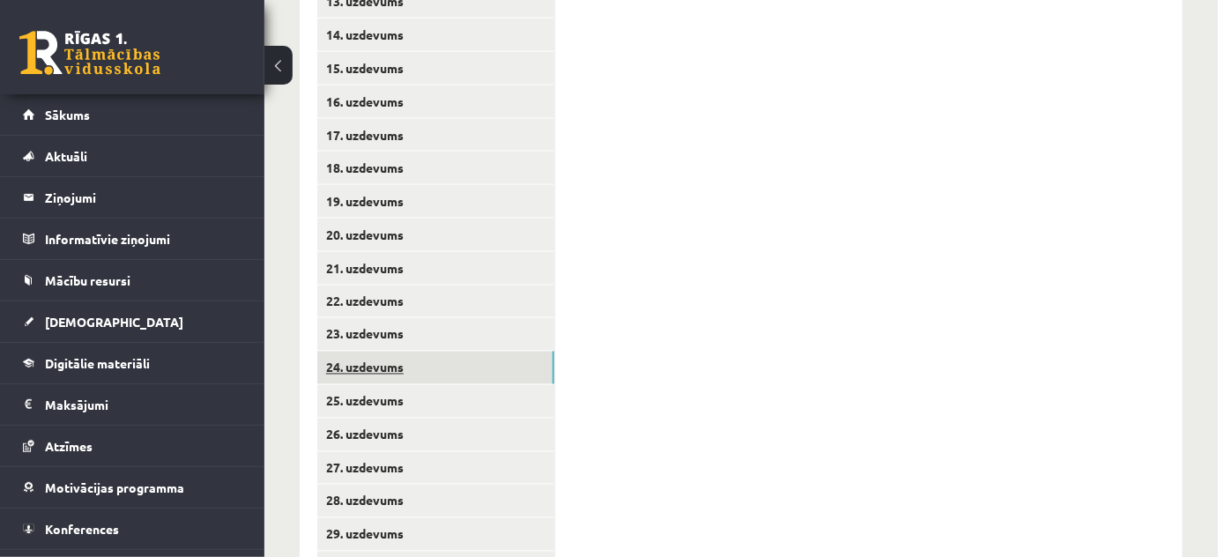
click at [378, 377] on link "24. uzdevums" at bounding box center [435, 368] width 237 height 33
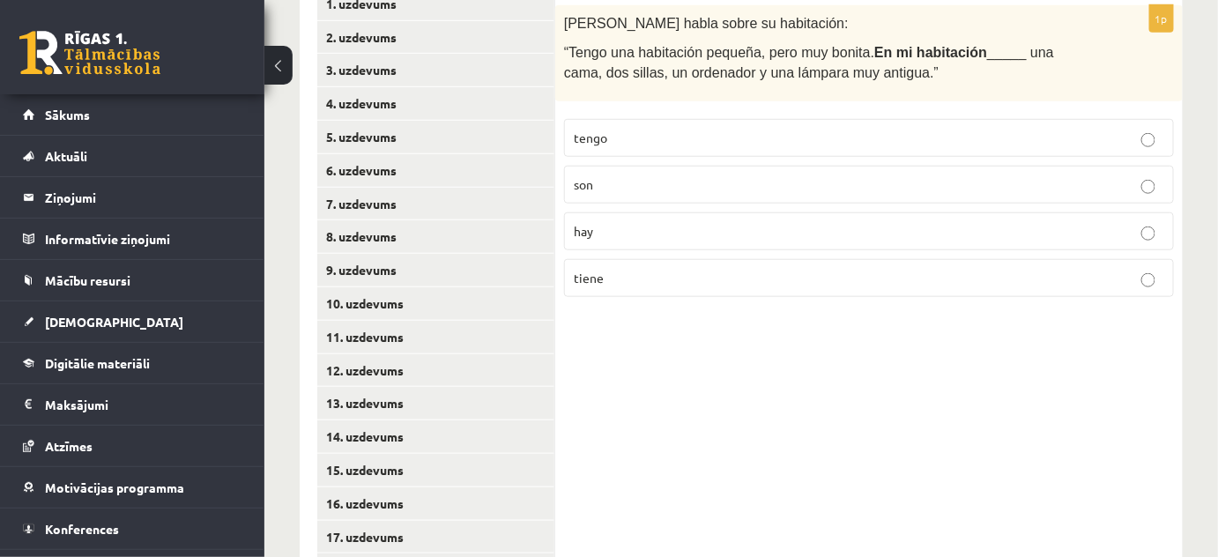
scroll to position [279, 0]
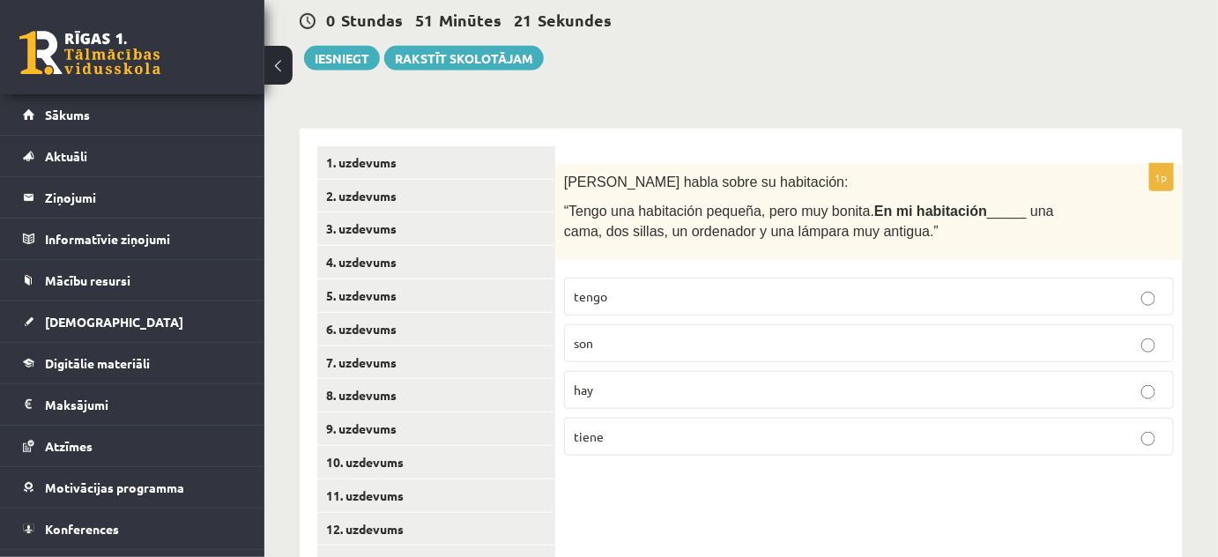
click at [822, 229] on span "“Tengo una habitación pequeña, pero muy bonita. En mi habitación _____ una cama…" at bounding box center [809, 221] width 490 height 35
click at [818, 231] on span "“Tengo una habitación pequeña, pero muy bonita. En mi habitación _____ una cama…" at bounding box center [809, 221] width 490 height 35
drag, startPoint x: 857, startPoint y: 225, endPoint x: 565, endPoint y: 175, distance: 296.7
click at [563, 179] on div "Pilar habla sobre su habitación: “Tengo una habitación pequeña, pero muy bonita…" at bounding box center [868, 212] width 627 height 96
click at [767, 252] on div "Pilar habla sobre su habitación: “Tengo una habitación pequeña, pero muy bonita…" at bounding box center [868, 212] width 627 height 96
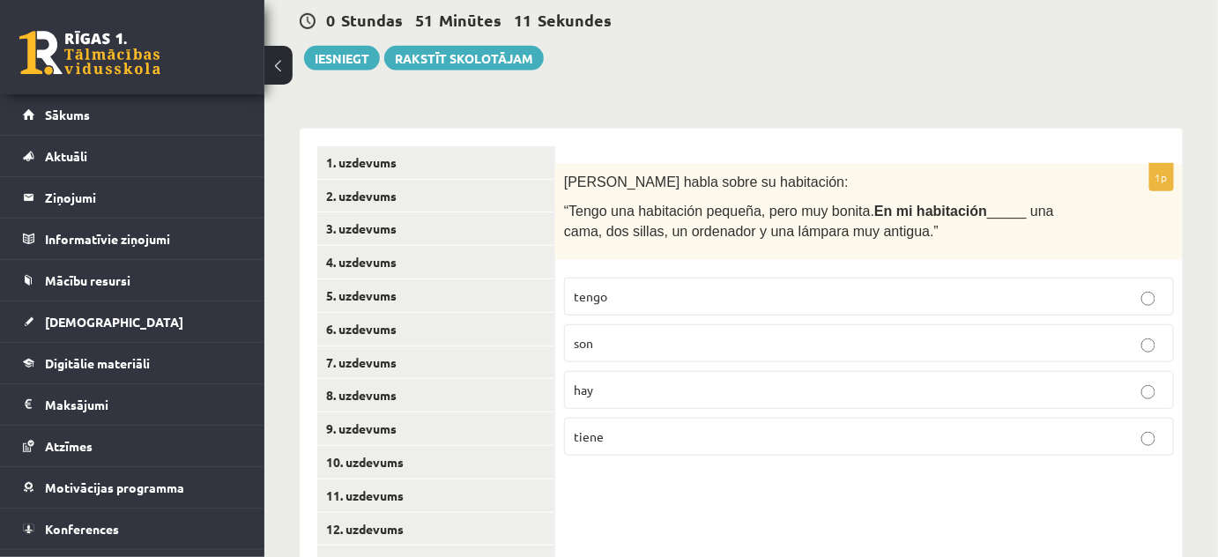
drag, startPoint x: 853, startPoint y: 236, endPoint x: 561, endPoint y: 182, distance: 296.6
click at [561, 182] on div "Pilar habla sobre su habitación: “Tengo una habitación pequeña, pero muy bonita…" at bounding box center [868, 212] width 627 height 96
click at [935, 237] on p "“Tengo una habitación pequeña, pero muy bonita. En mi habitación _____ una cama…" at bounding box center [825, 220] width 522 height 40
click at [698, 391] on p "hay" at bounding box center [869, 390] width 590 height 19
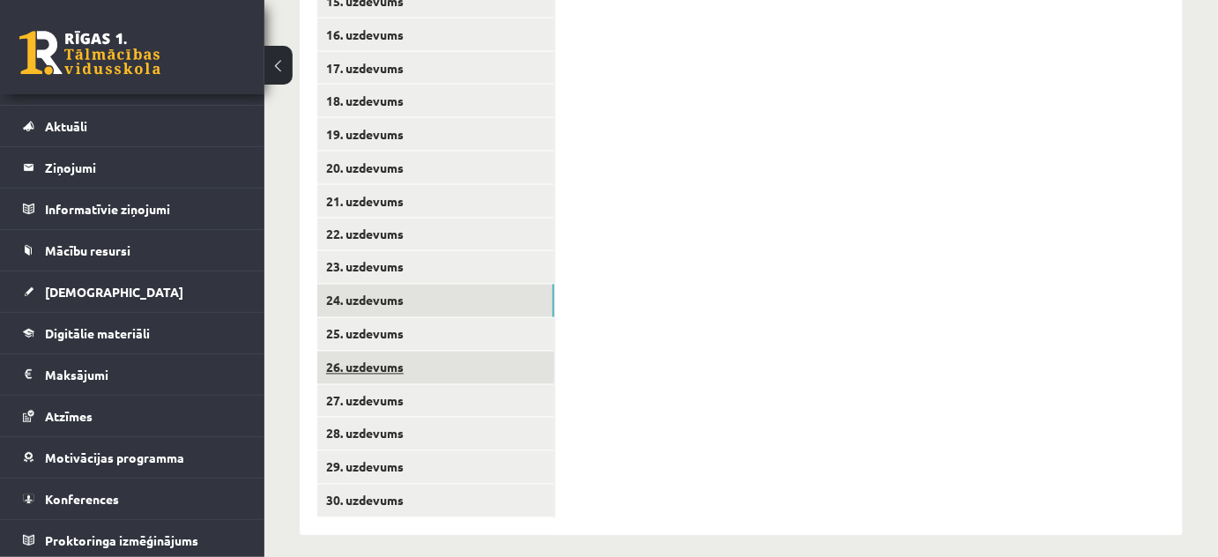
scroll to position [920, 0]
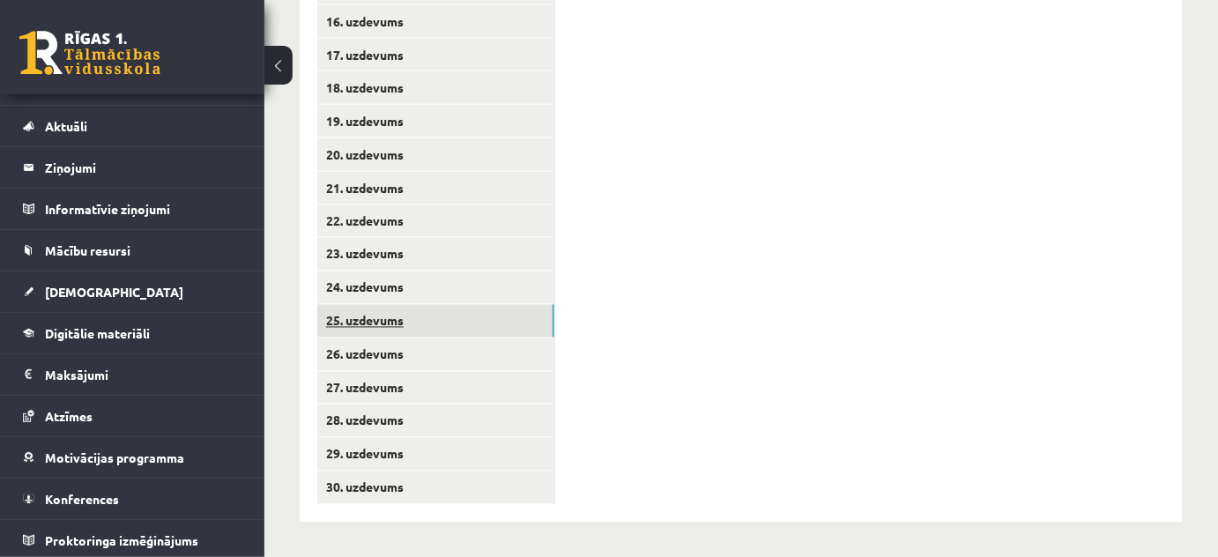
click at [405, 322] on link "25. uzdevums" at bounding box center [435, 321] width 237 height 33
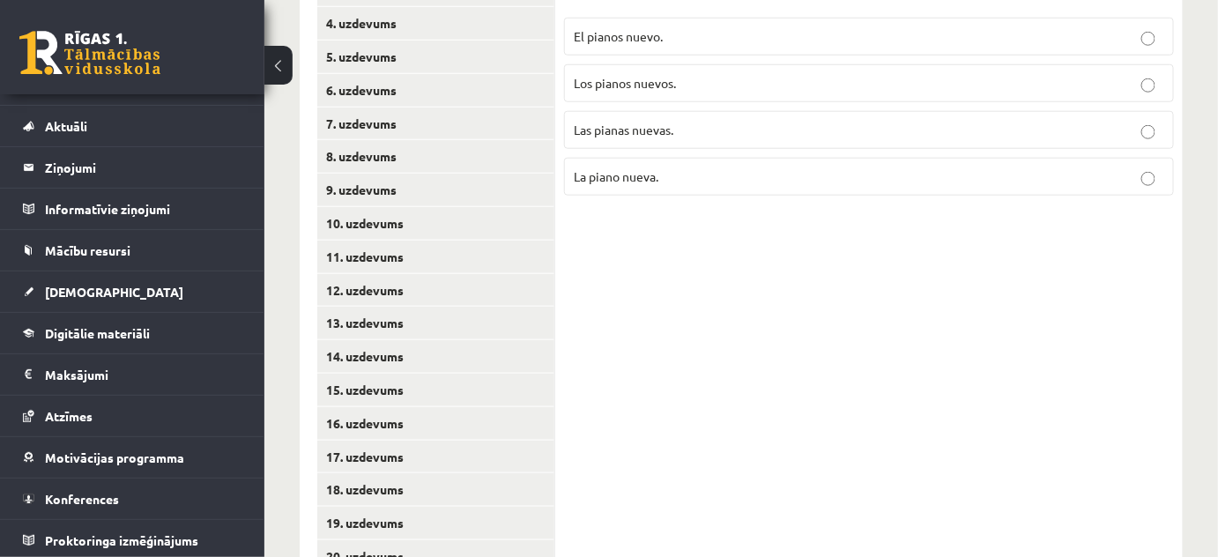
scroll to position [279, 0]
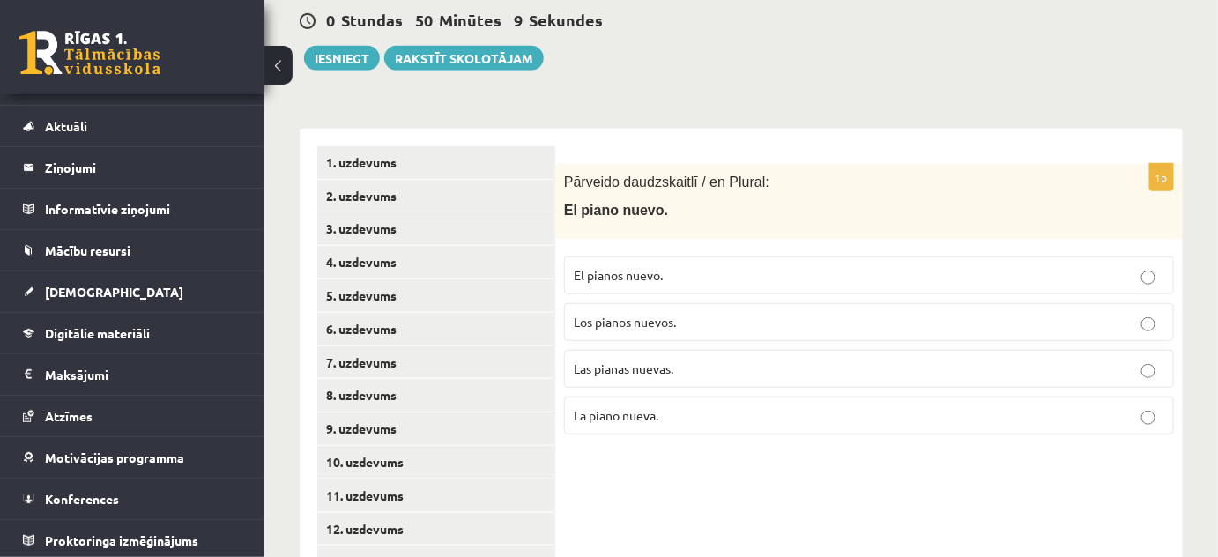
click at [685, 323] on p "Los pianos nuevos." at bounding box center [869, 322] width 590 height 19
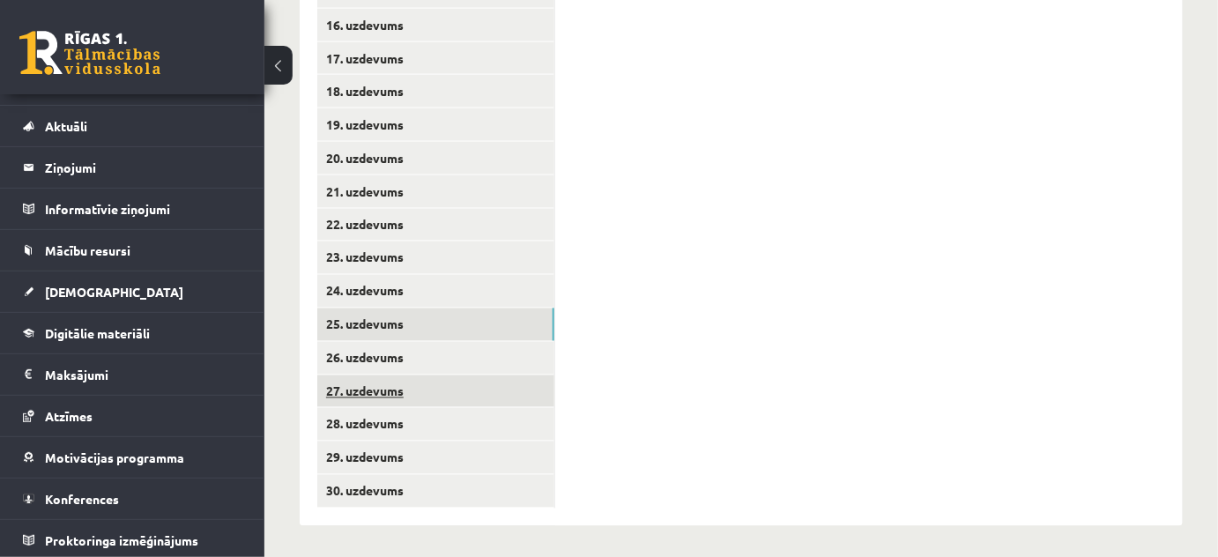
scroll to position [920, 0]
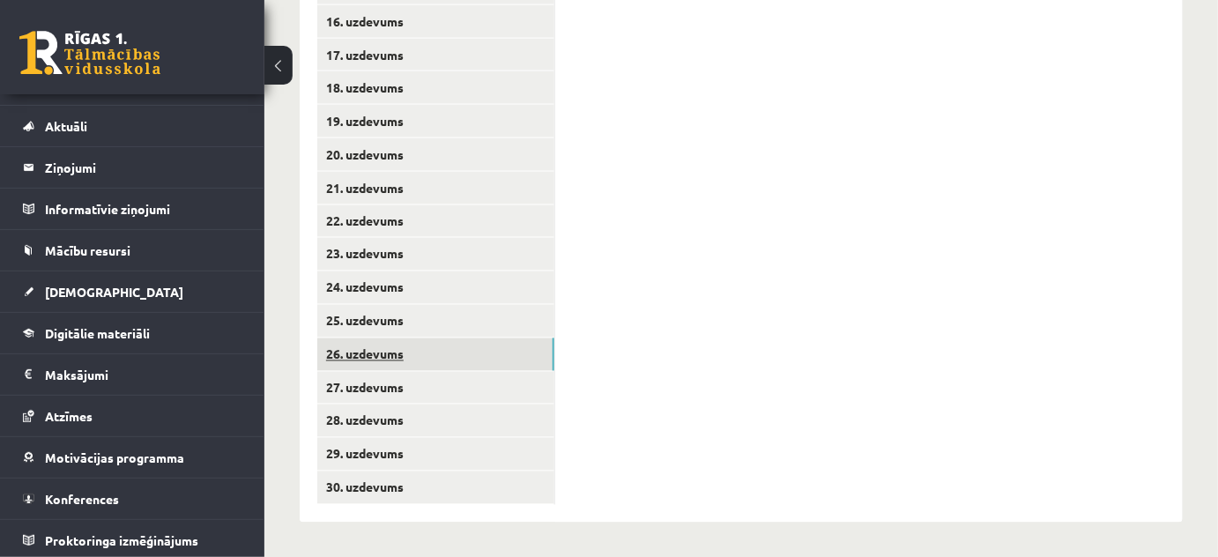
click at [374, 347] on link "26. uzdevums" at bounding box center [435, 354] width 237 height 33
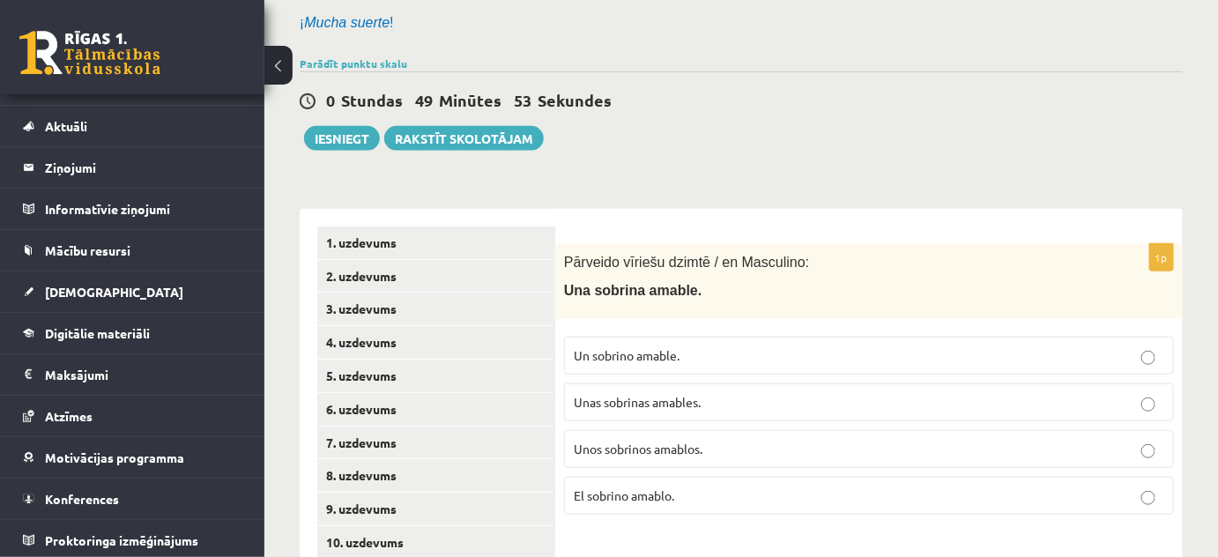
scroll to position [279, 0]
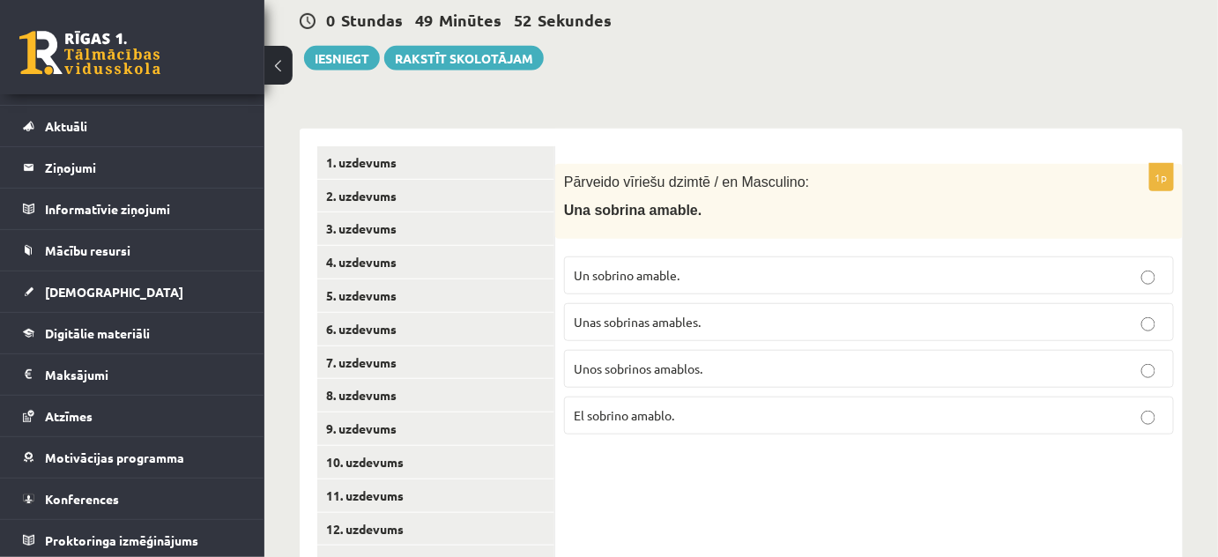
click at [681, 415] on p "El sobrino amablo." at bounding box center [869, 415] width 590 height 19
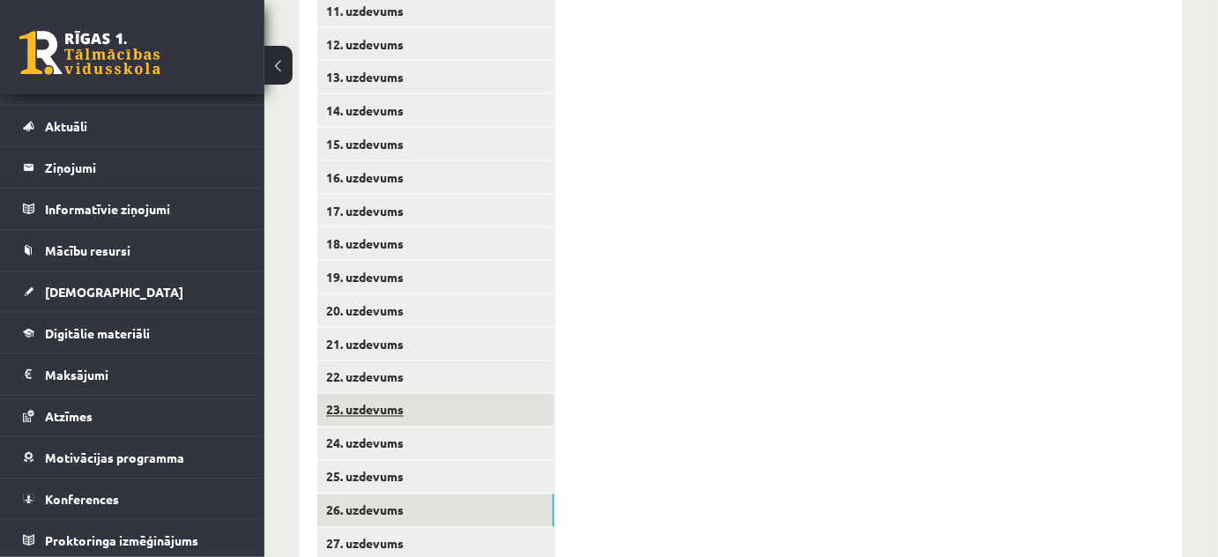
scroll to position [920, 0]
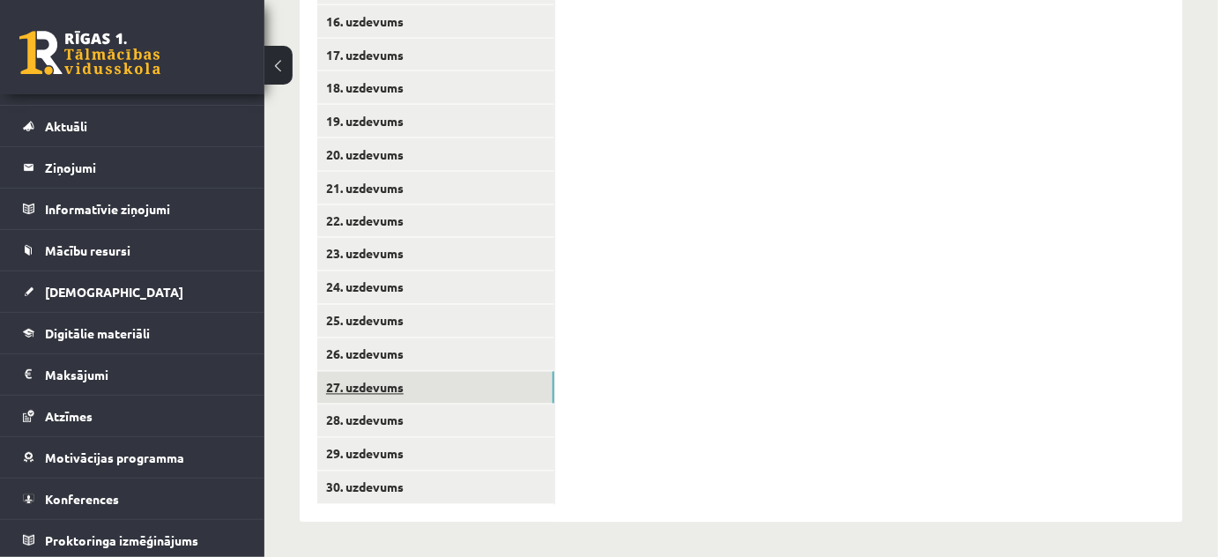
click at [441, 398] on link "27. uzdevums" at bounding box center [435, 388] width 237 height 33
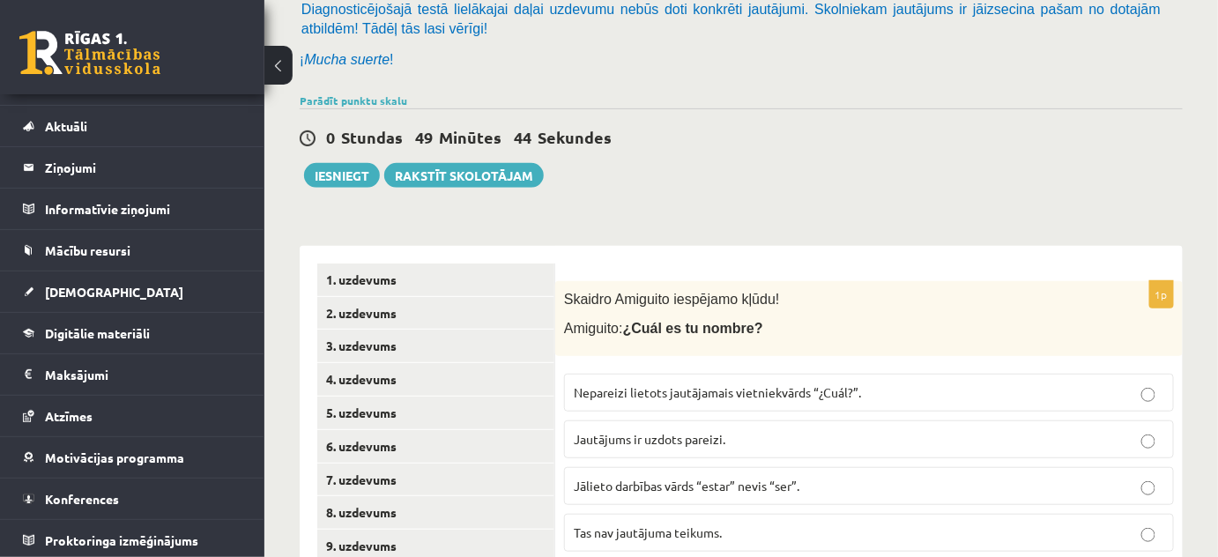
scroll to position [199, 0]
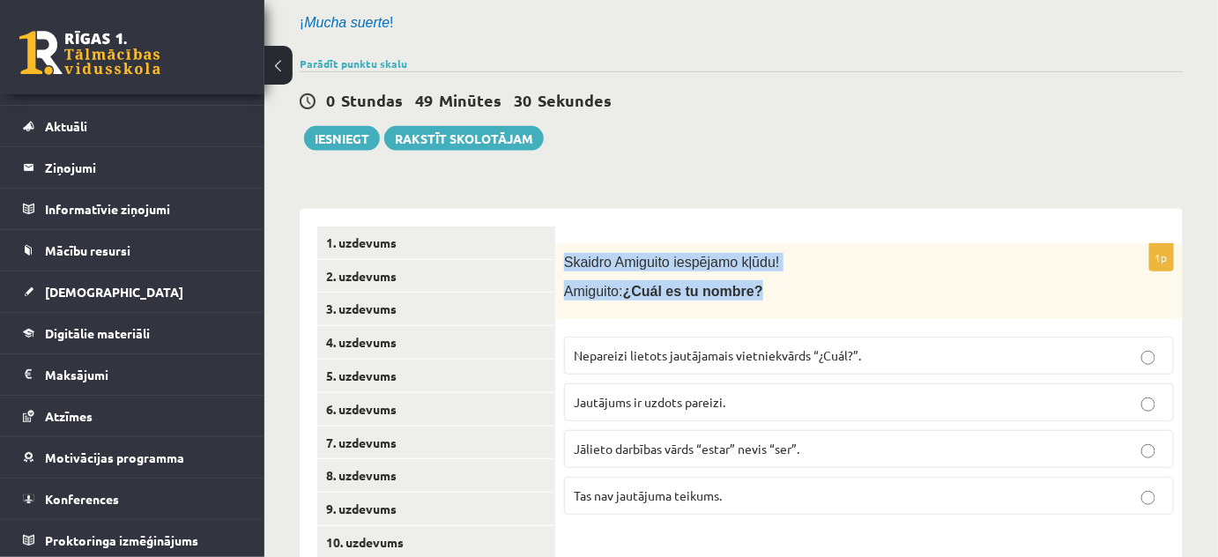
drag, startPoint x: 771, startPoint y: 291, endPoint x: 562, endPoint y: 257, distance: 211.5
click at [560, 257] on div "Skaidro Amiguito iespējamo kļūdu! Amiguito: ¿Cuál es tu nombre?" at bounding box center [868, 281] width 627 height 75
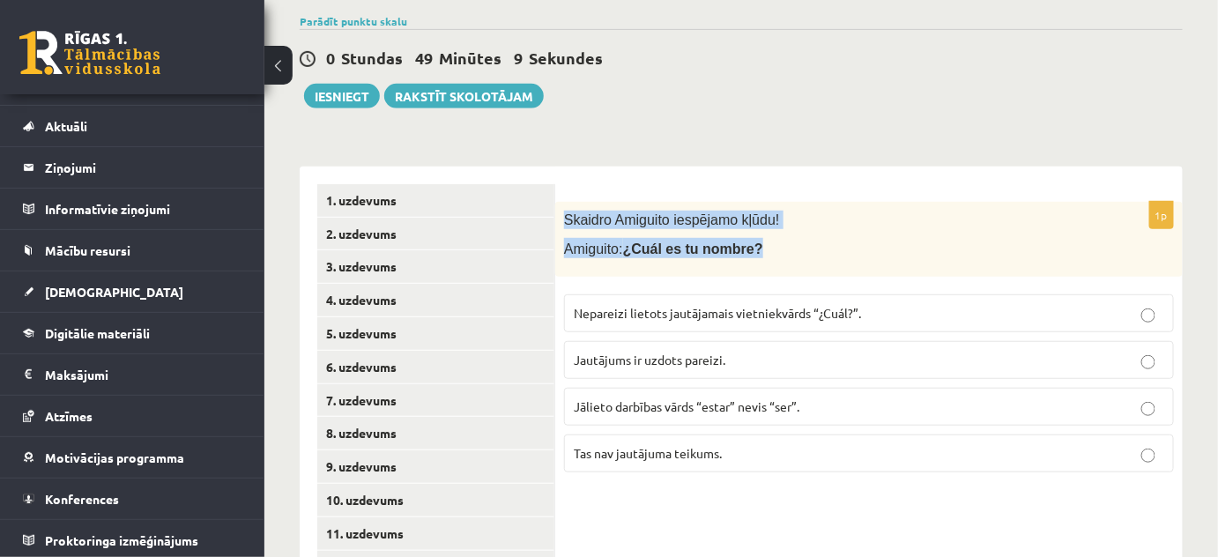
scroll to position [279, 0]
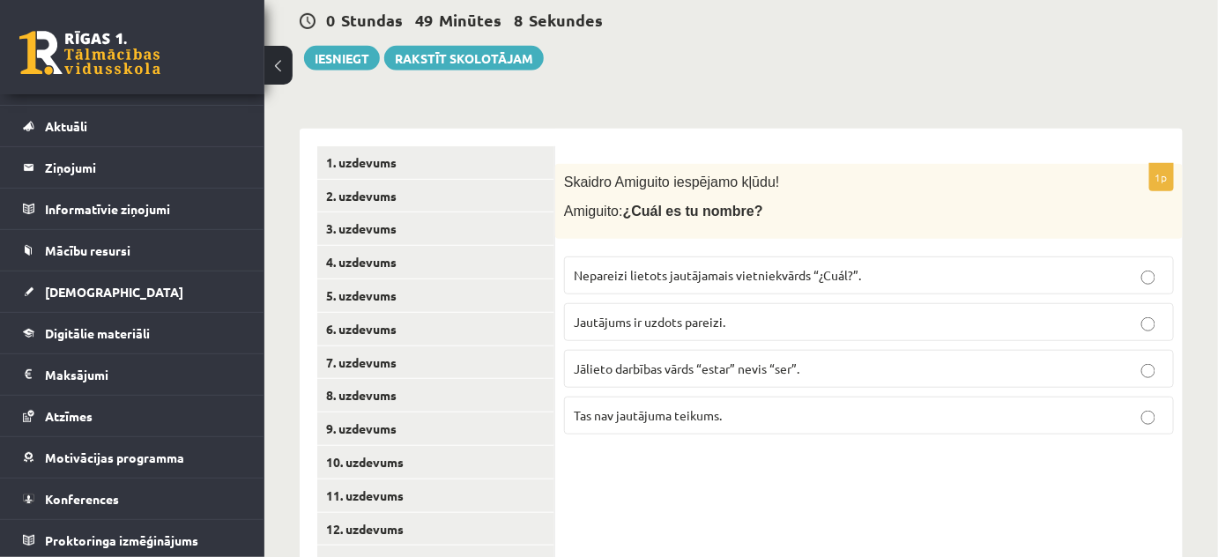
click at [815, 271] on span "Nepareizi lietots jautājamais vietniekvārds “¿Cuál?”." at bounding box center [717, 275] width 287 height 16
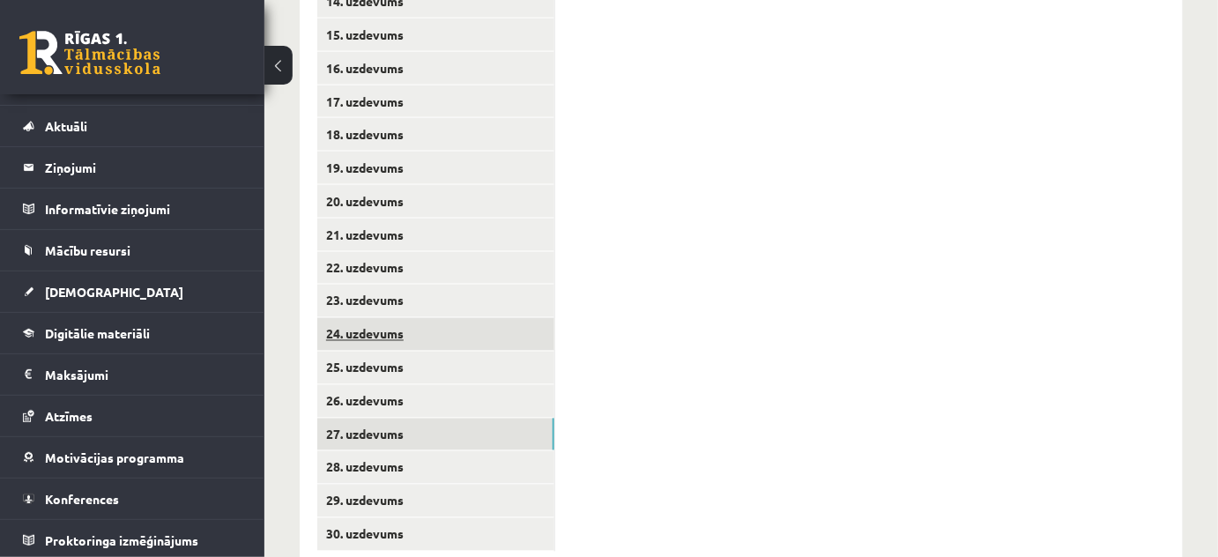
scroll to position [920, 0]
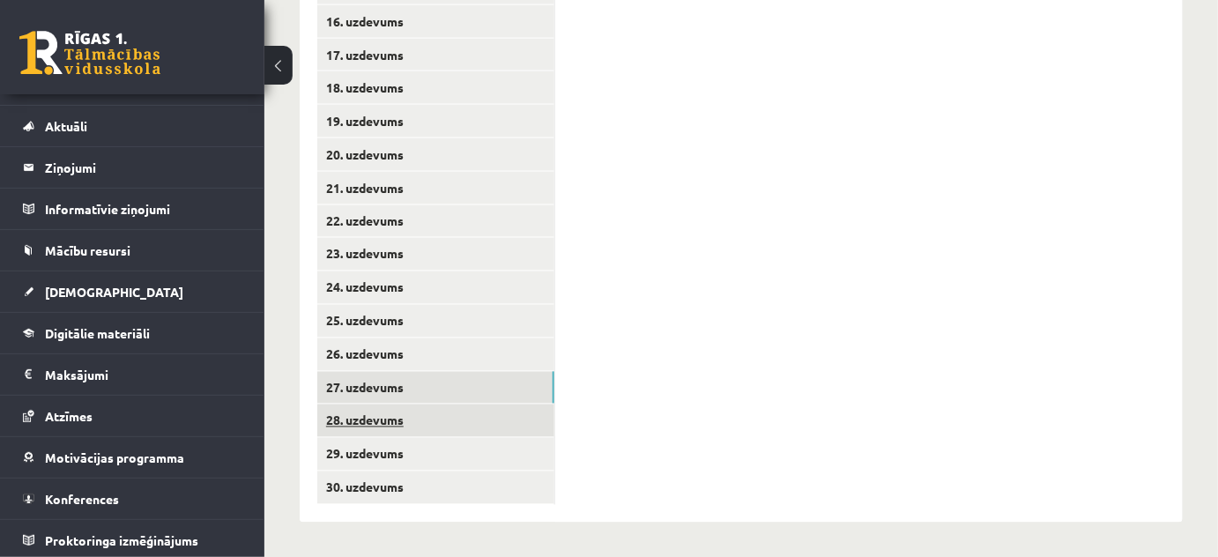
click at [441, 406] on link "28. uzdevums" at bounding box center [435, 420] width 237 height 33
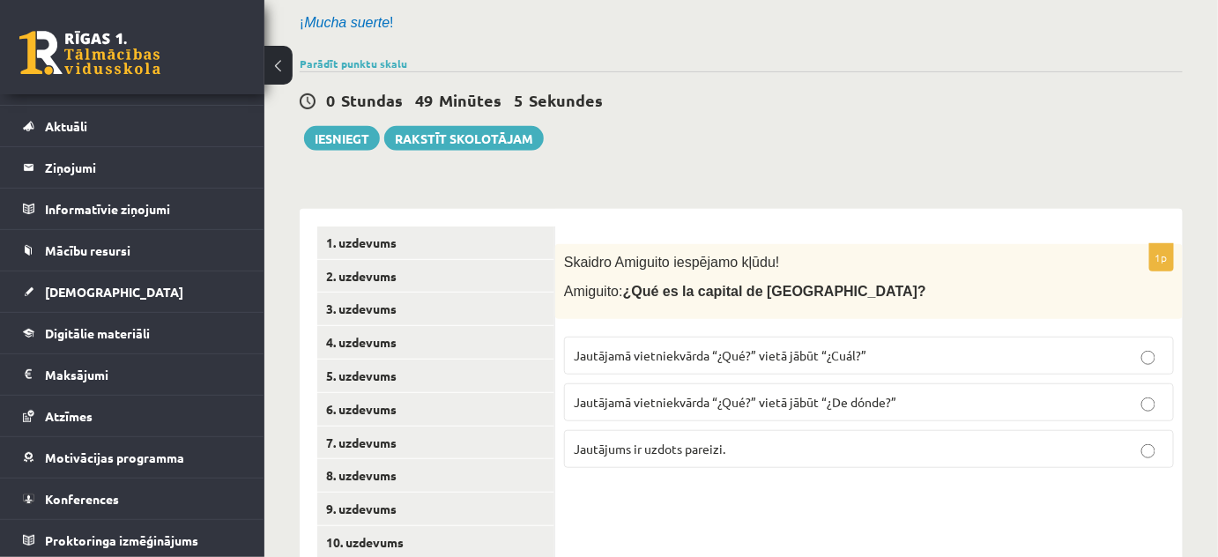
scroll to position [199, 0]
click at [956, 448] on p "Jautājums ir uzdots pareizi." at bounding box center [869, 449] width 590 height 19
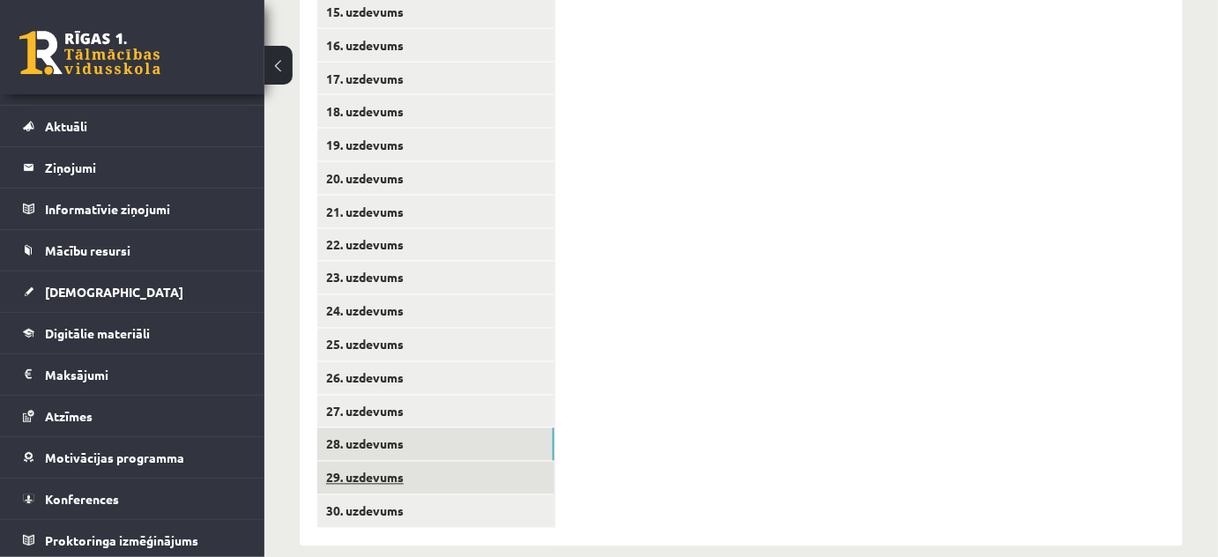
scroll to position [920, 0]
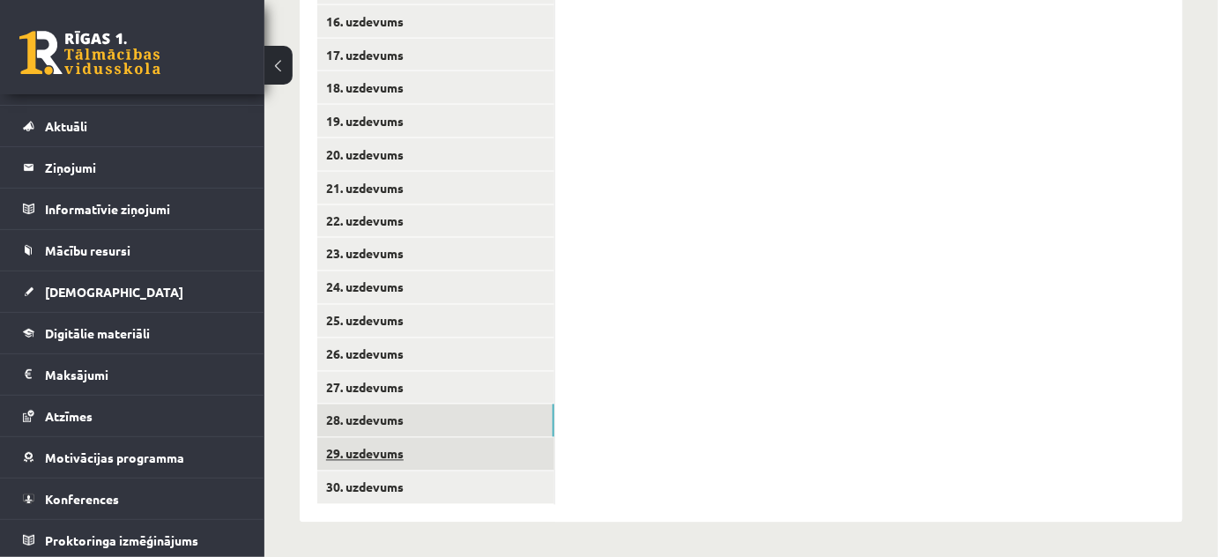
click at [465, 467] on link "29. uzdevums" at bounding box center [435, 454] width 237 height 33
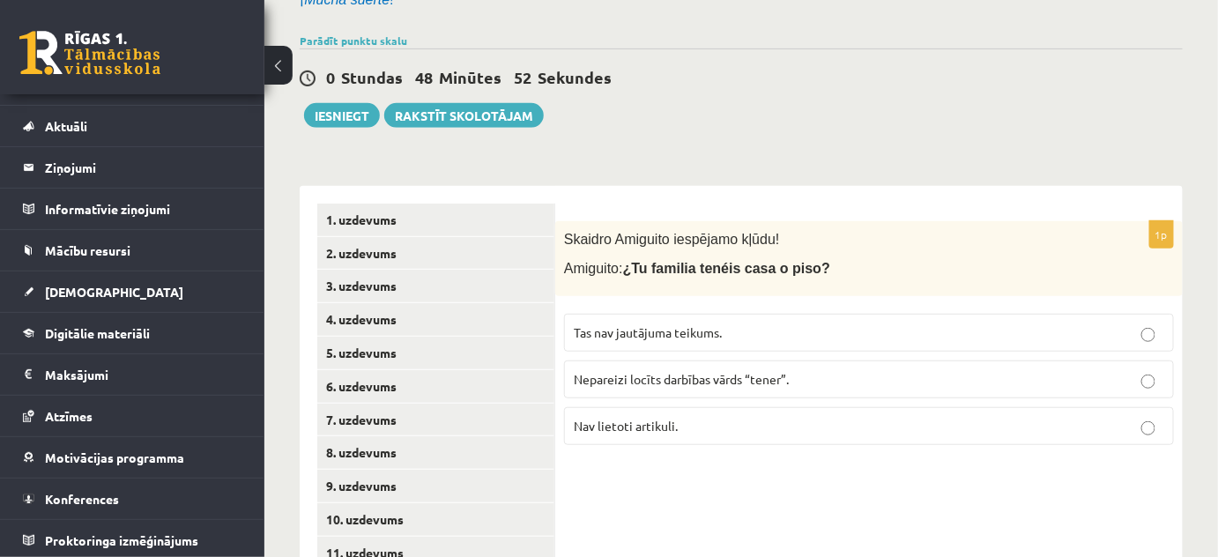
scroll to position [199, 0]
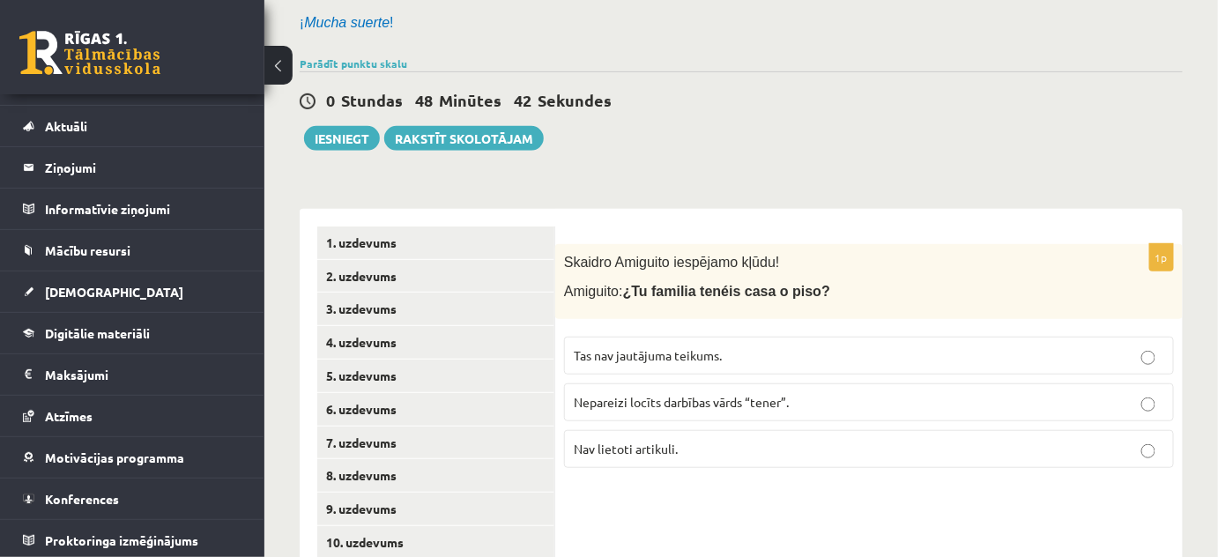
click at [836, 406] on p "Nepareizi locīts darbības vārds “tener”." at bounding box center [869, 402] width 590 height 19
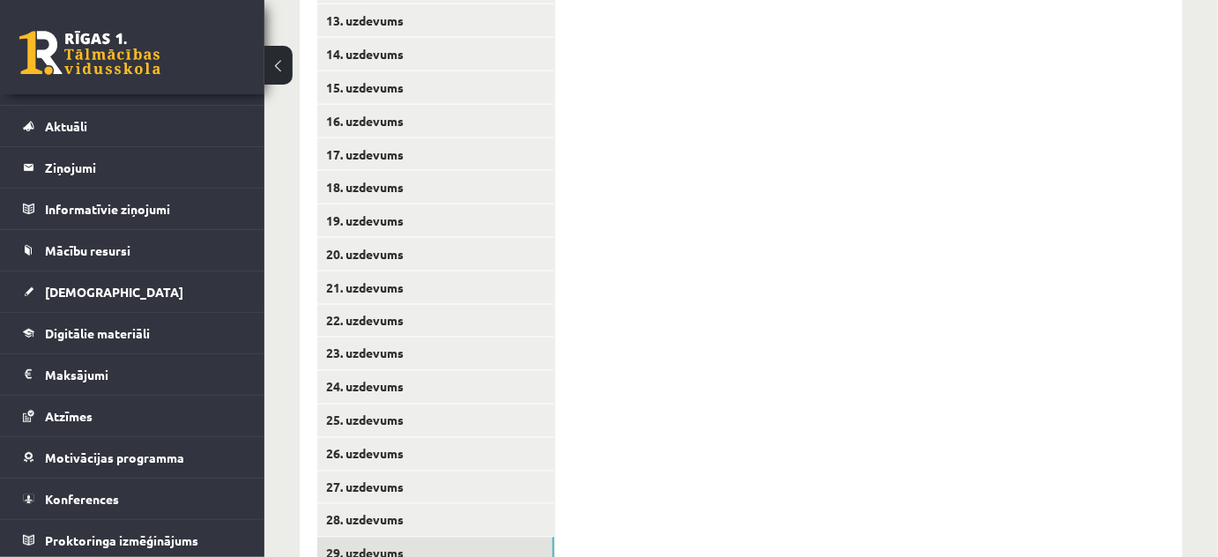
scroll to position [920, 0]
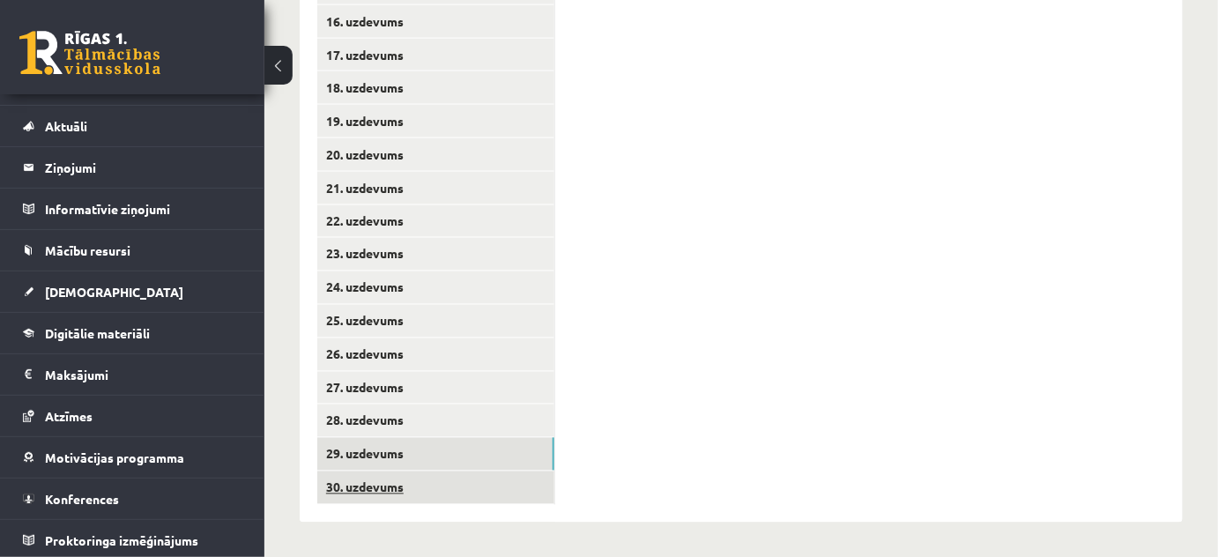
click at [500, 481] on link "30. uzdevums" at bounding box center [435, 487] width 237 height 33
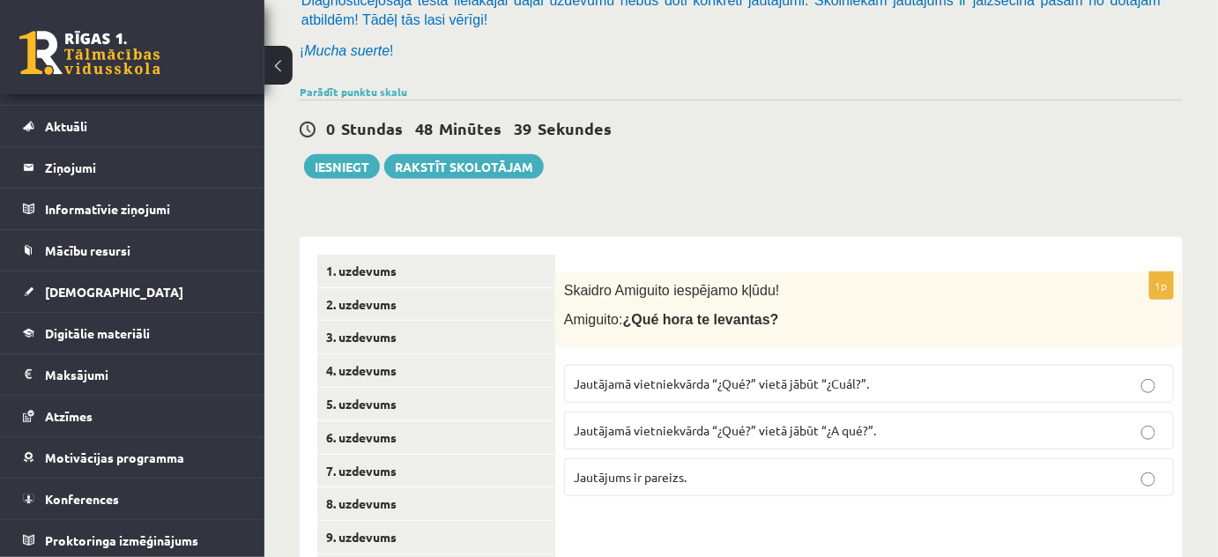
scroll to position [199, 0]
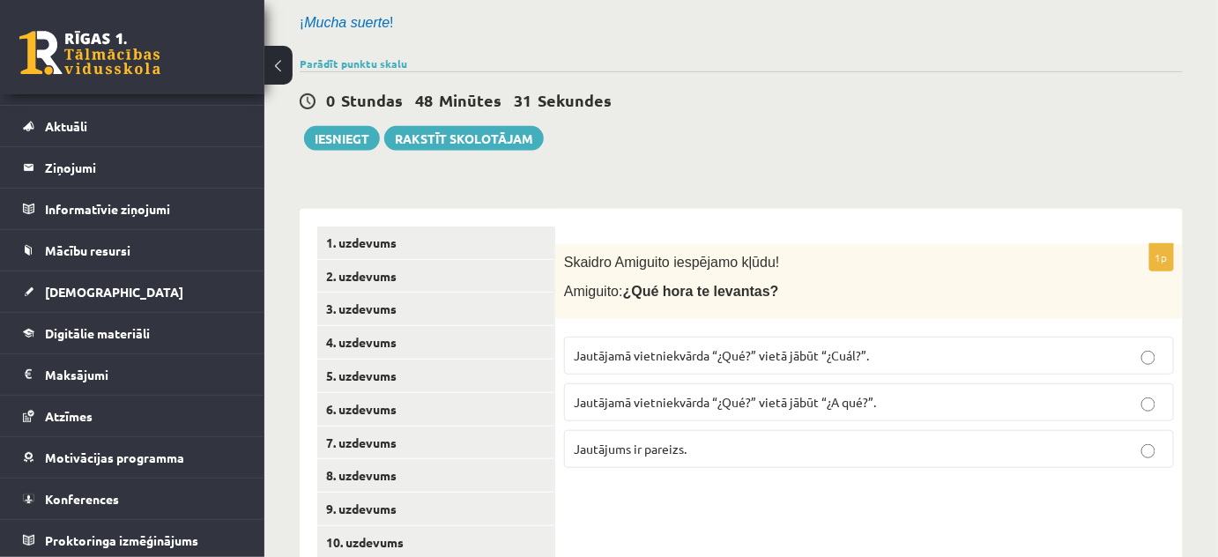
click at [773, 406] on span "Jautājamā vietniekvārda “¿Qué?” vietā jābūt “¿A qué?”." at bounding box center [725, 402] width 302 height 16
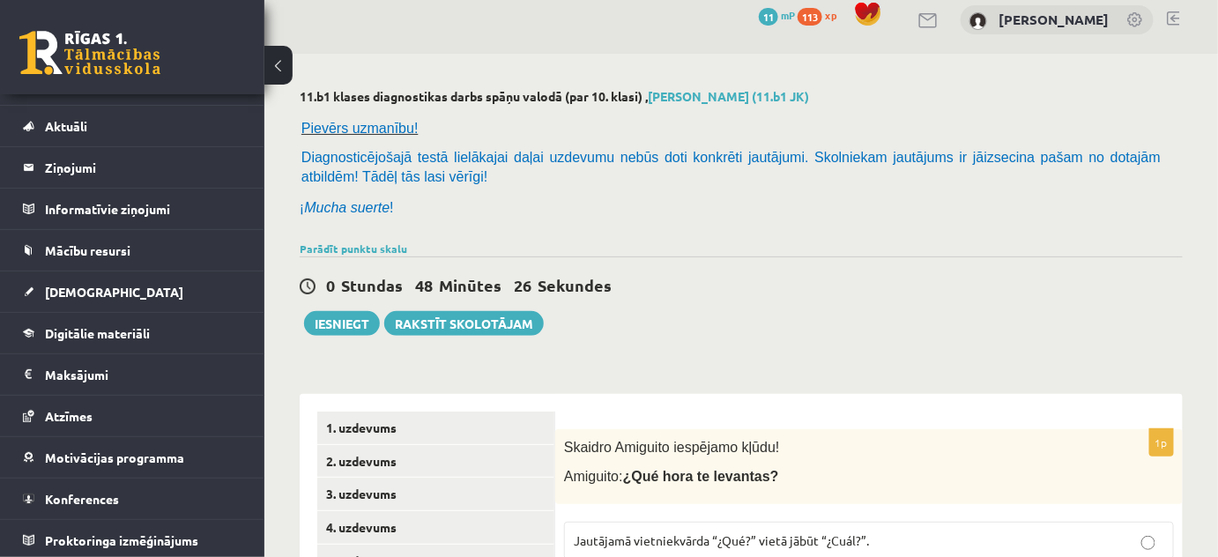
scroll to position [0, 0]
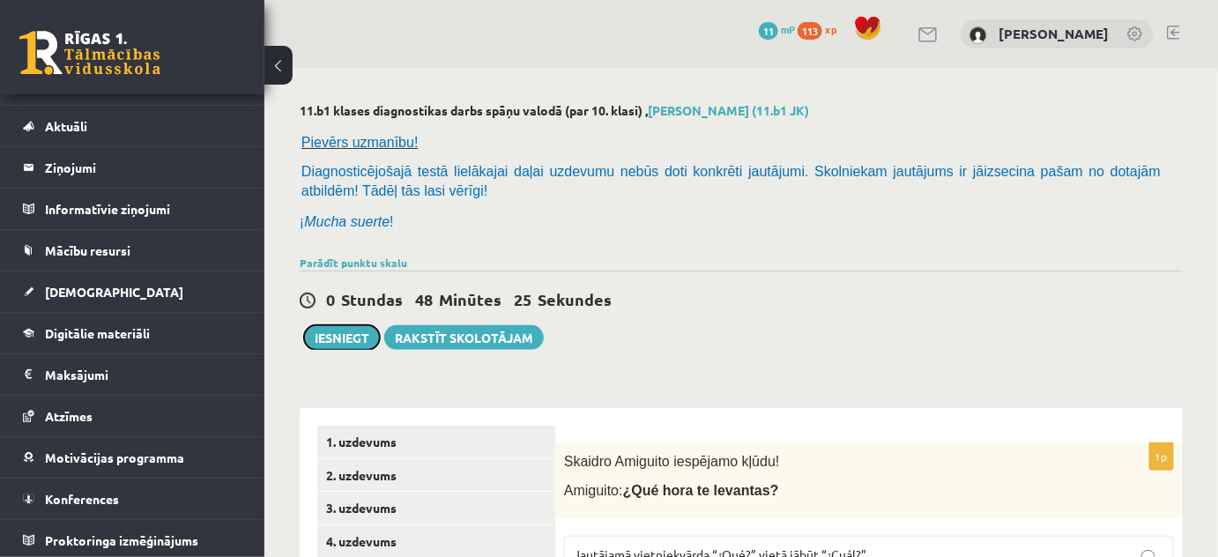
drag, startPoint x: 352, startPoint y: 346, endPoint x: 752, endPoint y: 53, distance: 496.1
click at [348, 345] on button "Iesniegt" at bounding box center [342, 337] width 76 height 25
click at [607, 338] on div "0 Stundas 48 Minūtes 20 Sekundes Ieskaite saglabāta! Iesniegt Rakstīt skolotājam" at bounding box center [741, 310] width 883 height 79
click at [632, 298] on div "0 Stundas 43 Minūtes 34 Sekundes" at bounding box center [741, 300] width 883 height 23
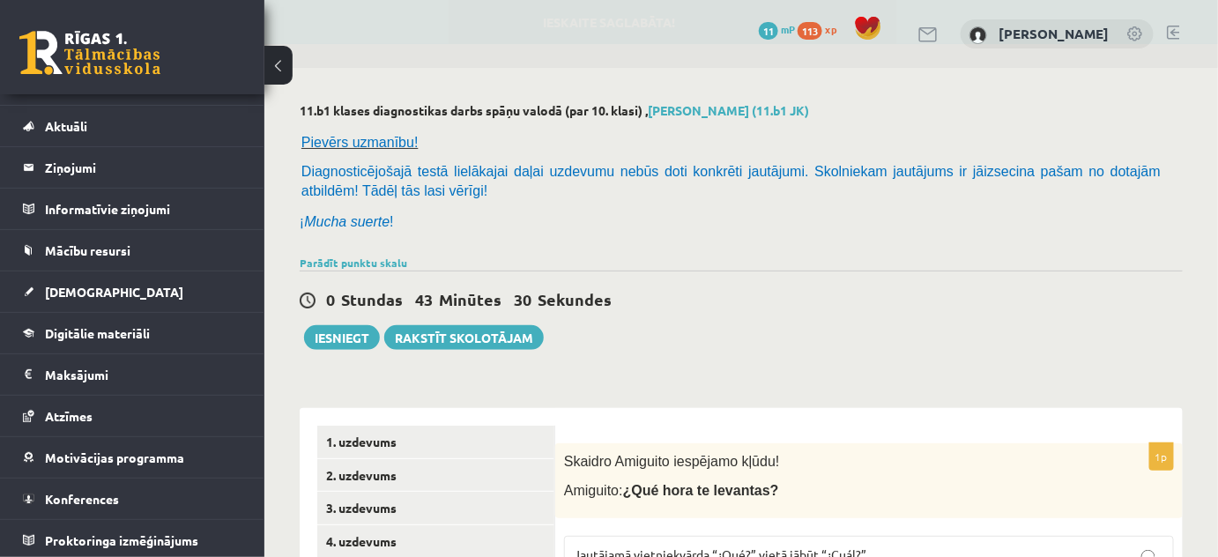
click at [686, 286] on div "0 Stundas 43 Minūtes 30 Sekundes Ieskaite saglabāta! Iesniegt Rakstīt skolotājam" at bounding box center [741, 310] width 883 height 79
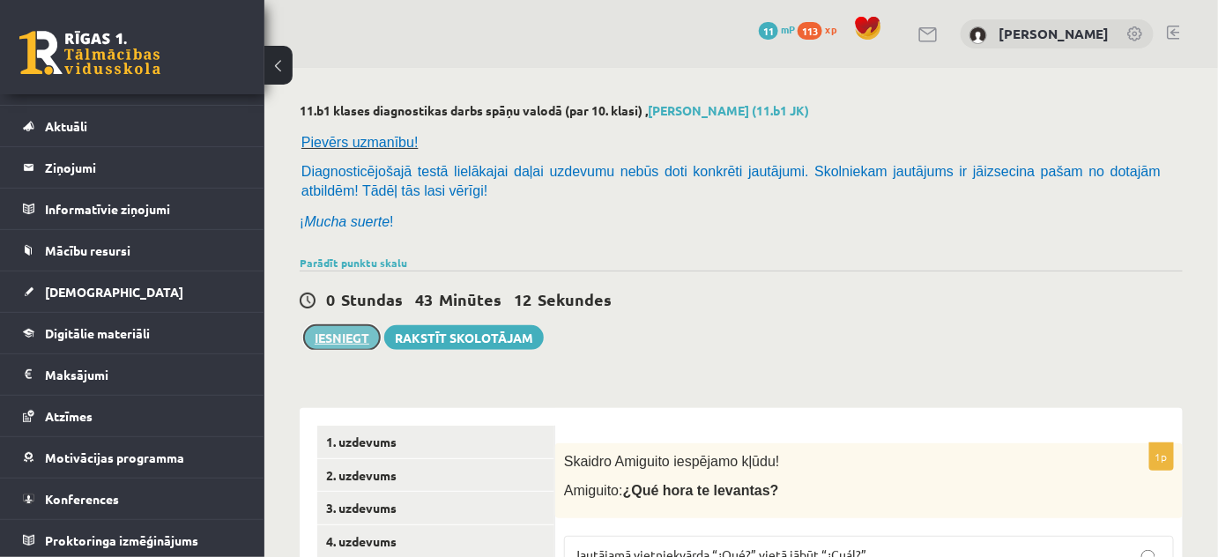
click at [332, 338] on button "Iesniegt" at bounding box center [342, 337] width 76 height 25
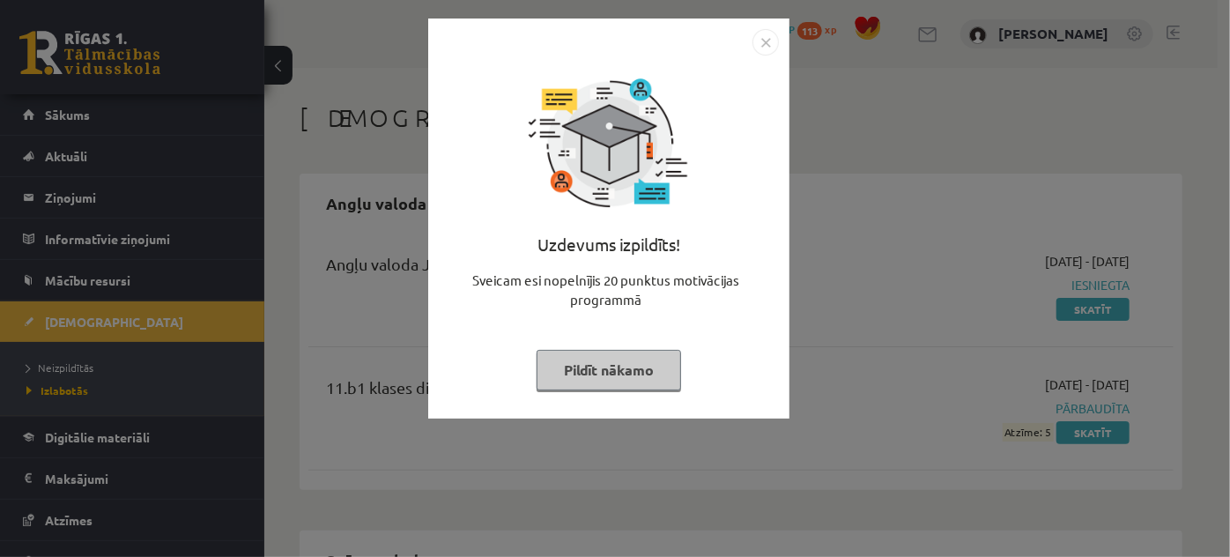
click at [667, 366] on button "Pildīt nākamo" at bounding box center [609, 370] width 145 height 41
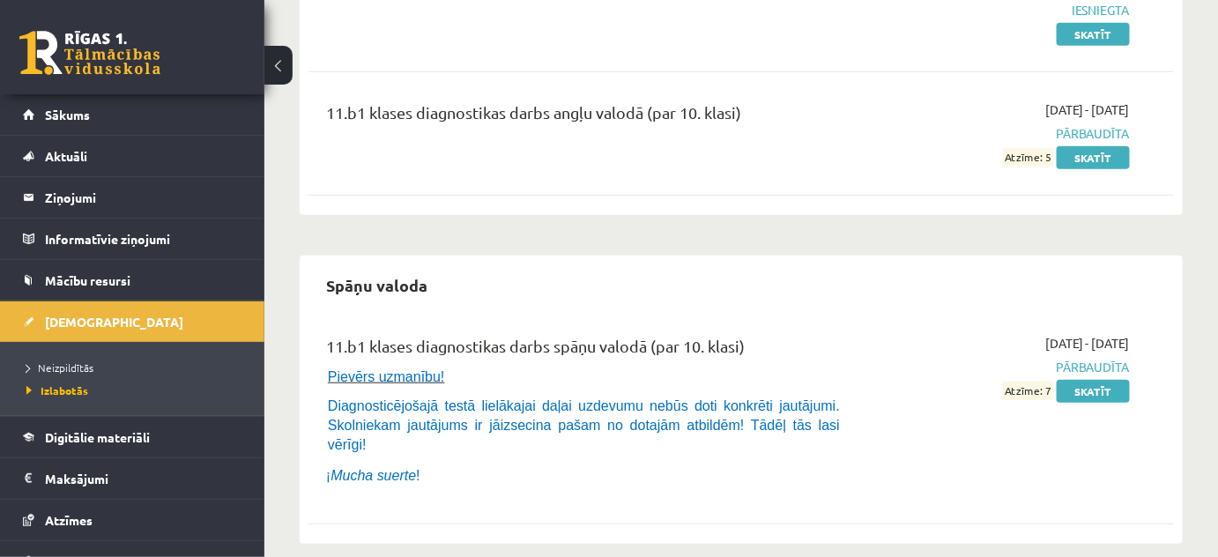
scroll to position [276, 0]
click at [1100, 395] on link "Skatīt" at bounding box center [1092, 390] width 73 height 23
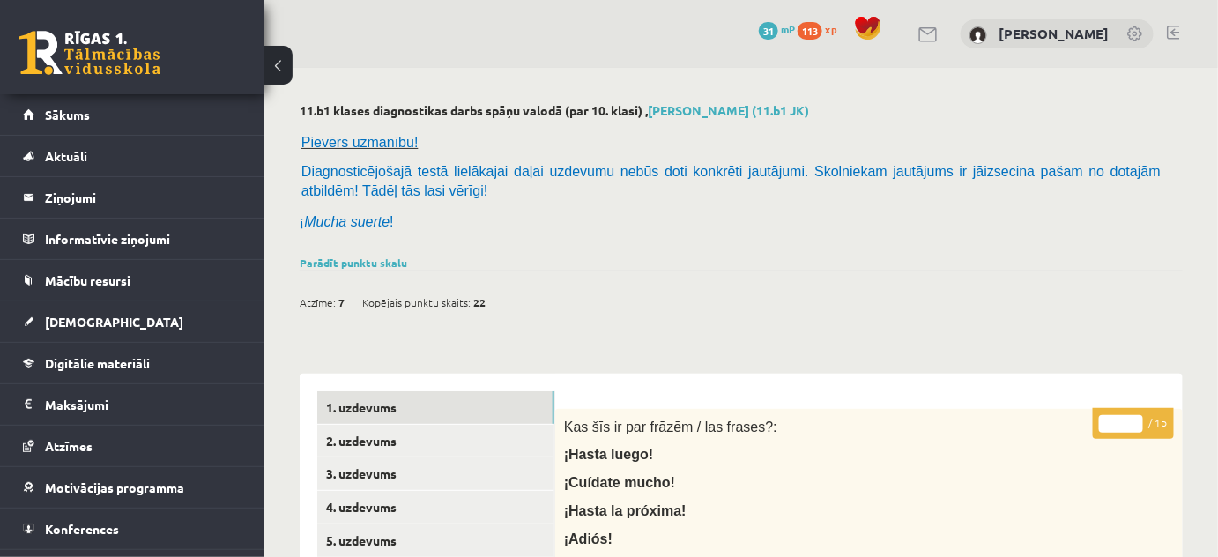
click at [411, 283] on div "Atzīme: 7 Kopējais punktu skaits: 22" at bounding box center [741, 293] width 883 height 45
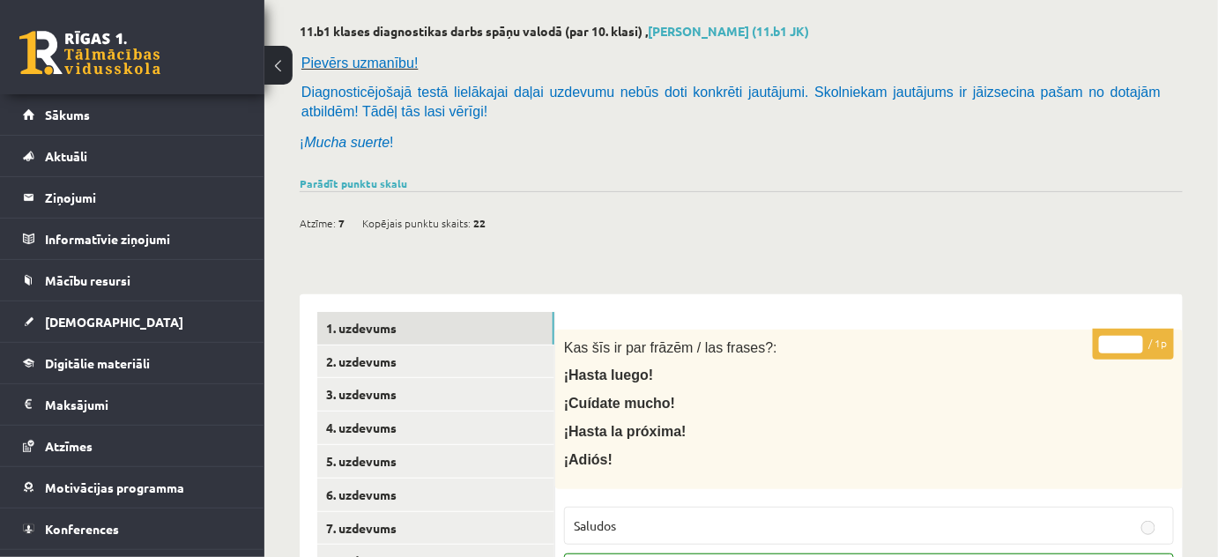
scroll to position [159, 0]
